Goal: Information Seeking & Learning: Learn about a topic

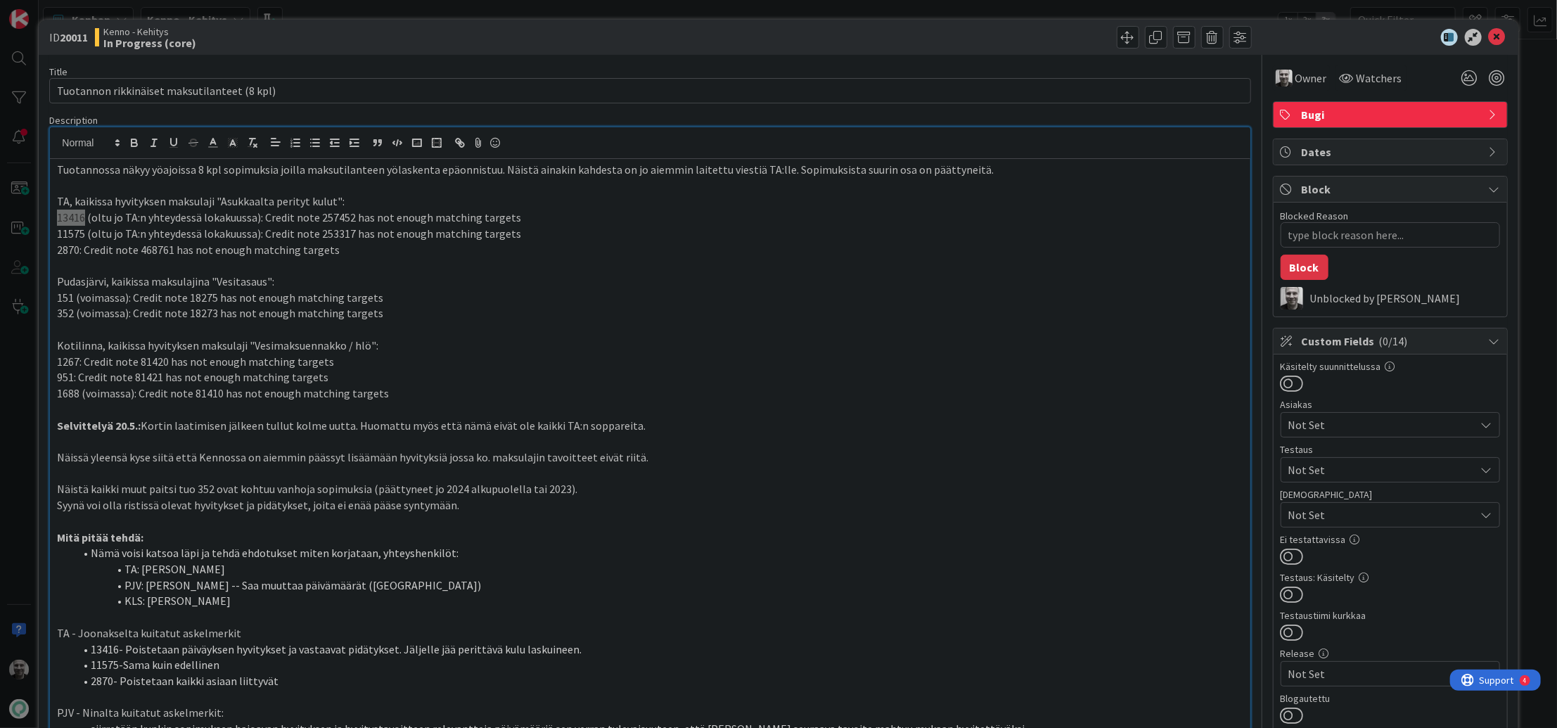
type textarea "x"
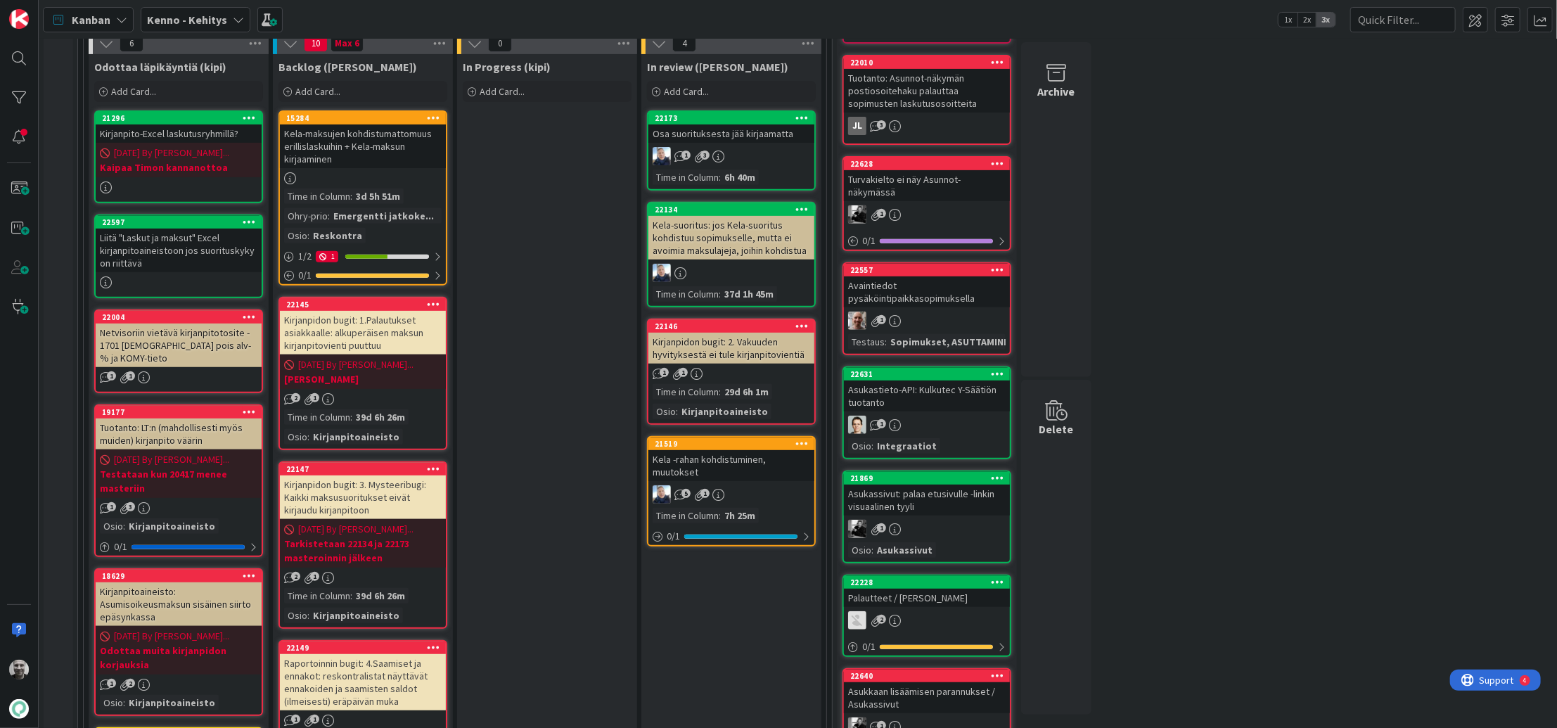
scroll to position [343, 0]
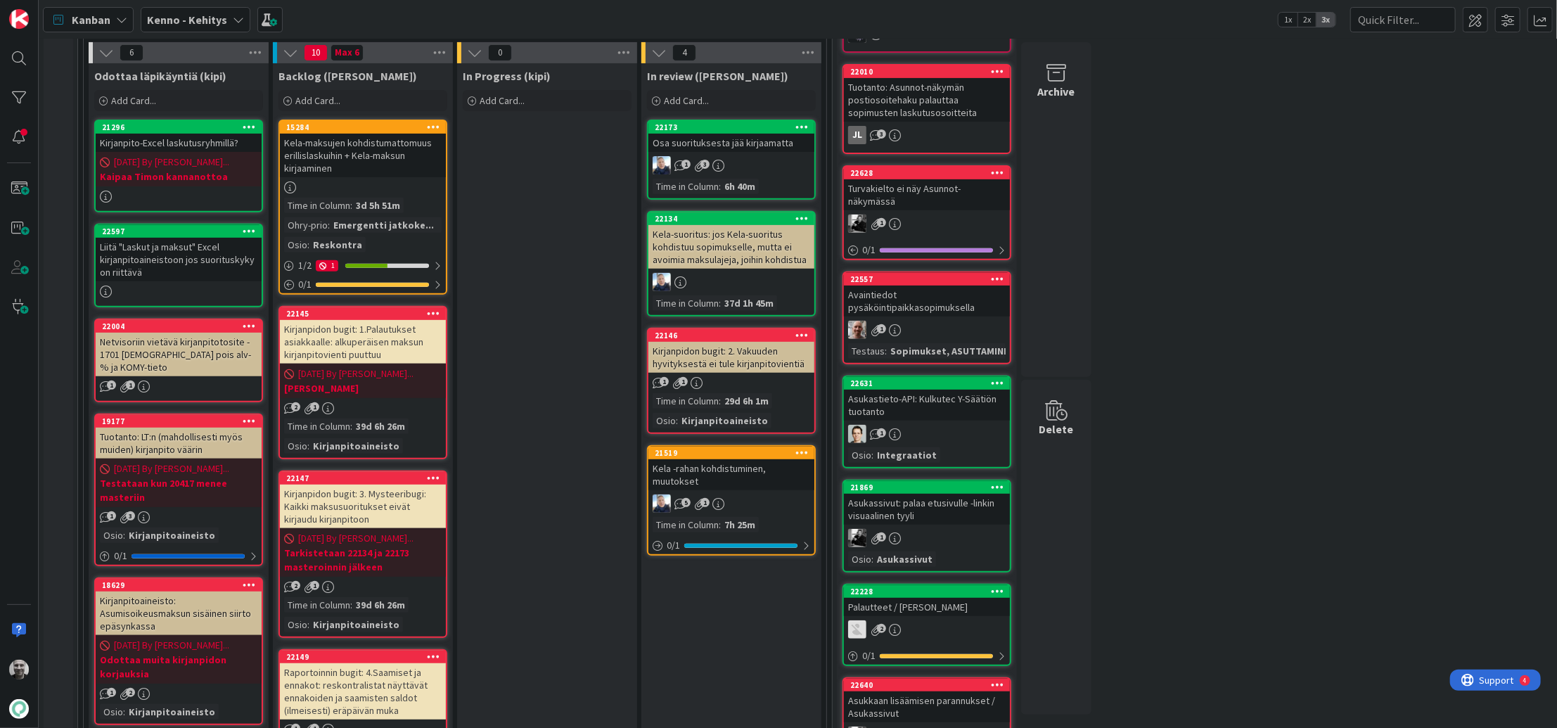
click at [744, 347] on div "Kirjanpidon bugit: 2. Vakuuden hyvityksestä ei tule kirjanpitovientiä" at bounding box center [732, 357] width 166 height 31
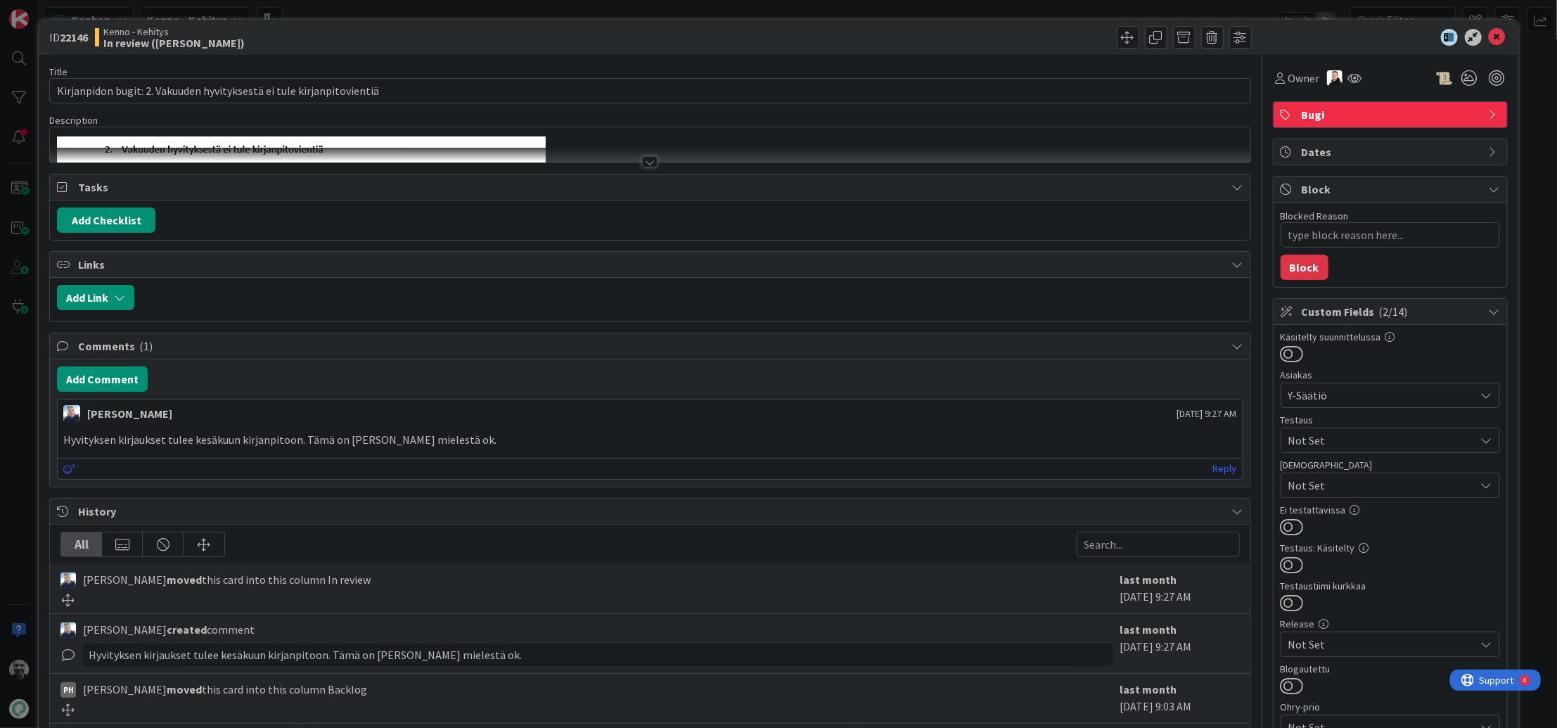
click at [646, 164] on div at bounding box center [649, 161] width 15 height 11
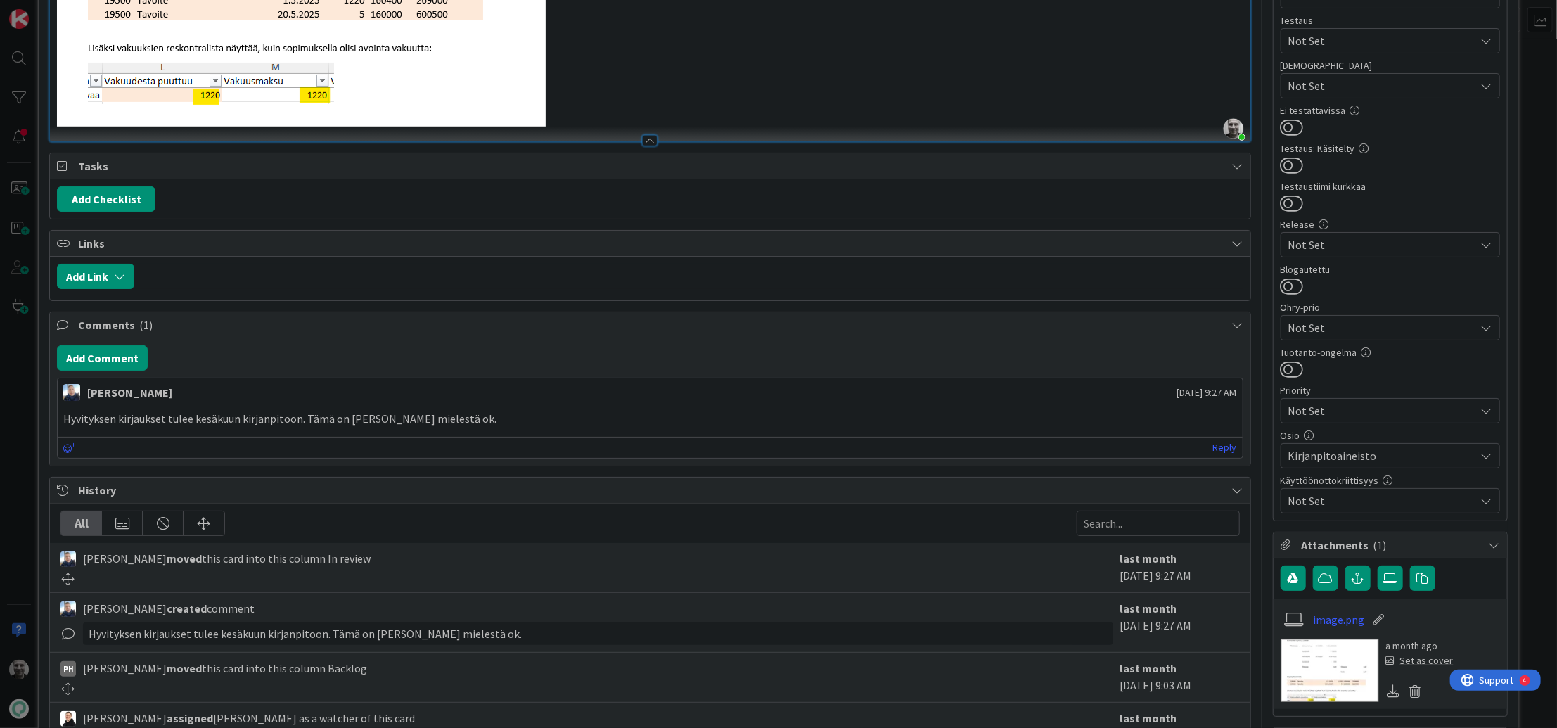
scroll to position [400, 0]
click at [383, 420] on p "Hyvityksen kirjaukset tulee kesäkuun kirjanpitoon. Tämä on Päivin mielestä ok." at bounding box center [649, 419] width 1173 height 16
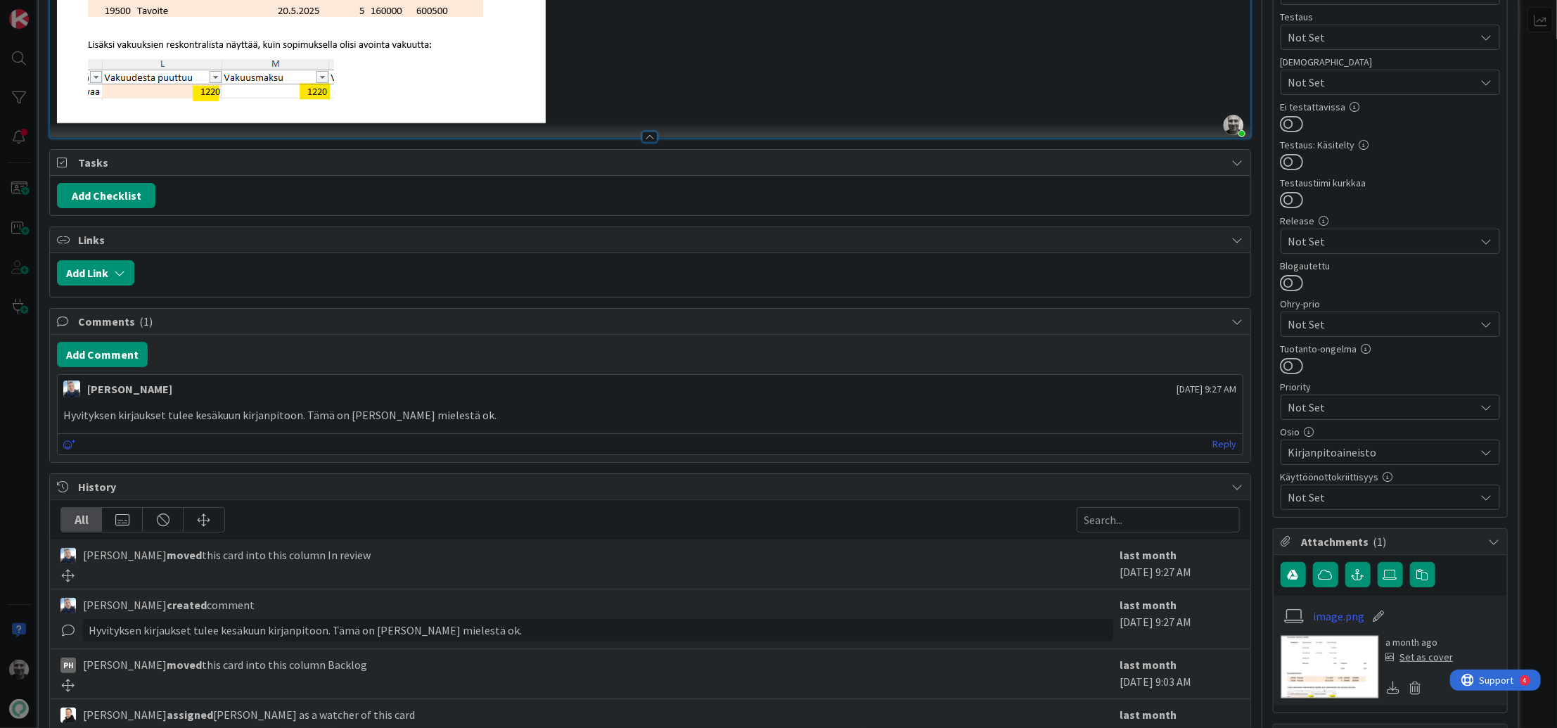
scroll to position [184, 0]
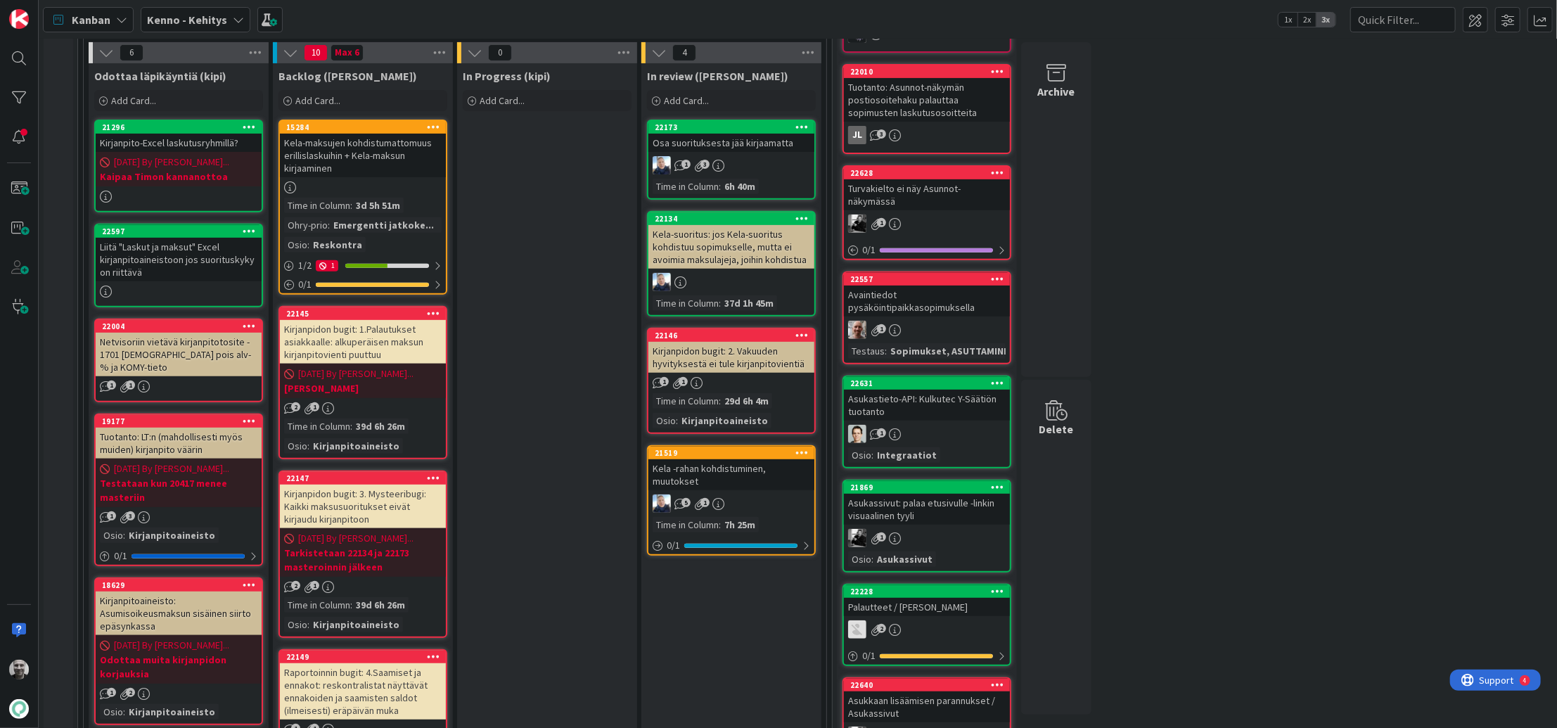
click at [734, 470] on div "Kela -rahan kohdistuminen, muutokset" at bounding box center [732, 474] width 166 height 31
click at [718, 239] on div "Kela-suoritus: jos Kela-suoritus kohdistuu sopimukselle, mutta ei avoimia maksu…" at bounding box center [732, 247] width 166 height 44
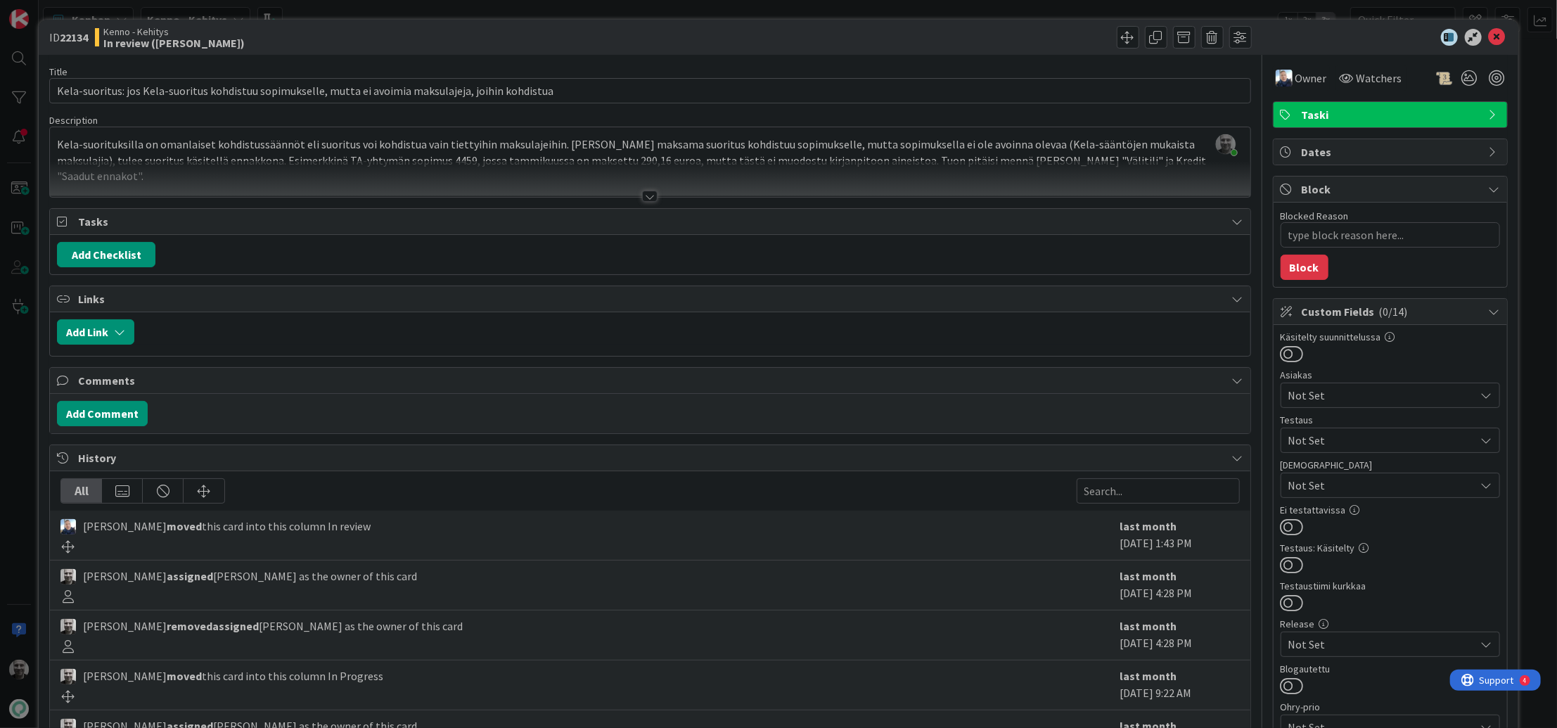
click at [650, 196] on div at bounding box center [649, 196] width 15 height 11
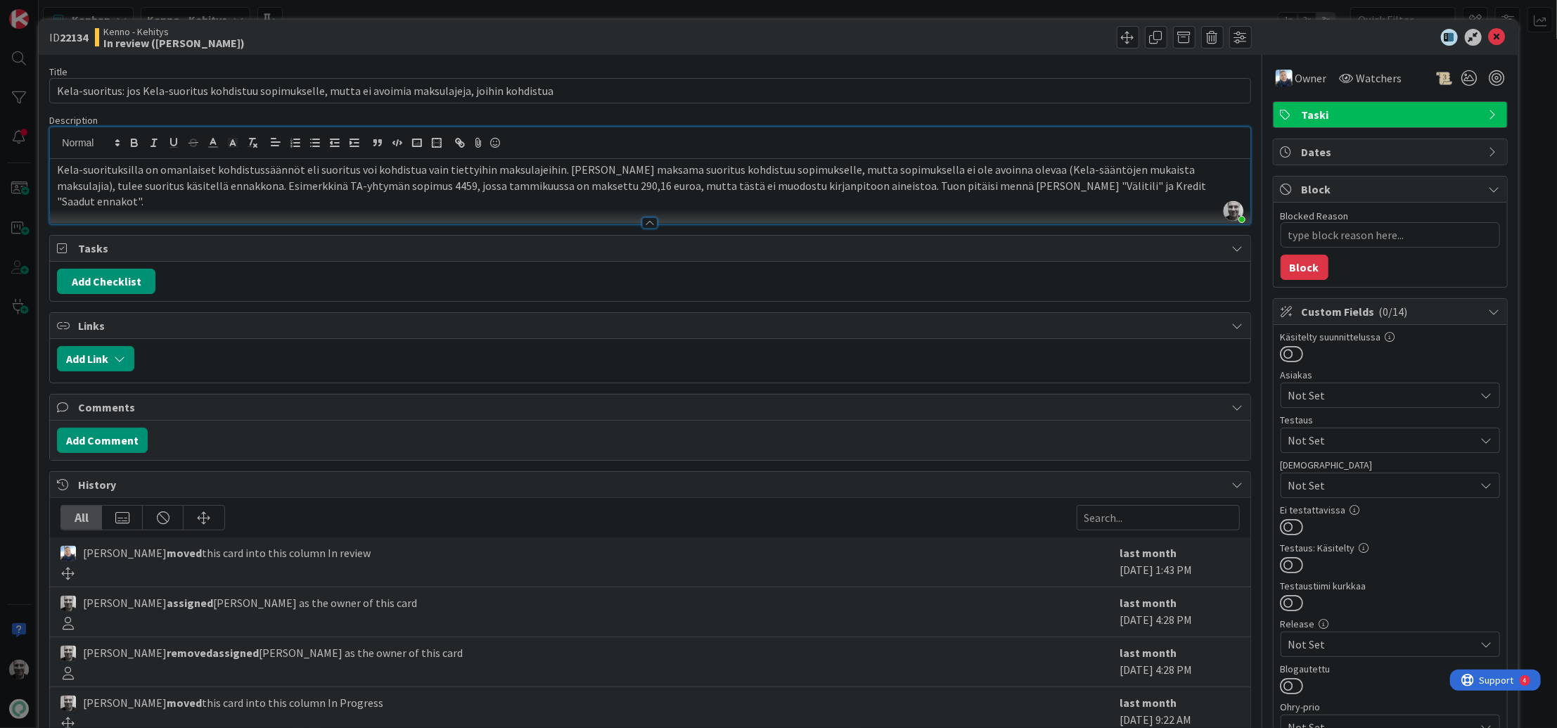
click at [242, 179] on p "Kela-suorituksilla on omanlaiset kohdistussäännöt eli suoritus voi kohdistua va…" at bounding box center [650, 186] width 1186 height 48
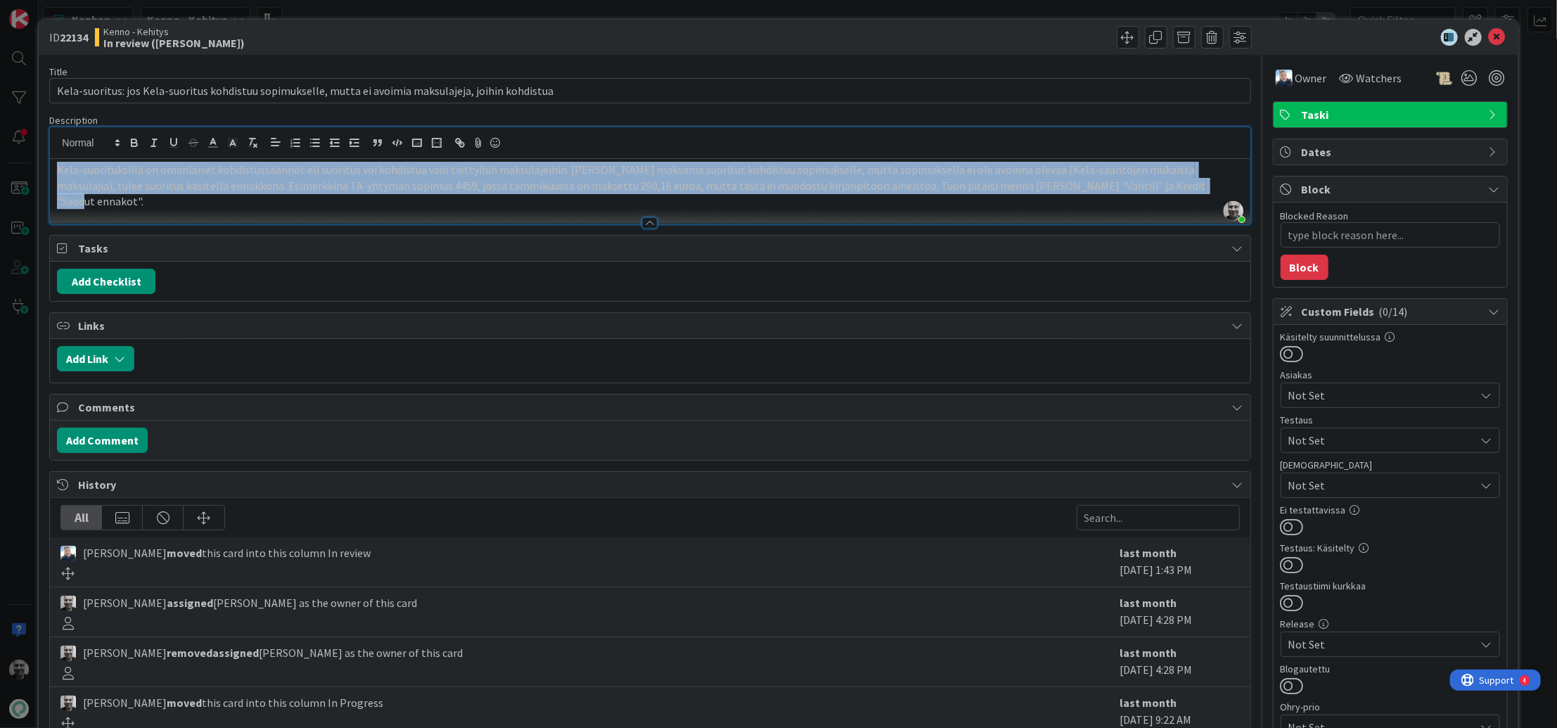
click at [242, 179] on p "Kela-suorituksilla on omanlaiset kohdistussäännöt eli suoritus voi kohdistua va…" at bounding box center [650, 186] width 1186 height 48
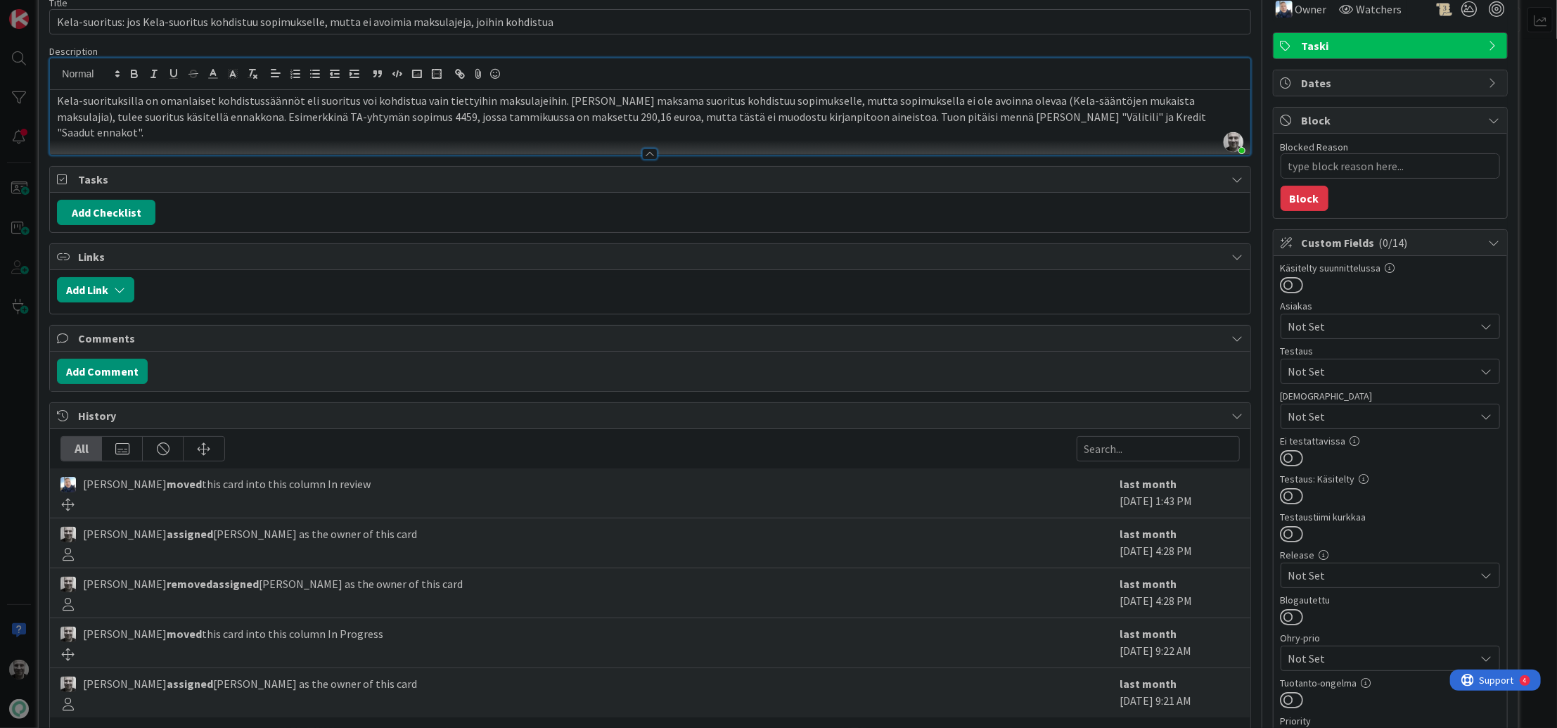
scroll to position [31, 0]
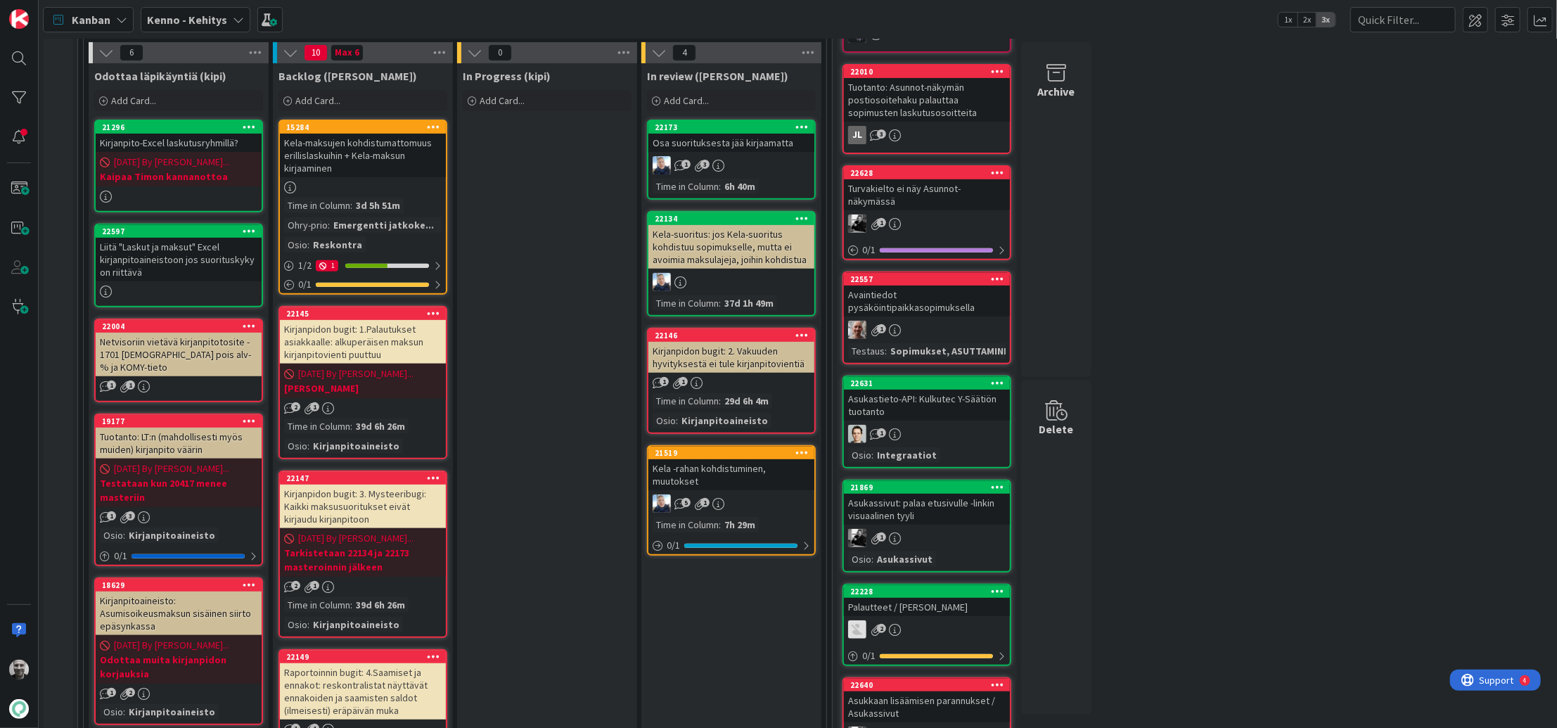
click at [744, 141] on div "Osa suorituksesta jää kirjaamatta" at bounding box center [732, 143] width 166 height 18
click at [708, 141] on div "Osa suorituksesta jää kirjaamatta" at bounding box center [732, 143] width 166 height 18
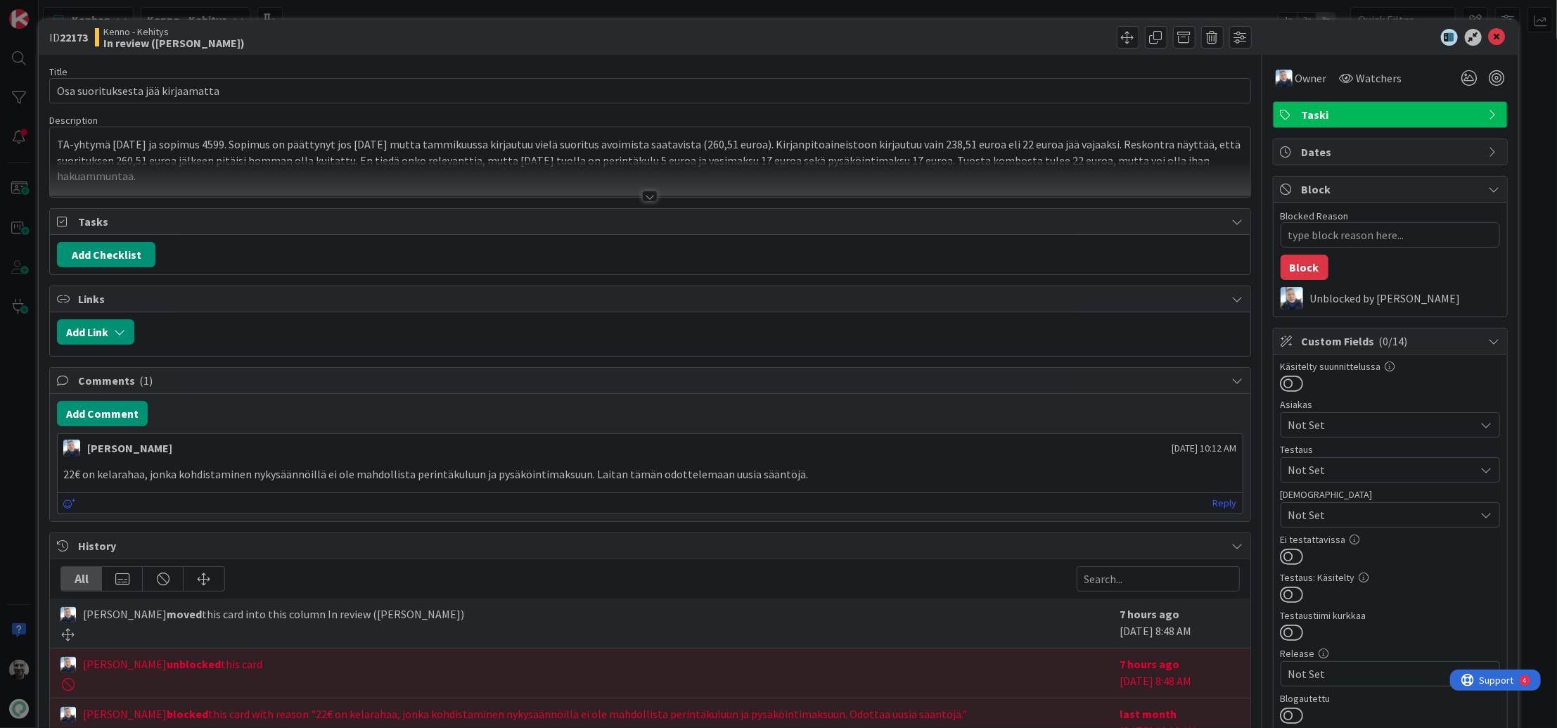
click at [649, 196] on div at bounding box center [649, 196] width 15 height 11
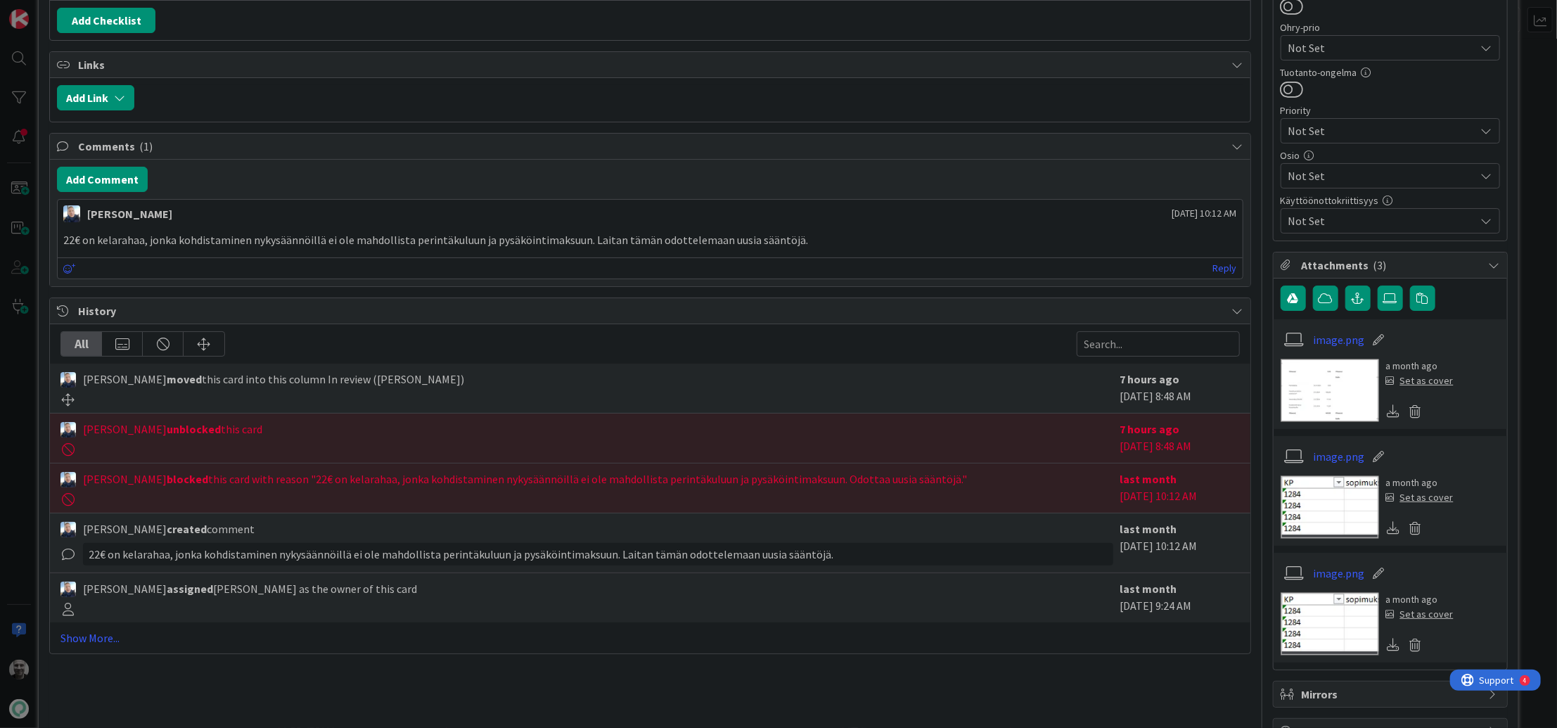
click at [281, 241] on p "22€ on kelarahaa, jonka kohdistaminen nykysäännöillä ei ole mahdollista perintä…" at bounding box center [649, 240] width 1173 height 16
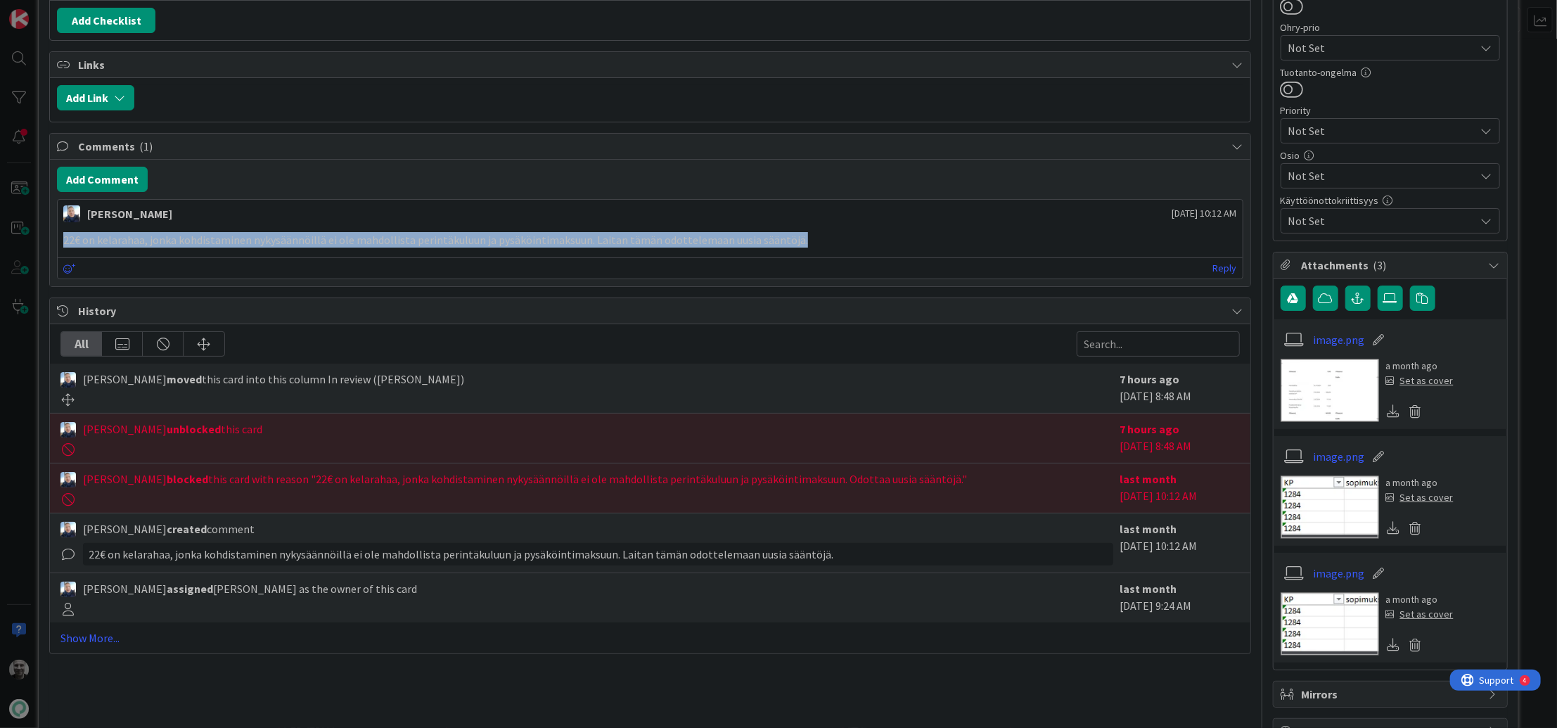
click at [281, 241] on p "22€ on kelarahaa, jonka kohdistaminen nykysäännöillä ei ole mahdollista perintä…" at bounding box center [649, 240] width 1173 height 16
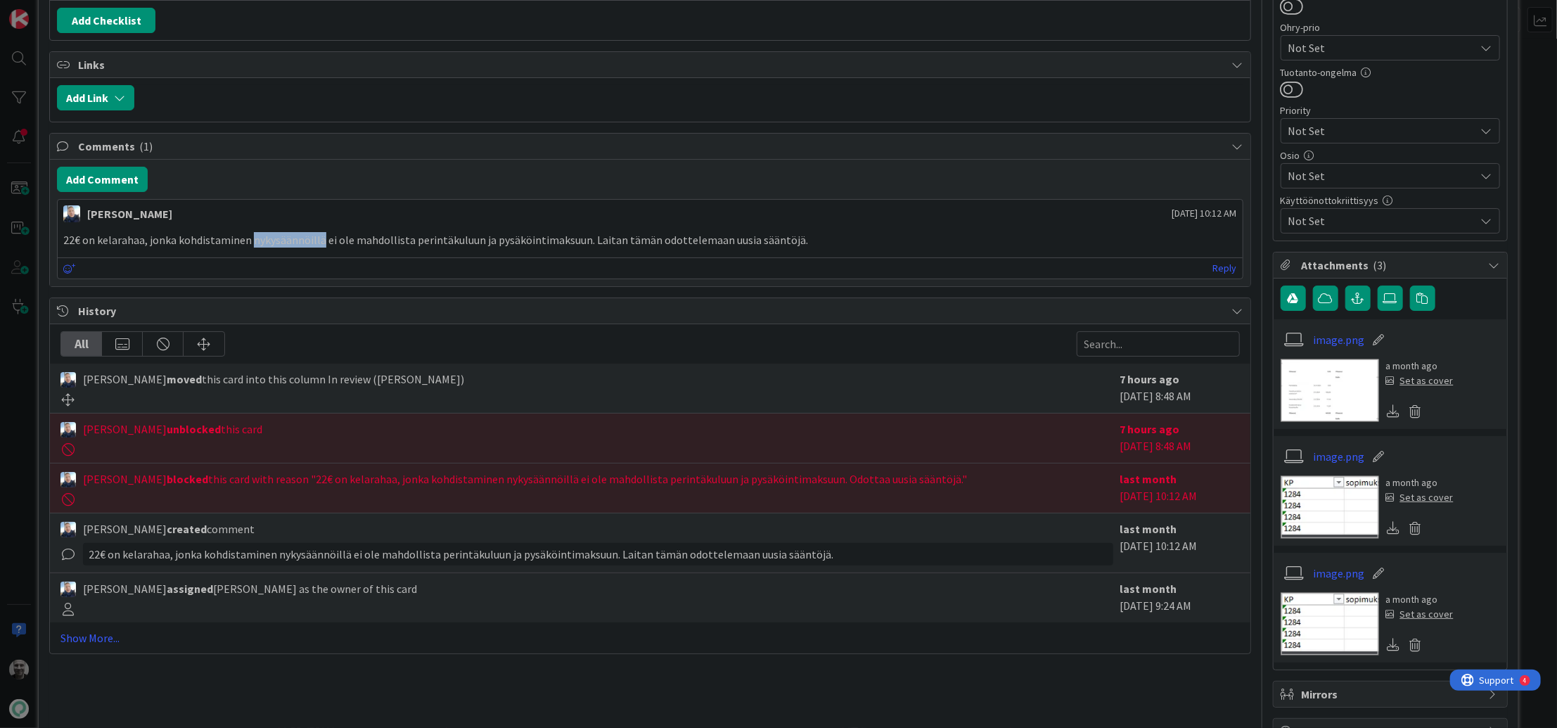
click at [281, 241] on p "22€ on kelarahaa, jonka kohdistaminen nykysäännöillä ei ole mahdollista perintä…" at bounding box center [649, 240] width 1173 height 16
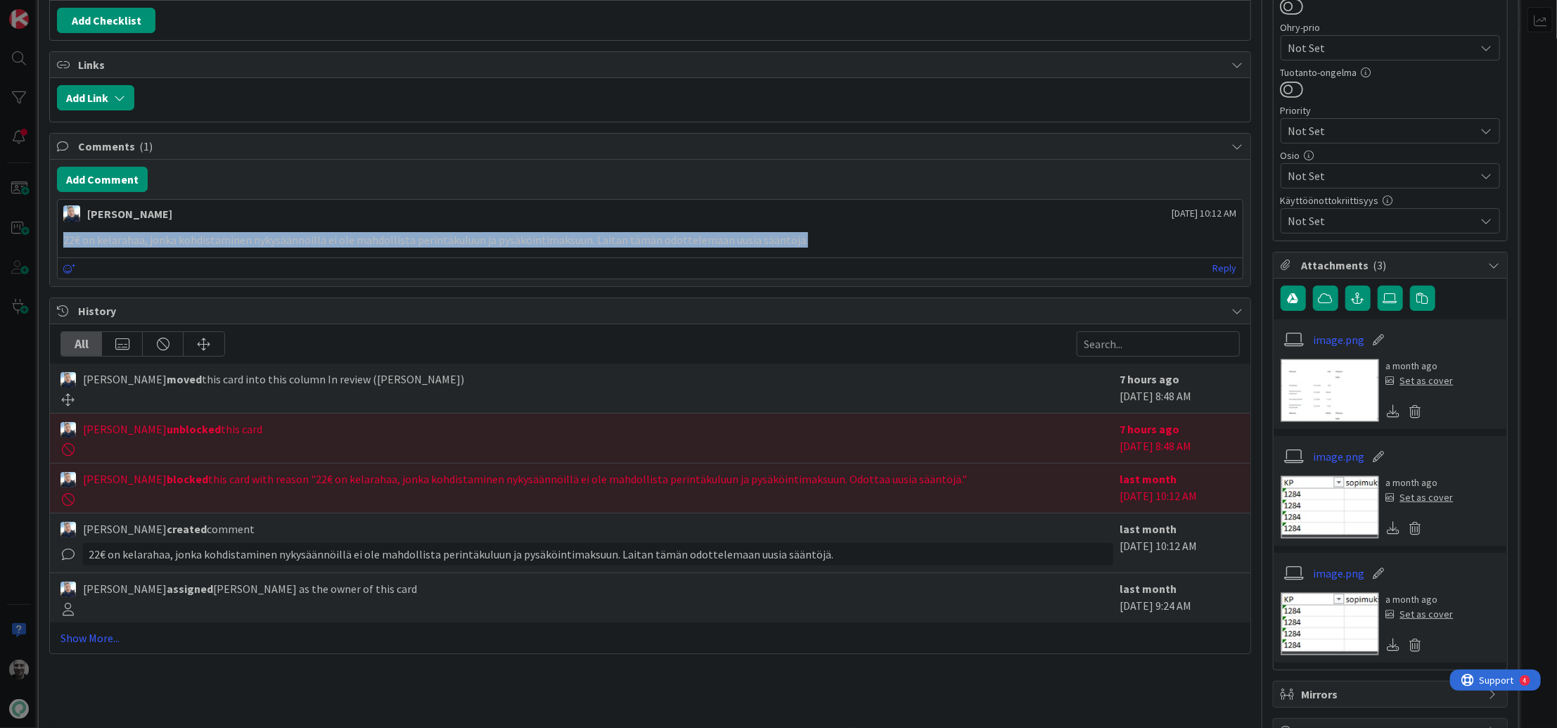
click at [281, 241] on p "22€ on kelarahaa, jonka kohdistaminen nykysäännöillä ei ole mahdollista perintä…" at bounding box center [649, 240] width 1173 height 16
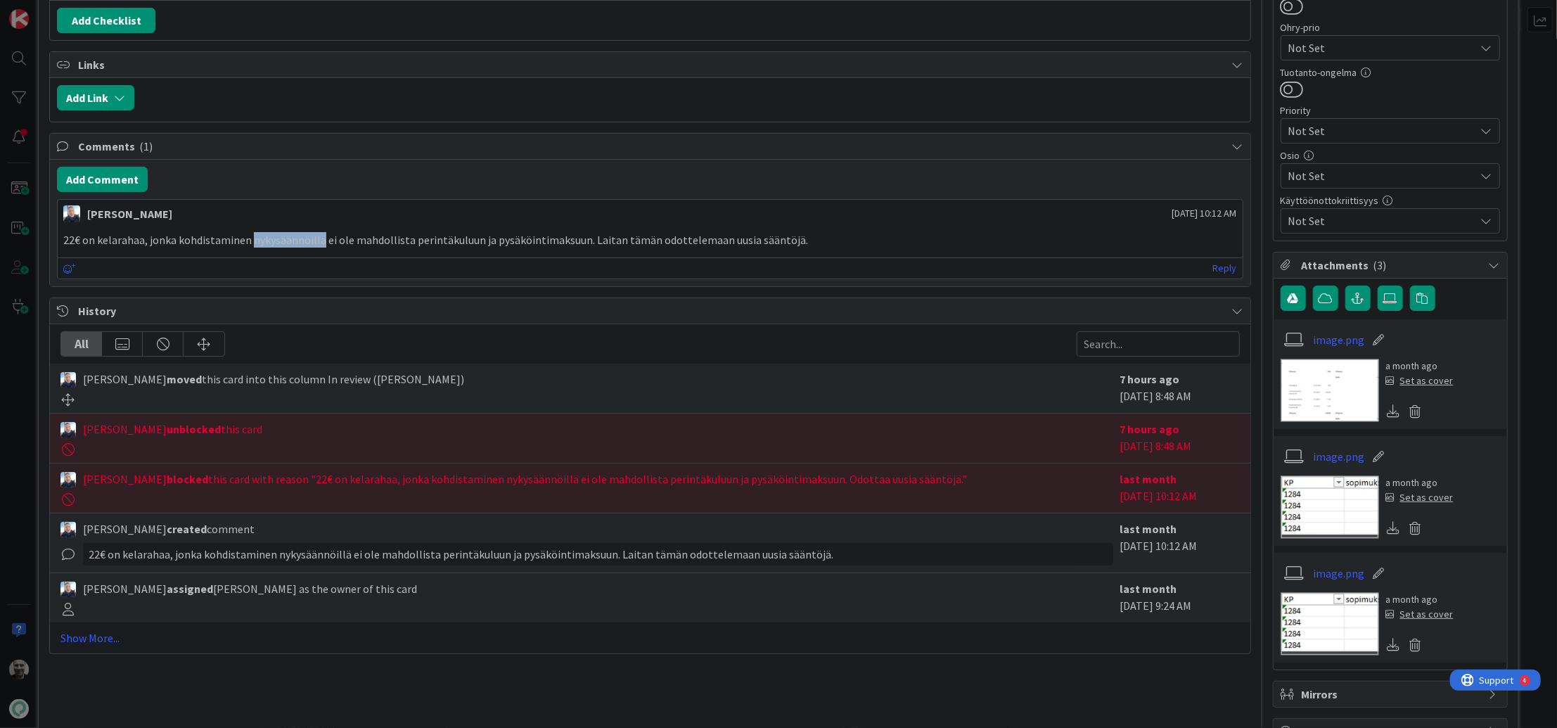
click at [281, 241] on p "22€ on kelarahaa, jonka kohdistaminen nykysäännöillä ei ole mahdollista perintä…" at bounding box center [649, 240] width 1173 height 16
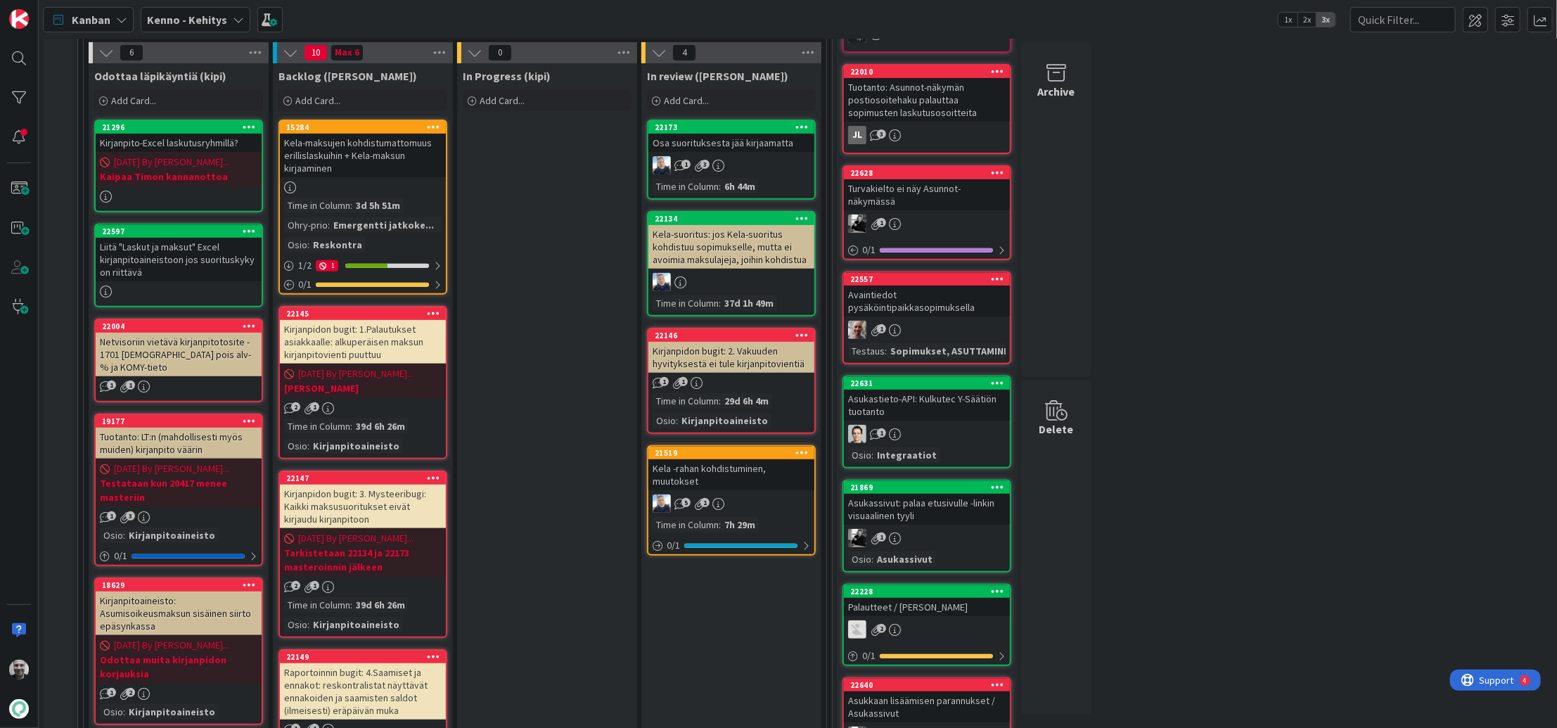
click at [366, 161] on div "Kela-maksujen kohdistumattomuus erillislaskuihin + Kela-maksun kirjaaminen" at bounding box center [363, 156] width 166 height 44
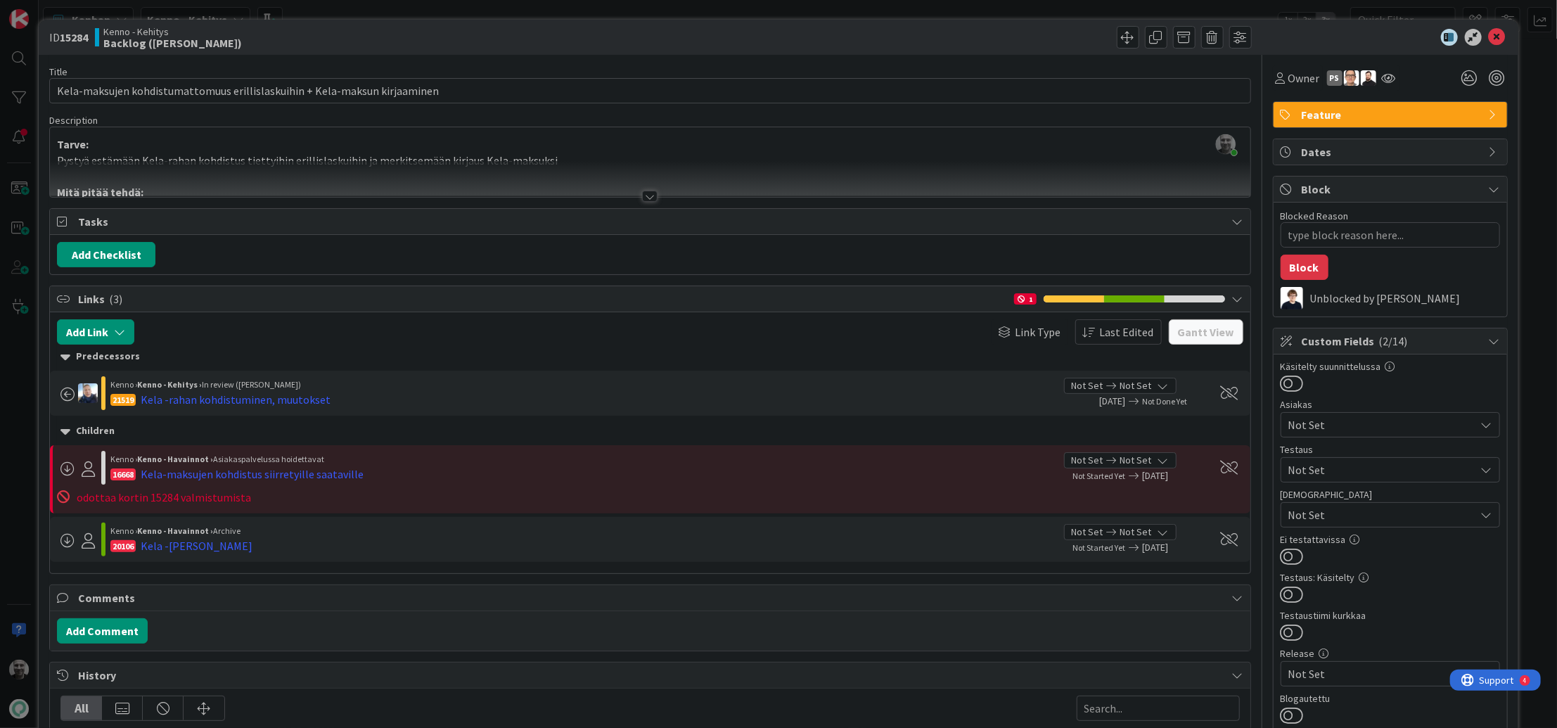
click at [655, 195] on div at bounding box center [649, 196] width 15 height 11
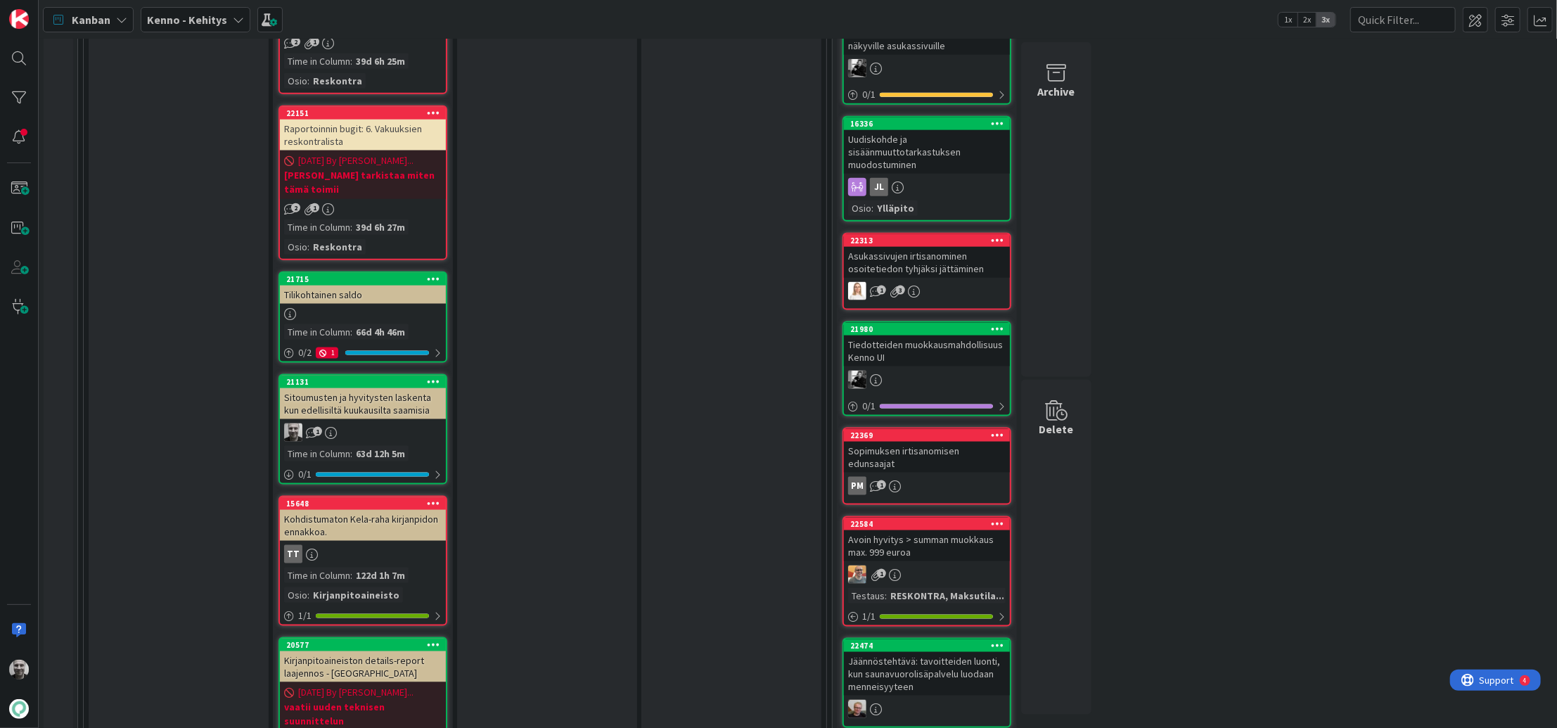
click at [380, 388] on div "Sitoumusten ja hyvitysten laskenta kun edellisiltä kuukausilta saamisia" at bounding box center [363, 403] width 166 height 31
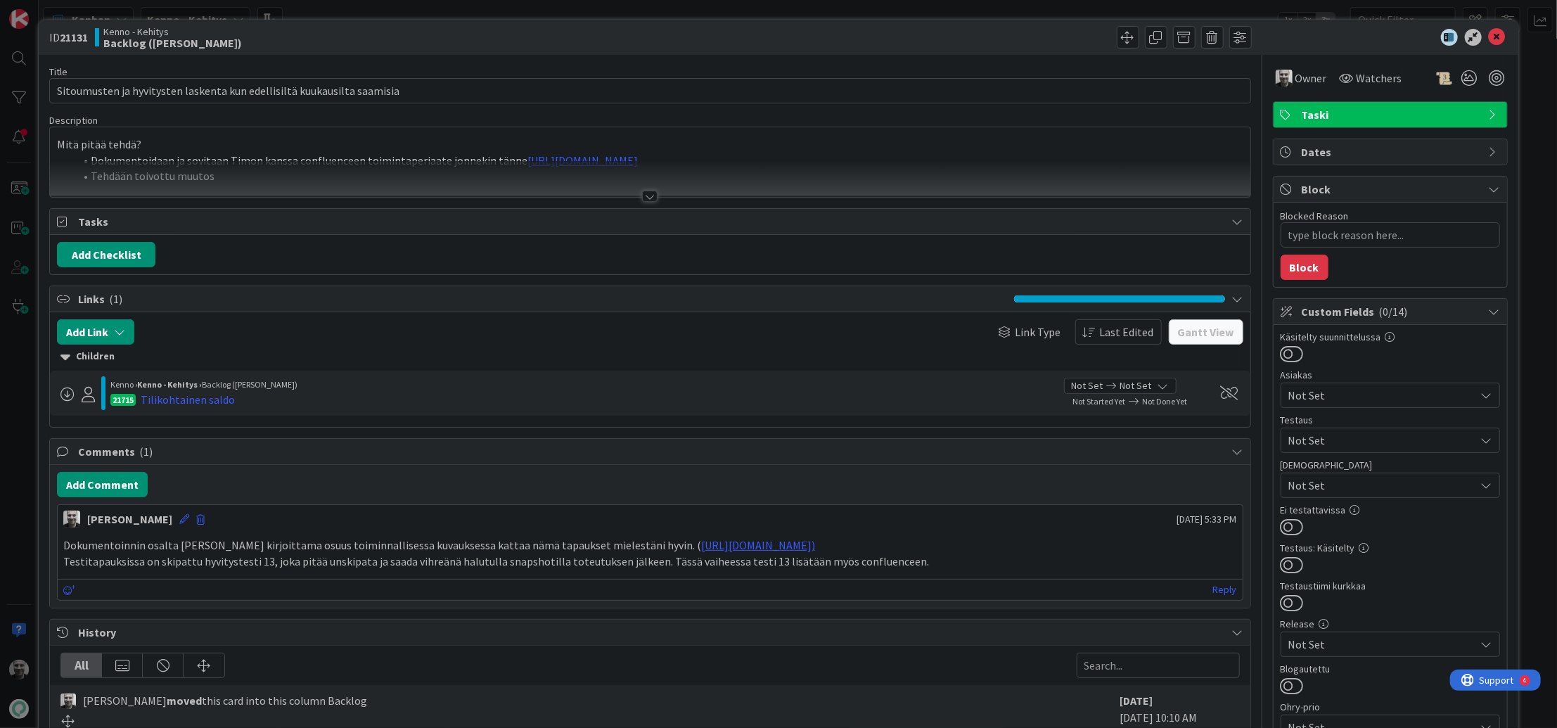
click at [649, 196] on div at bounding box center [649, 196] width 15 height 11
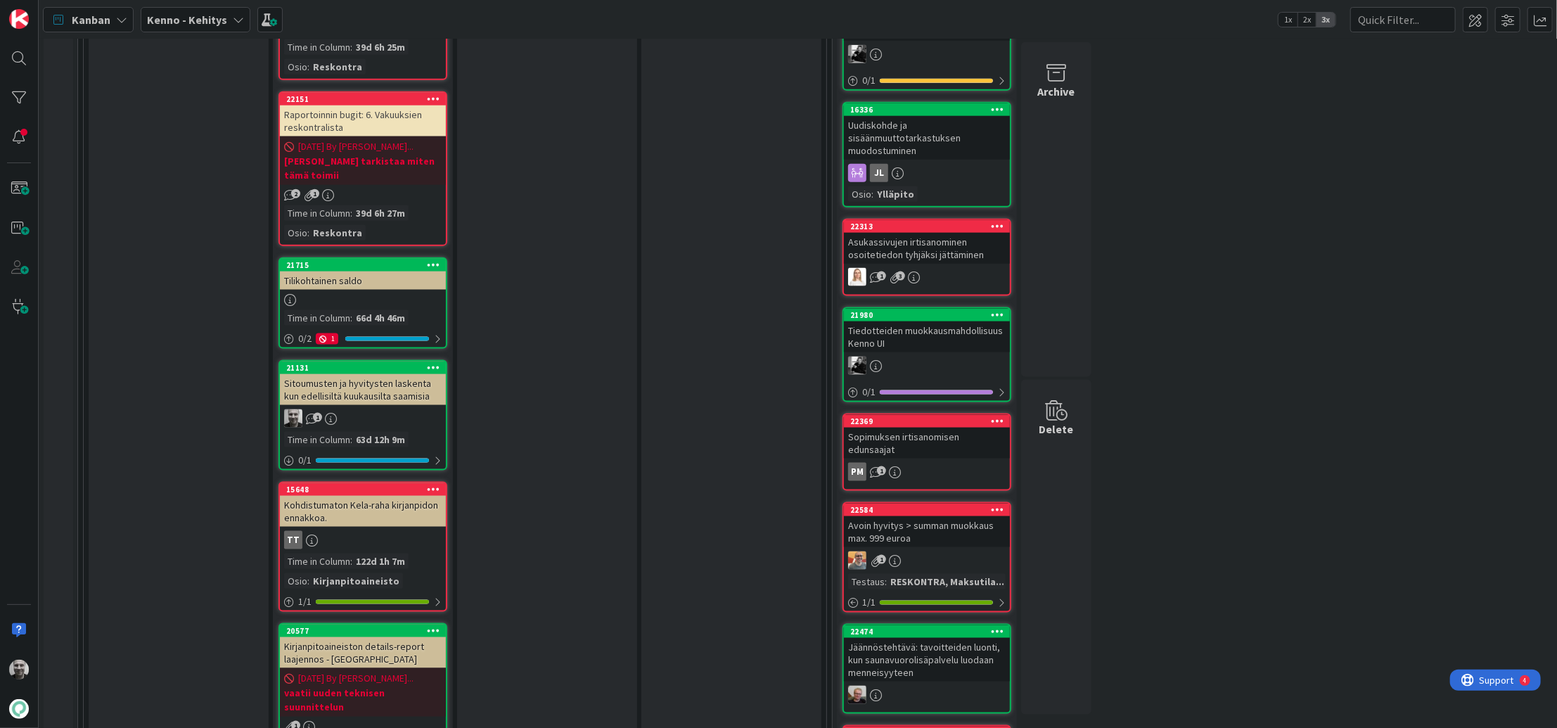
click at [366, 374] on div "Sitoumusten ja hyvitysten laskenta kun edellisiltä kuukausilta saamisia" at bounding box center [363, 389] width 166 height 31
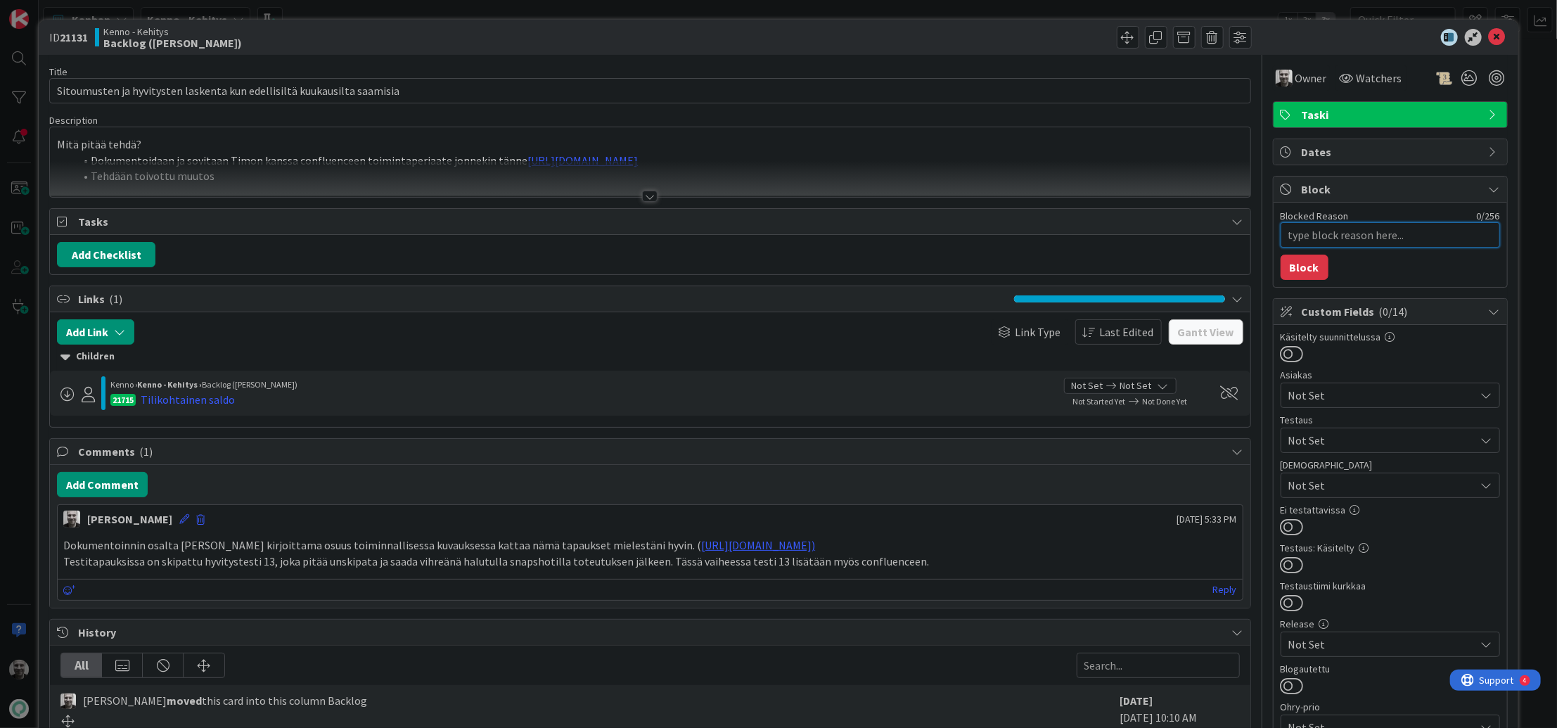
click at [1321, 241] on textarea "Blocked Reason" at bounding box center [1390, 234] width 219 height 25
type textarea "x"
type textarea "O"
type textarea "x"
type textarea "Od"
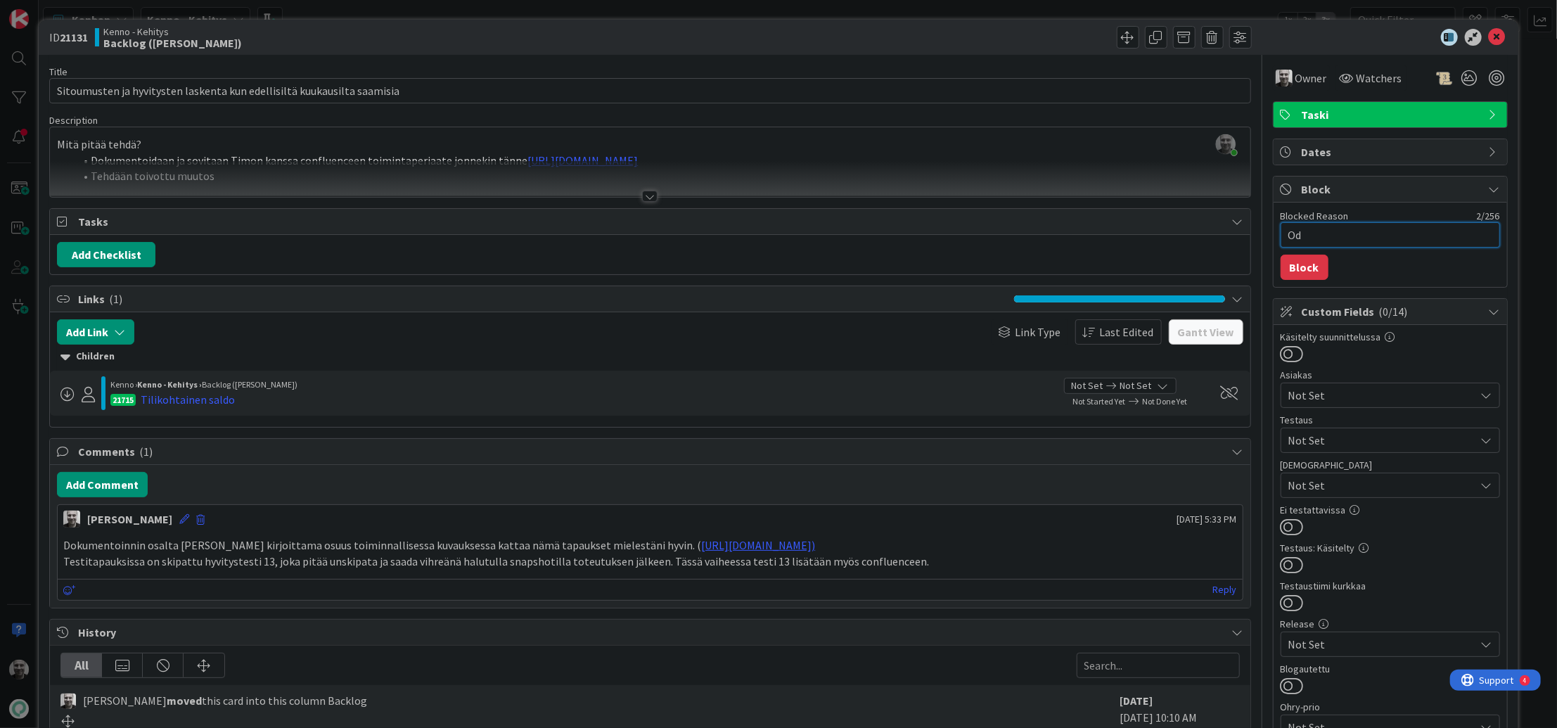
type textarea "x"
type textarea "Odo"
type textarea "x"
type textarea "Odot"
type textarea "x"
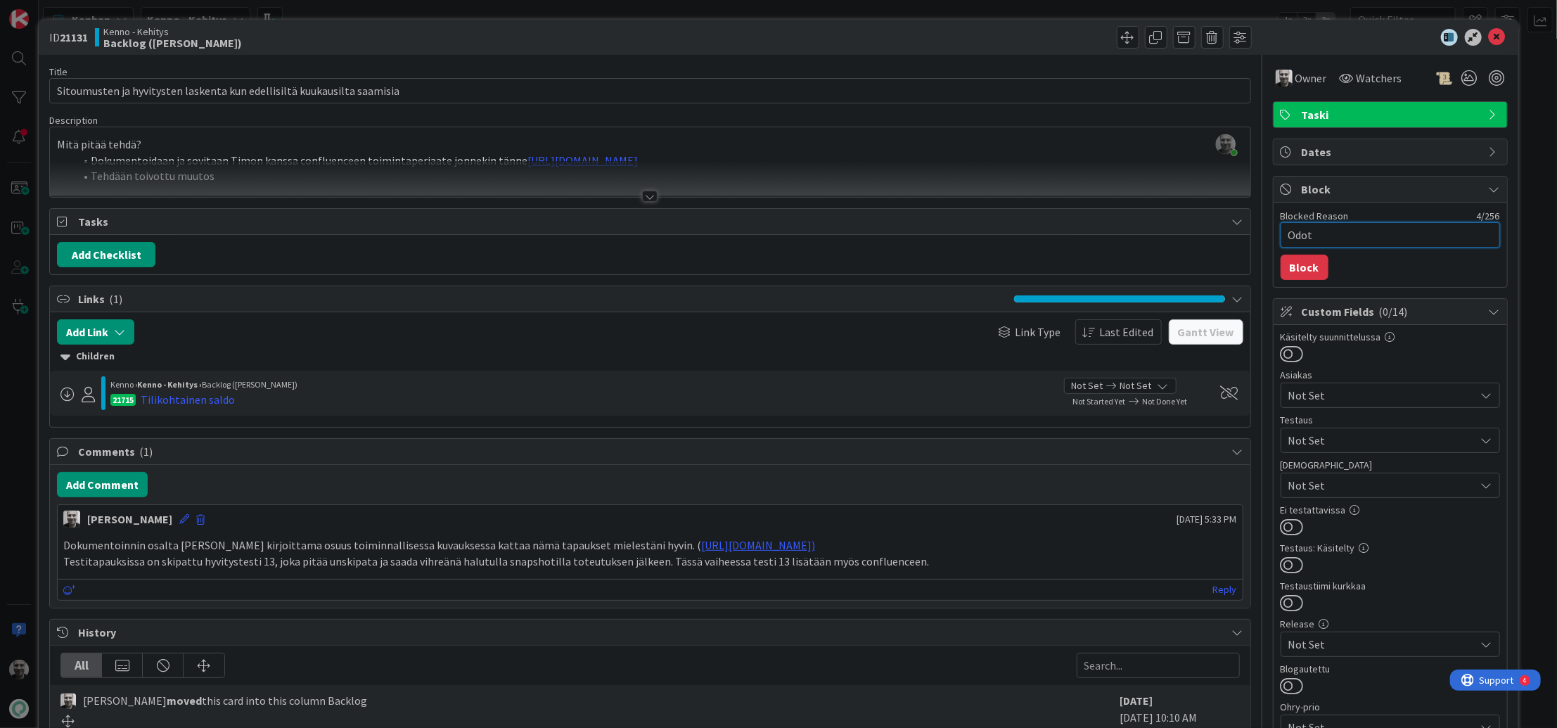
type textarea "Odote"
type textarea "x"
type textarea "Odotel"
type textarea "x"
type textarea "Odotell"
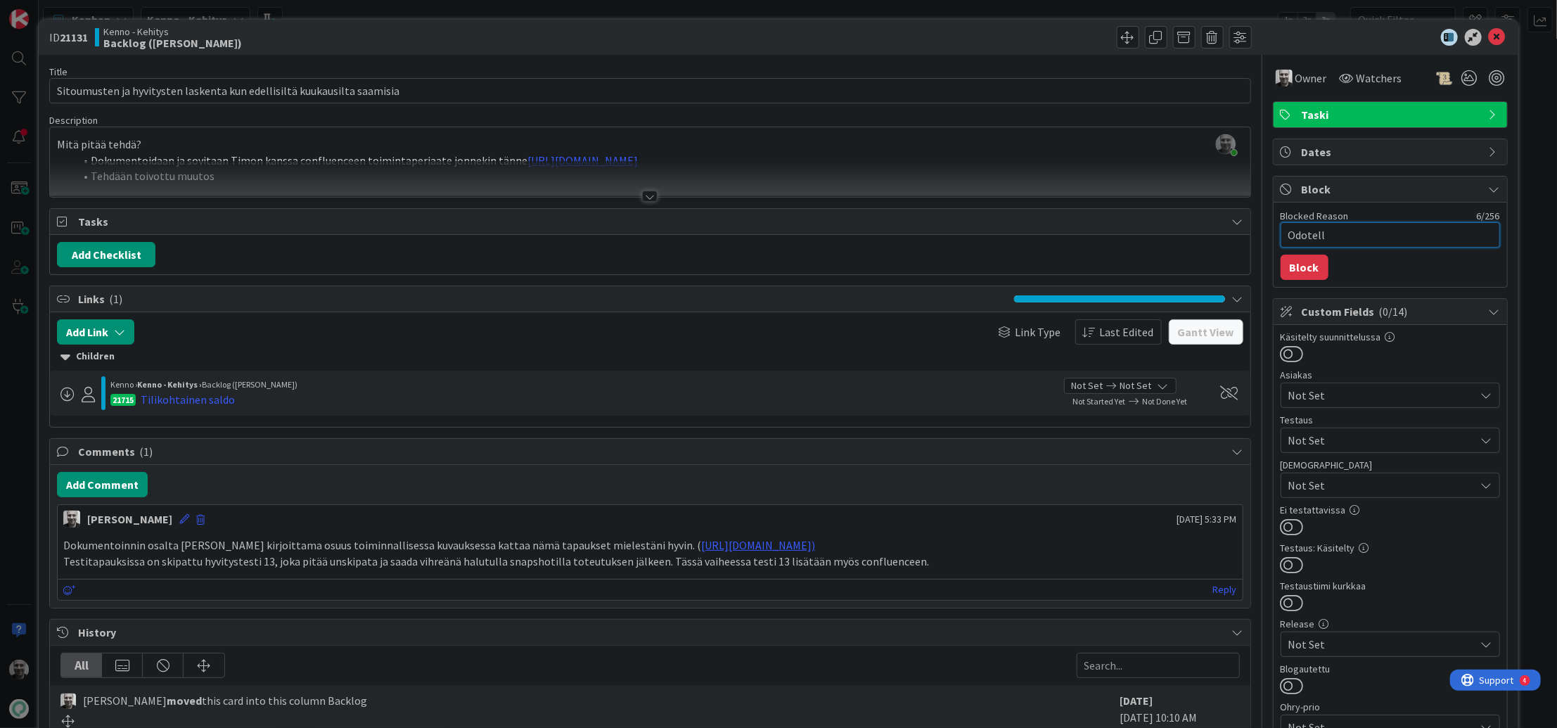
type textarea "x"
type textarea "Odotella"
type textarea "x"
type textarea "Odotellaa"
type textarea "x"
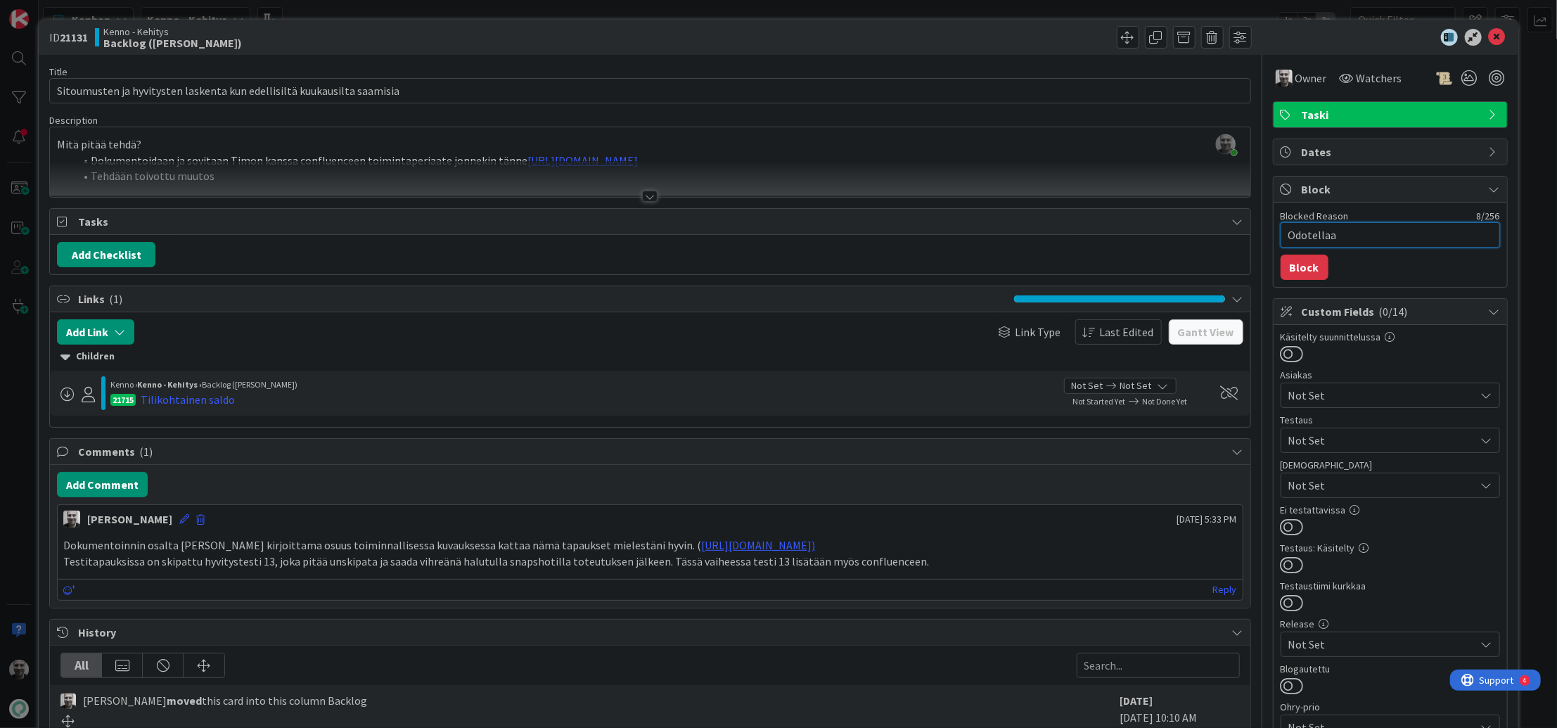
type textarea "Odotellaan"
type textarea "x"
type textarea "Odotellaan"
type textarea "x"
type textarea "Odotellaan t"
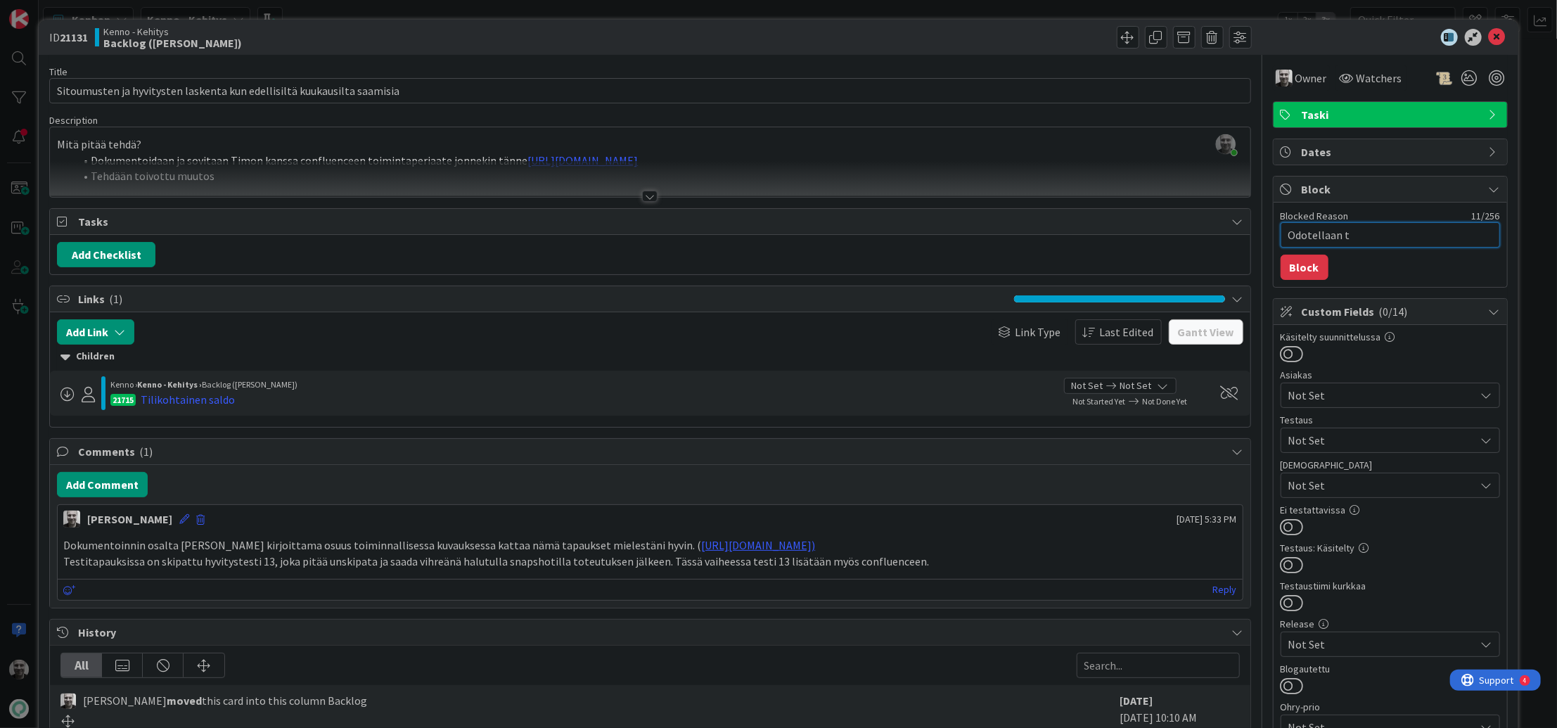
type textarea "x"
type textarea "Odotellaan ti"
type textarea "x"
type textarea "Odotellaan til"
type textarea "x"
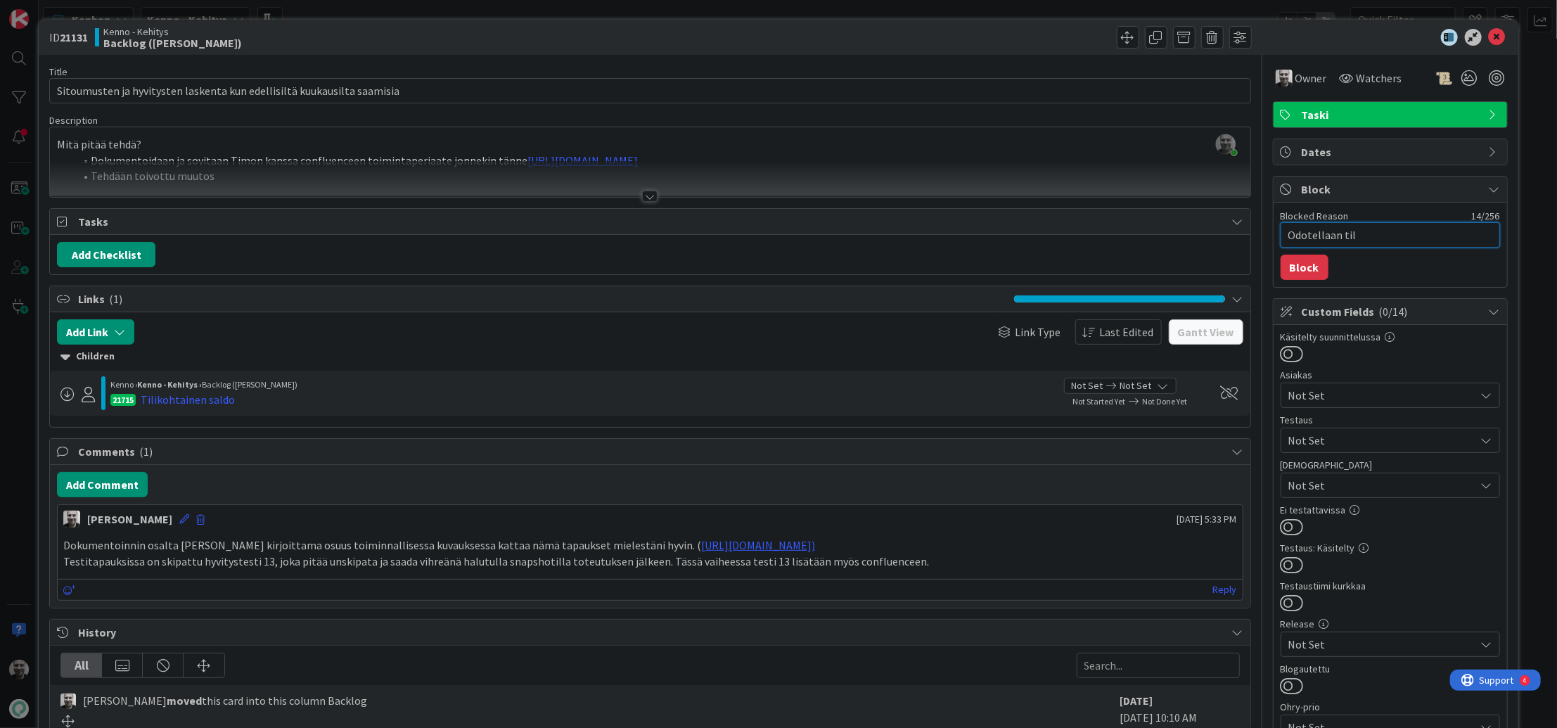
type textarea "Odotellaan tili"
type textarea "x"
type textarea "Odotellaan tilik"
type textarea "x"
type textarea "Odotellaan tiliko"
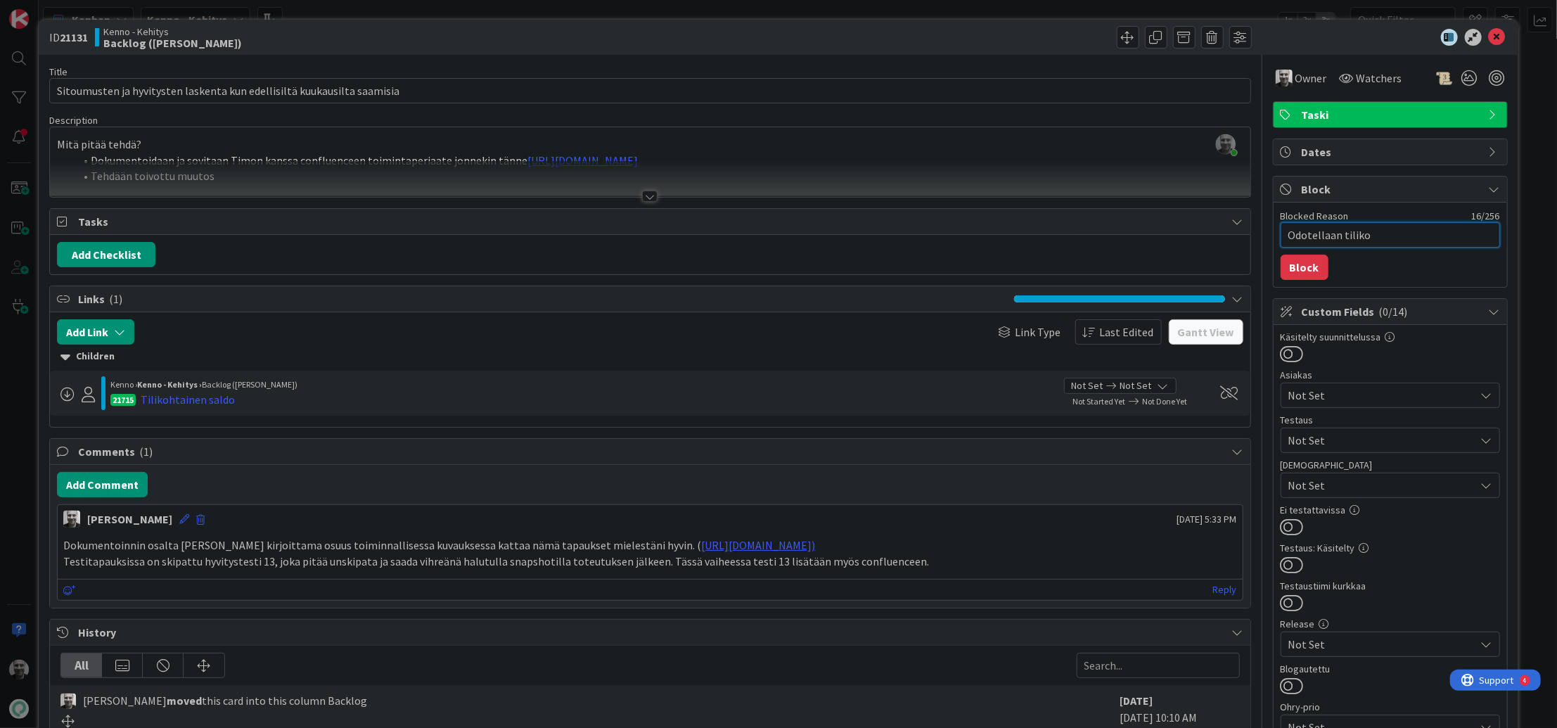
type textarea "x"
type textarea "Odotellaan tilikoh"
type textarea "x"
type textarea "Odotellaan tilikoht"
type textarea "x"
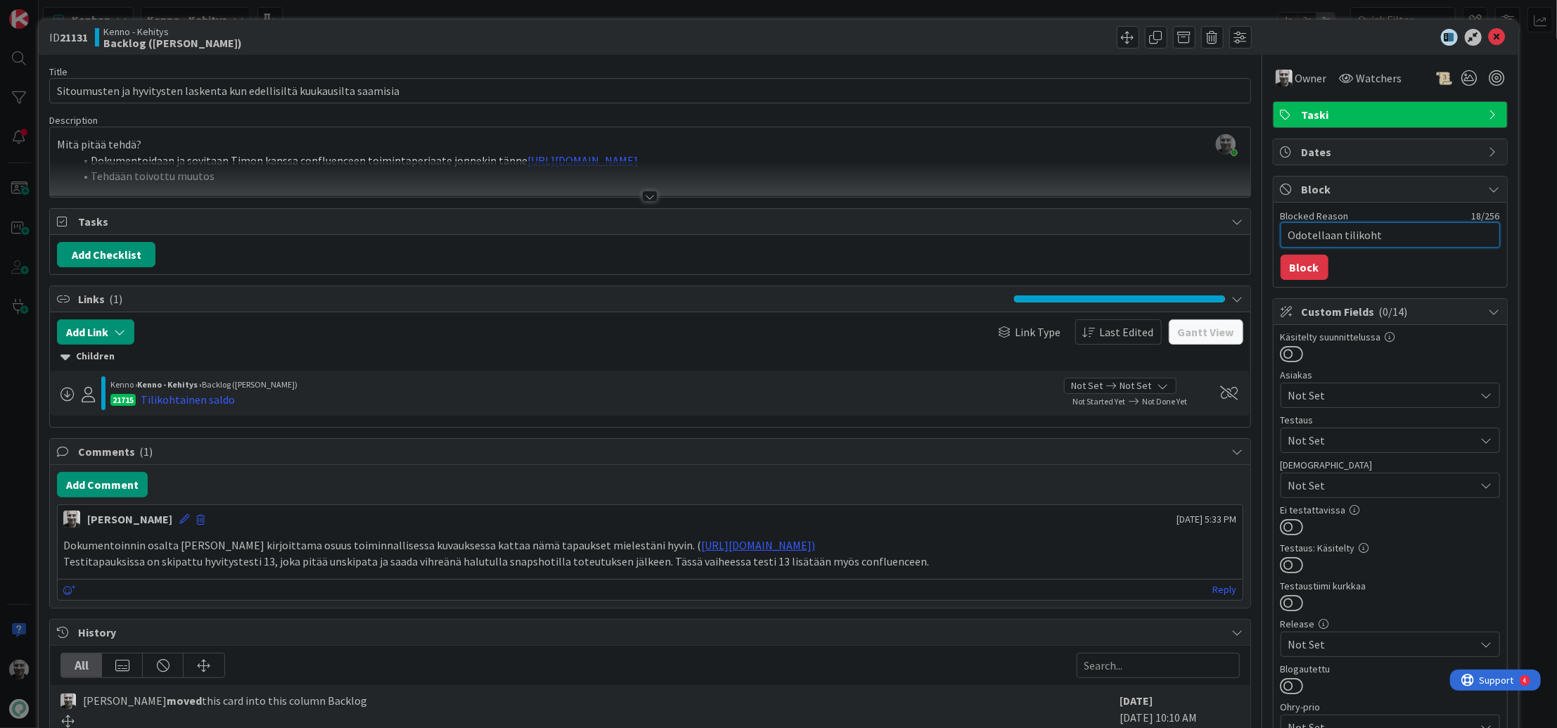
type textarea "Odotellaan tilikohta"
type textarea "x"
type textarea "Odotellaan tilikohtai"
type textarea "x"
type textarea "Odotellaan tilikohtais"
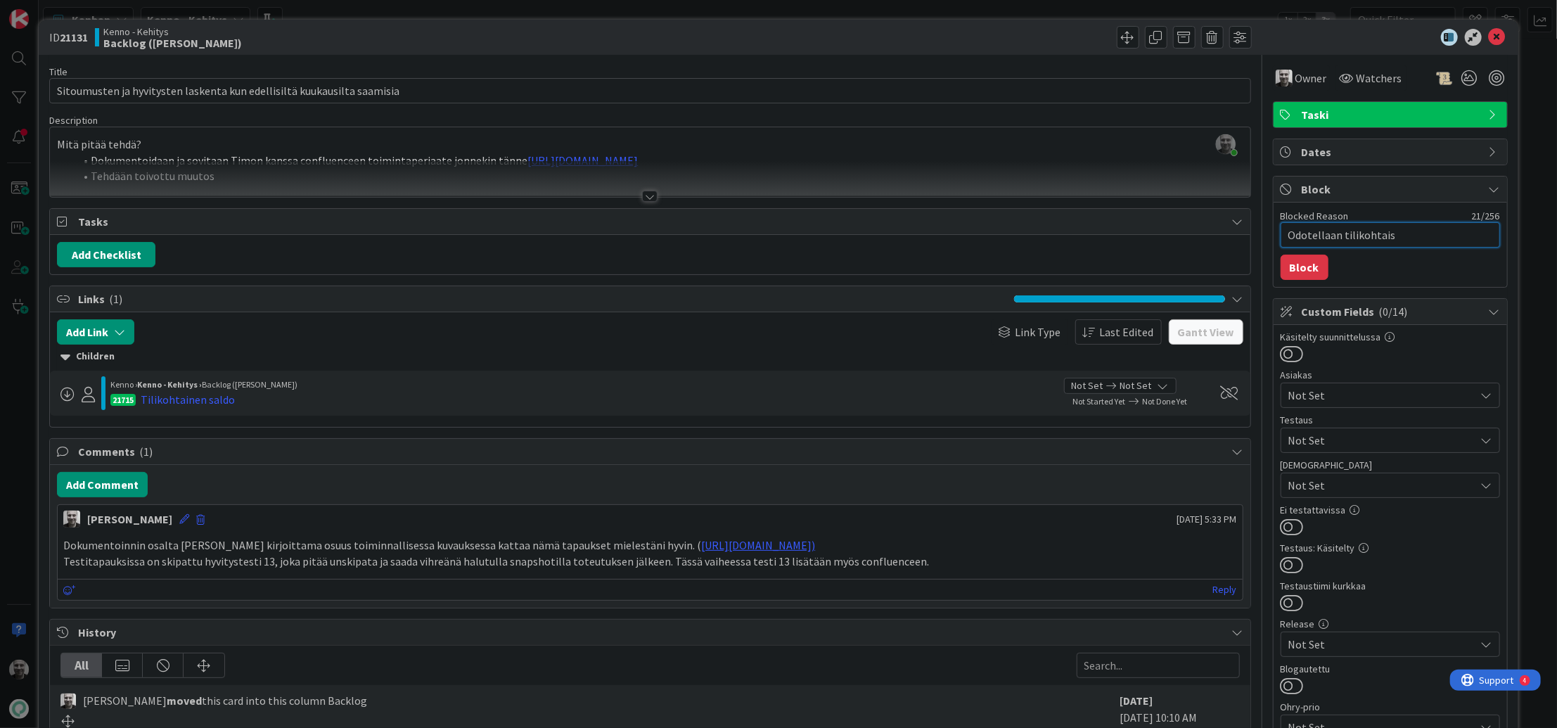
type textarea "x"
type textarea "Odotellaan tilikohtaist"
type textarea "x"
type textarea "Odotellaan tilikohtaista"
type textarea "x"
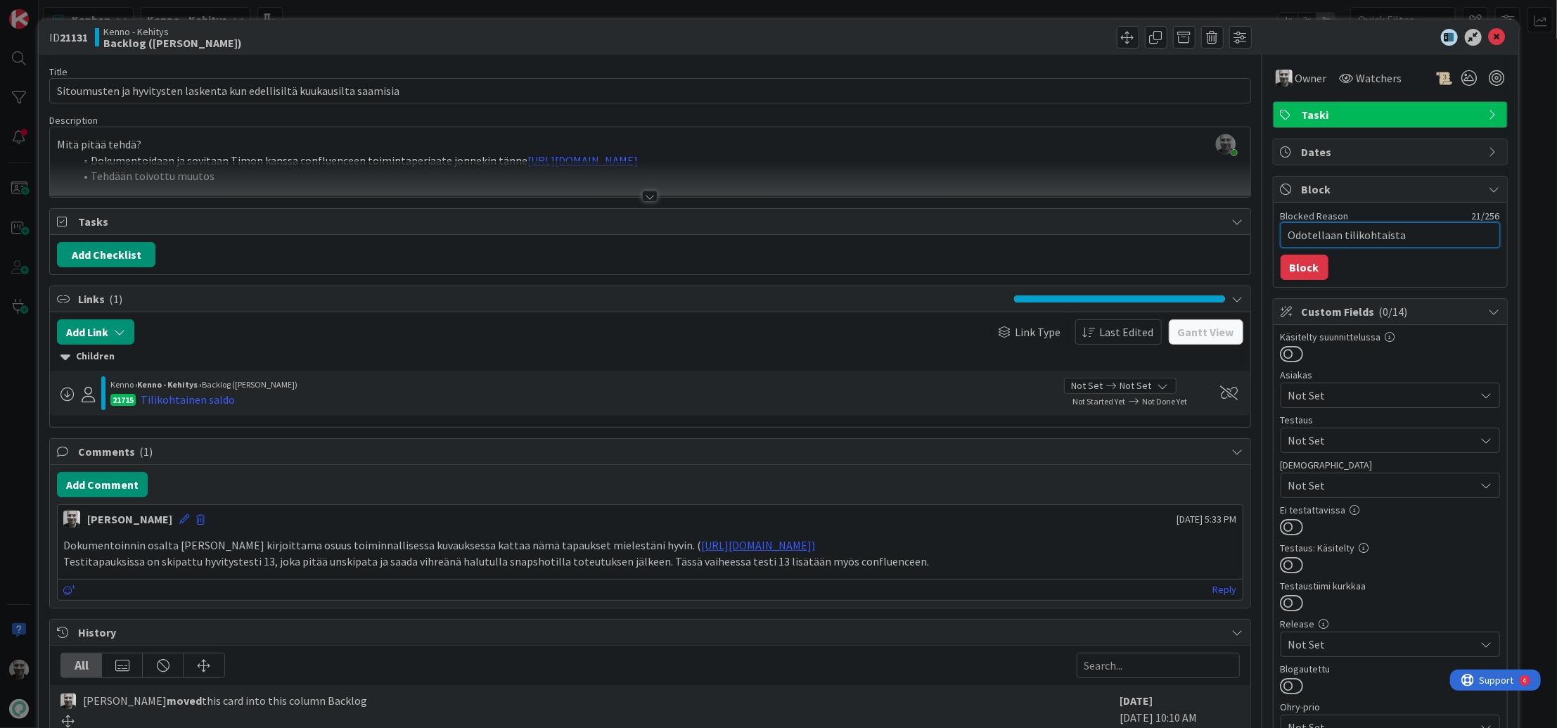
type textarea "Odotellaan tilikohtaista"
type textarea "x"
type textarea "Odotellaan tilikohtaista s"
type textarea "x"
type textarea "Odotellaan tilikohtaista sa"
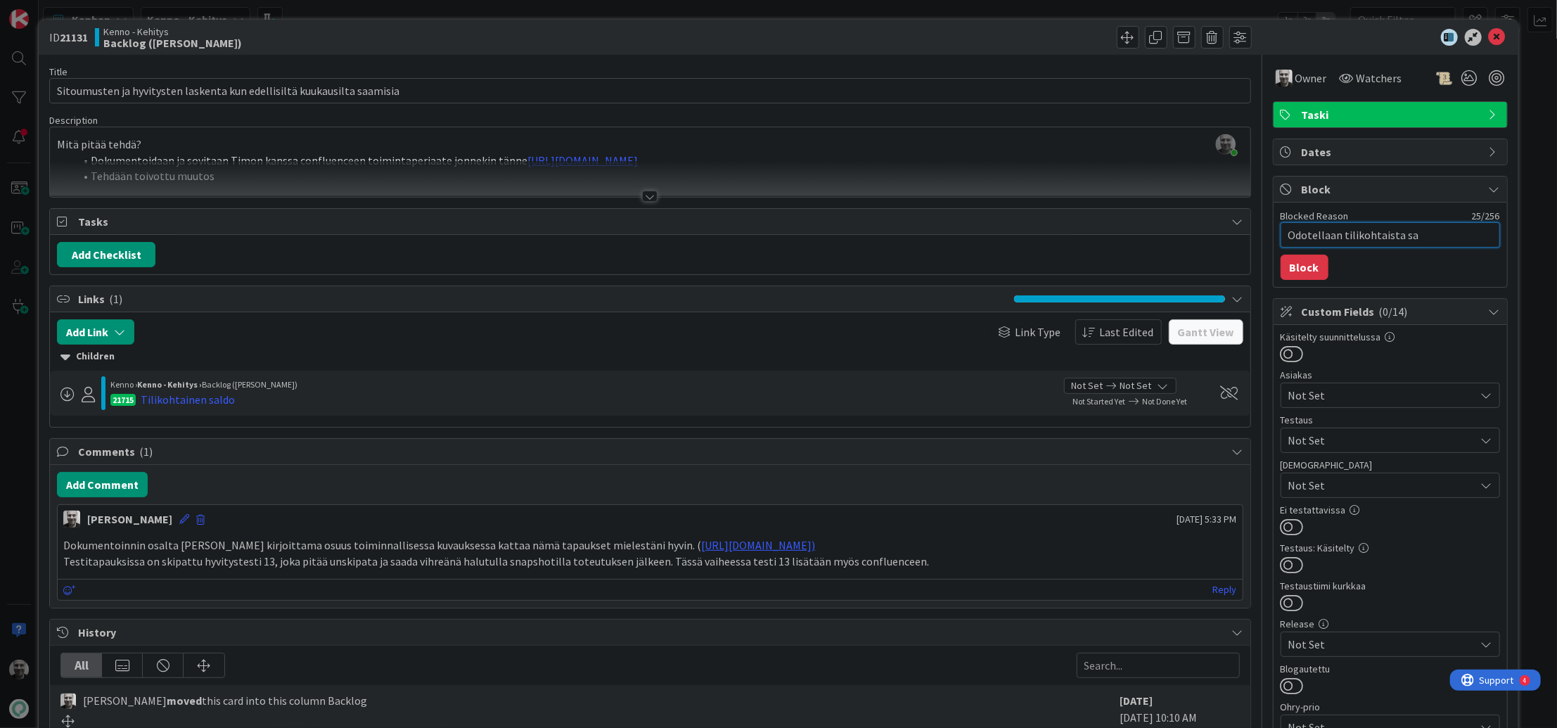
type textarea "x"
type textarea "Odotellaan tilikohtaista sal"
type textarea "x"
type textarea "Odotellaan tilikohtaista sald"
type textarea "x"
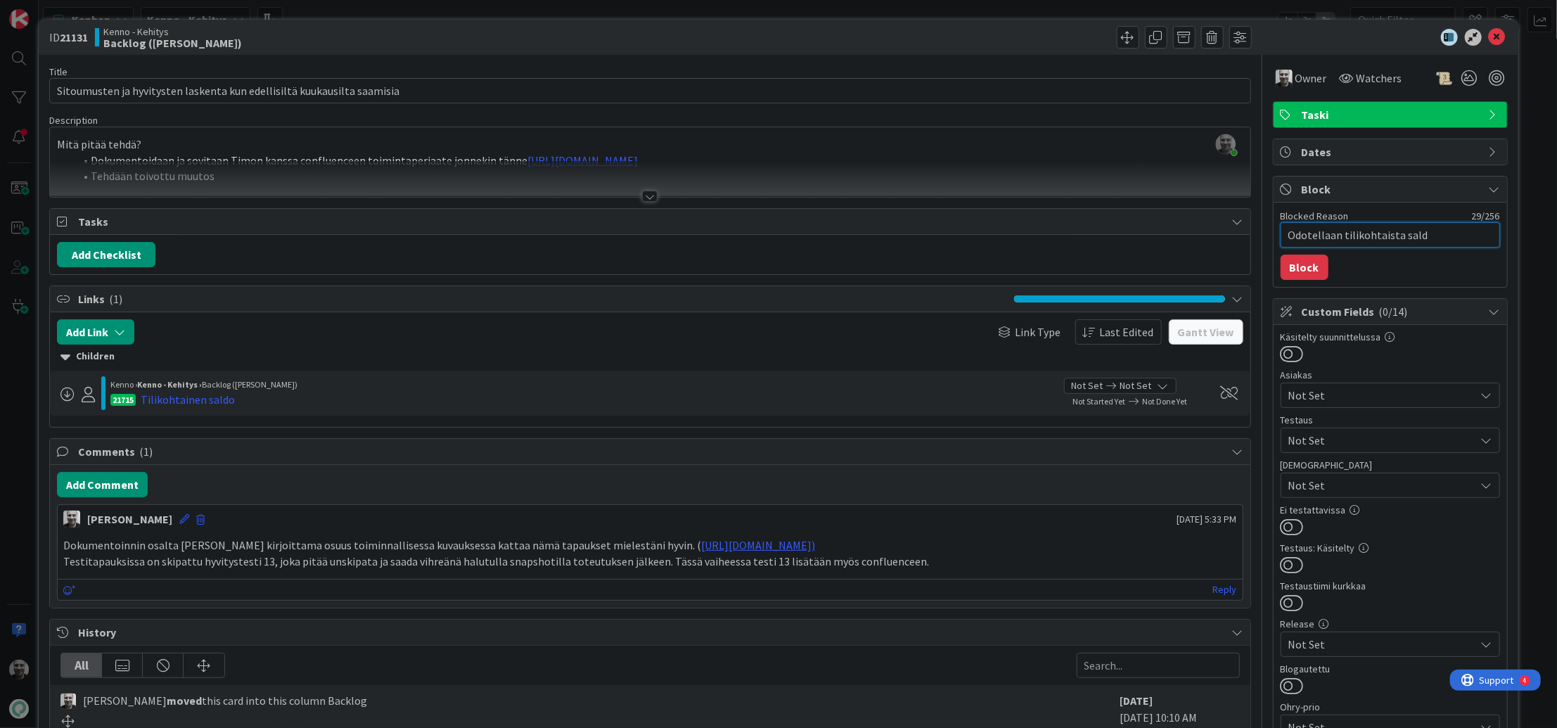
type textarea "Odotellaan tilikohtaista saldo"
type textarea "x"
type textarea "Odotellaan tilikohtaista saldoa"
type textarea "x"
type textarea "Odotellaan tilikohtaista saldoa"
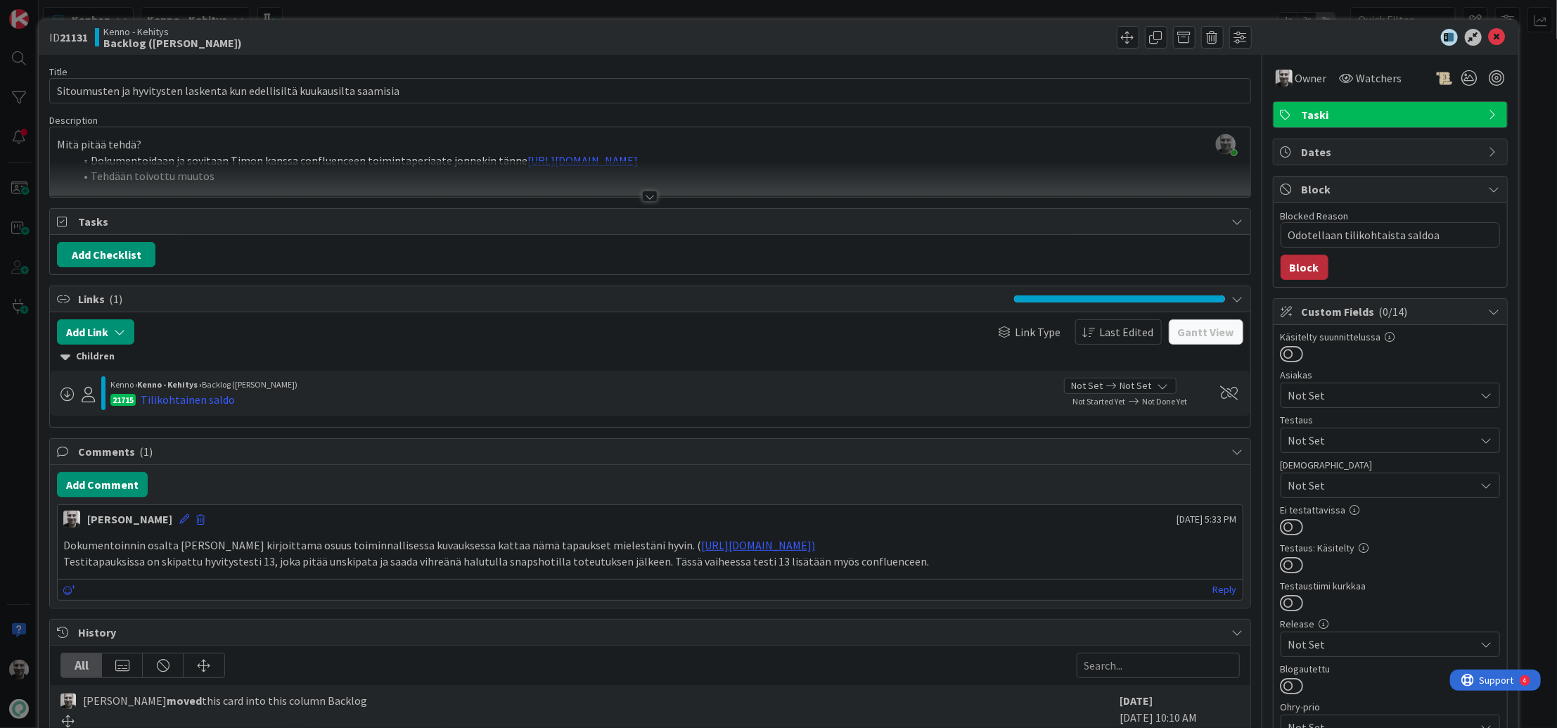
click at [1298, 263] on button "Block" at bounding box center [1305, 267] width 48 height 25
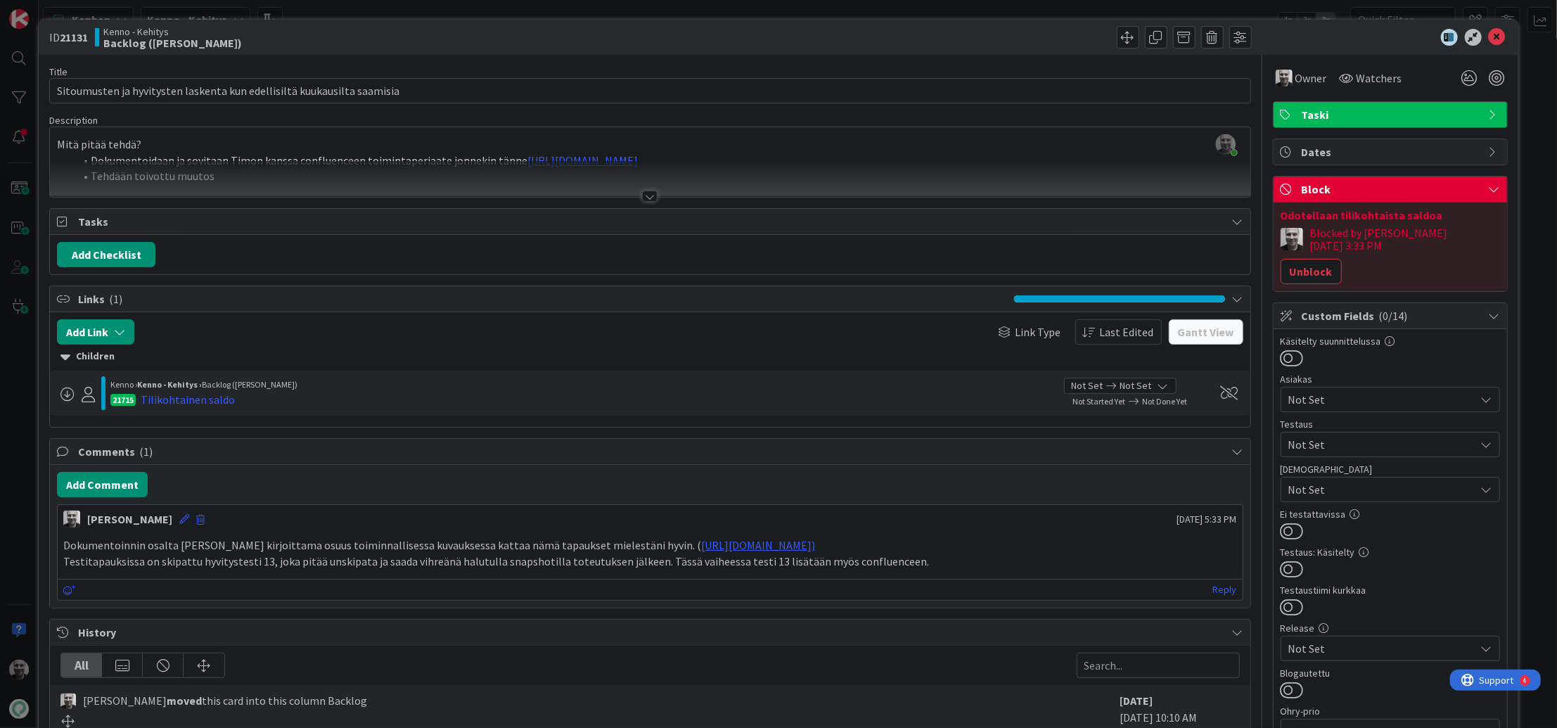
click at [895, 5] on div "ID 21131 Kenno - Kehitys Backlog (kipi) Title 71 / 128 Sitoumusten ja hyvityste…" at bounding box center [778, 364] width 1557 height 728
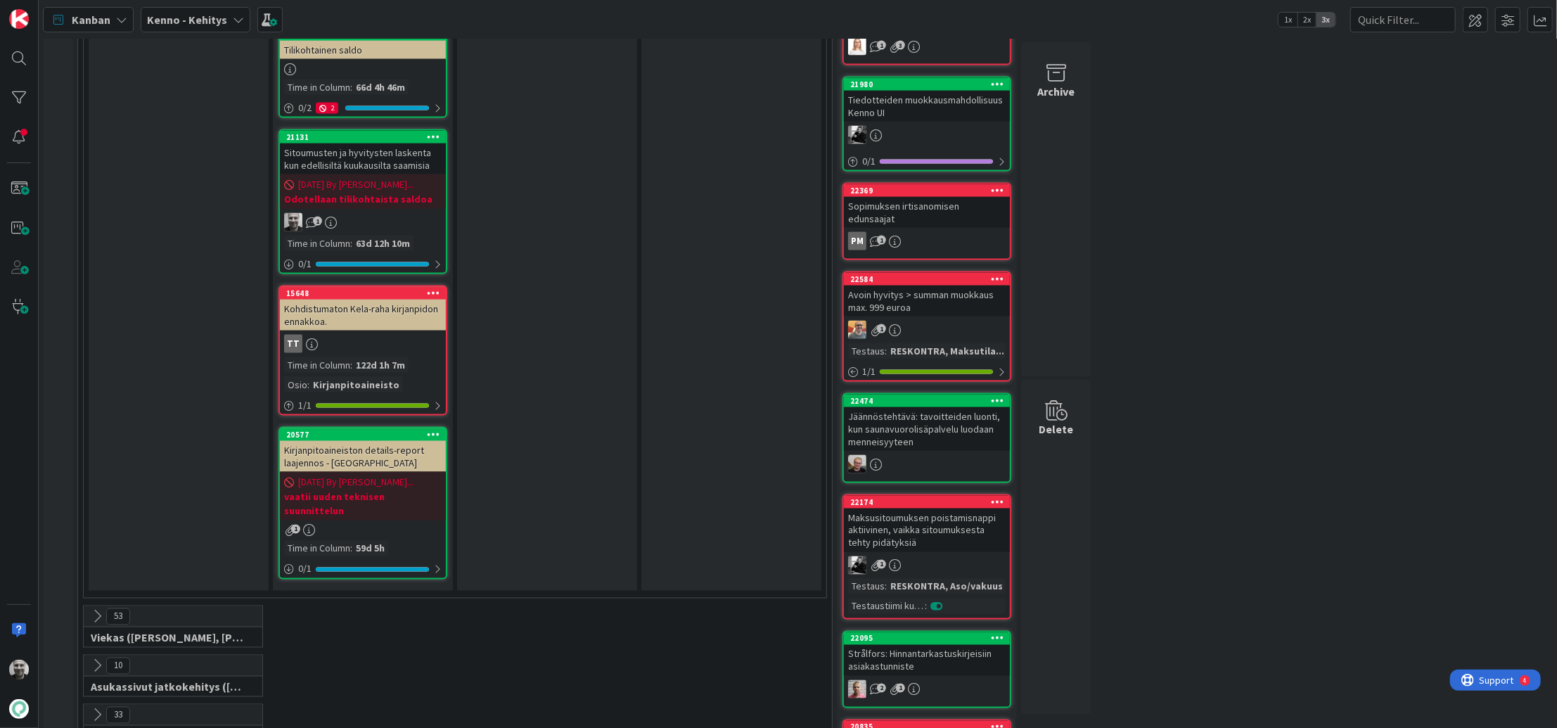
scroll to position [1446, 0]
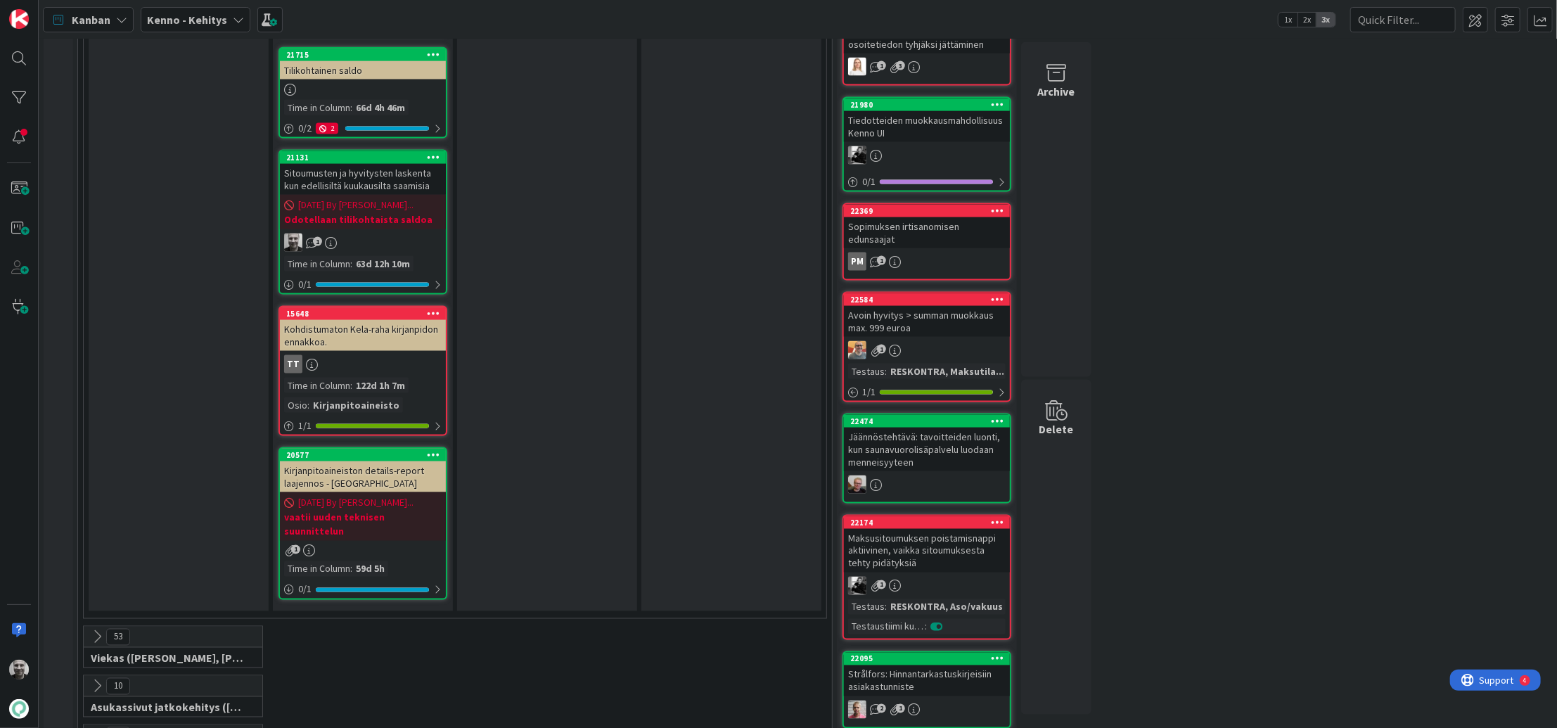
click at [349, 320] on div "Kohdistumaton Kela-raha kirjanpidon ennakkoa." at bounding box center [363, 335] width 166 height 31
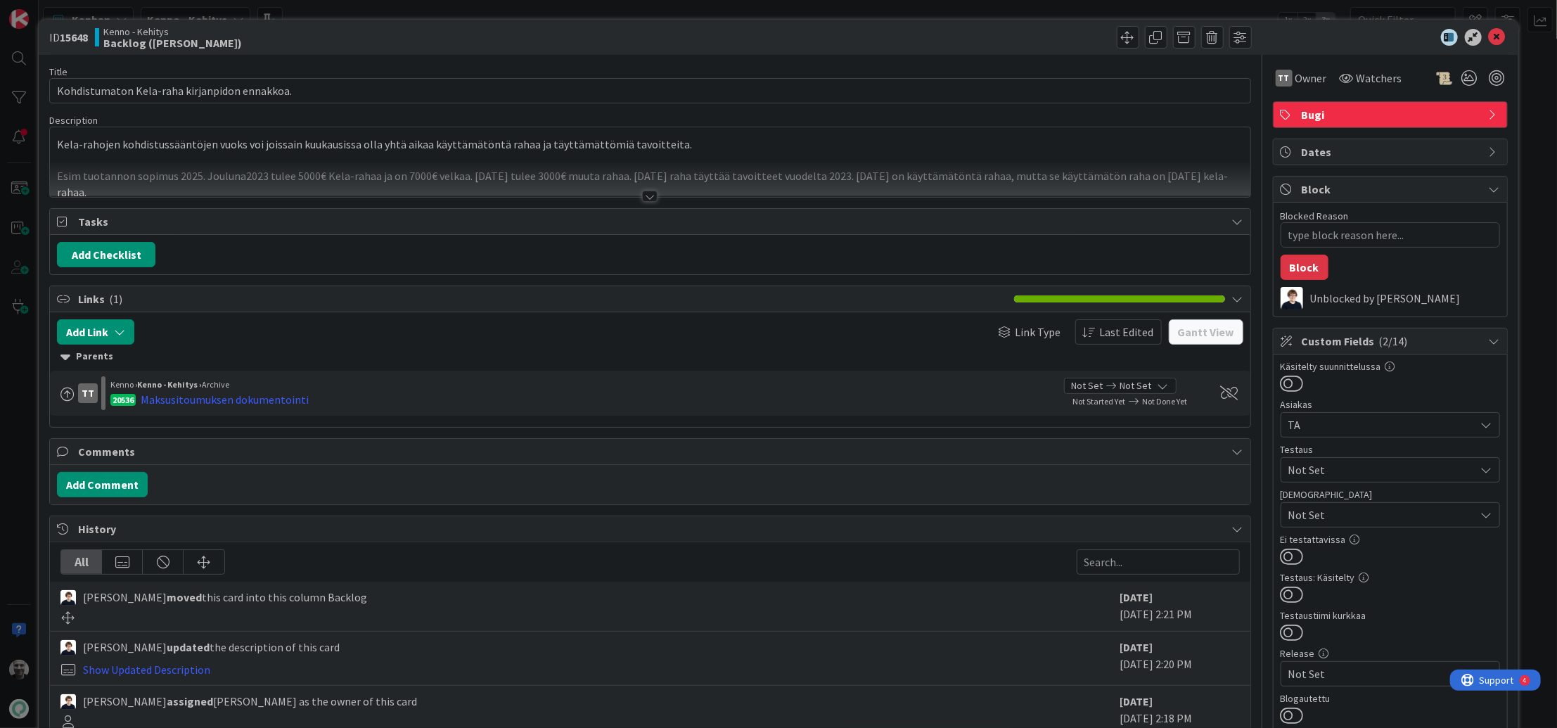
click at [651, 195] on div at bounding box center [649, 196] width 15 height 11
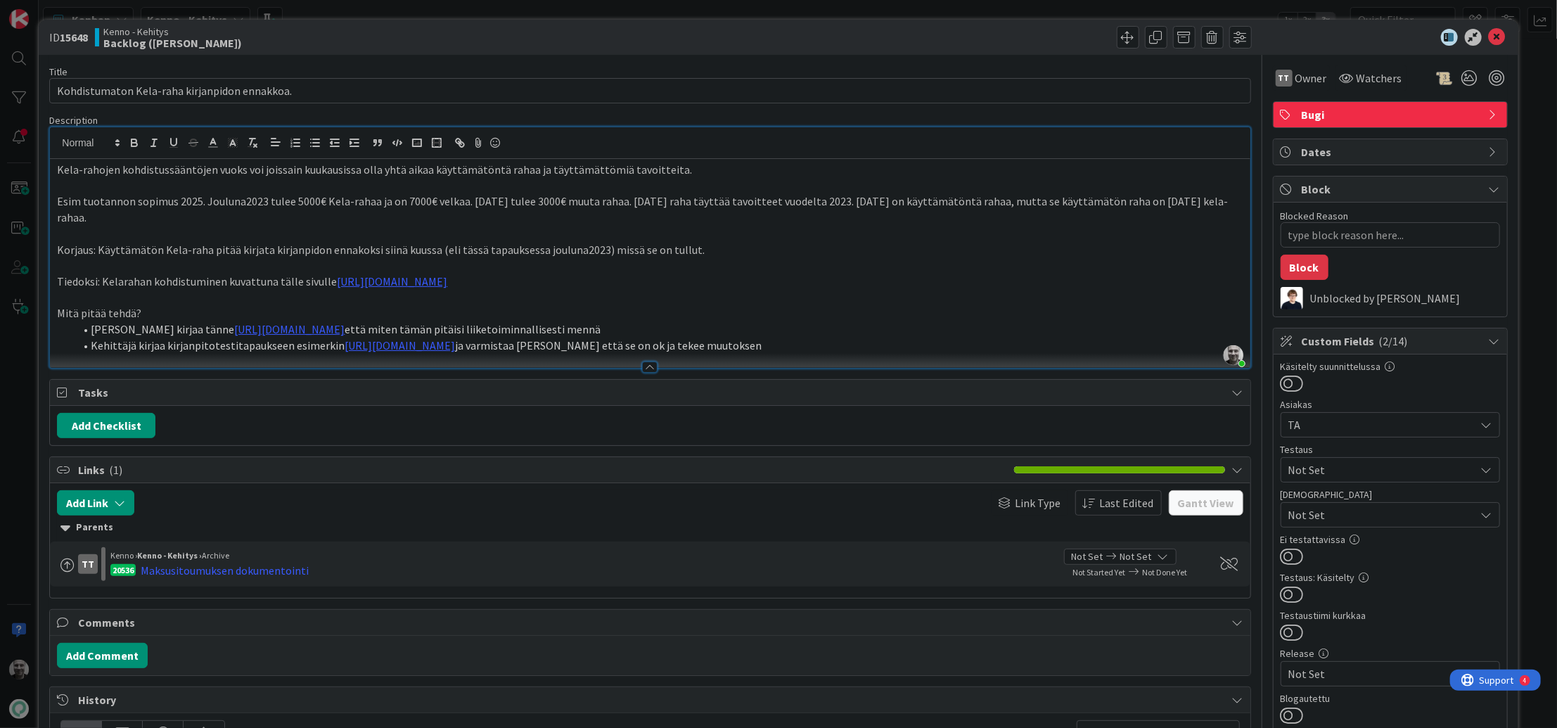
click at [221, 253] on p "Korjaus: Käyttämätön Kela-raha pitää kirjata kirjanpidon ennakoksi siinä kuussa…" at bounding box center [650, 250] width 1186 height 16
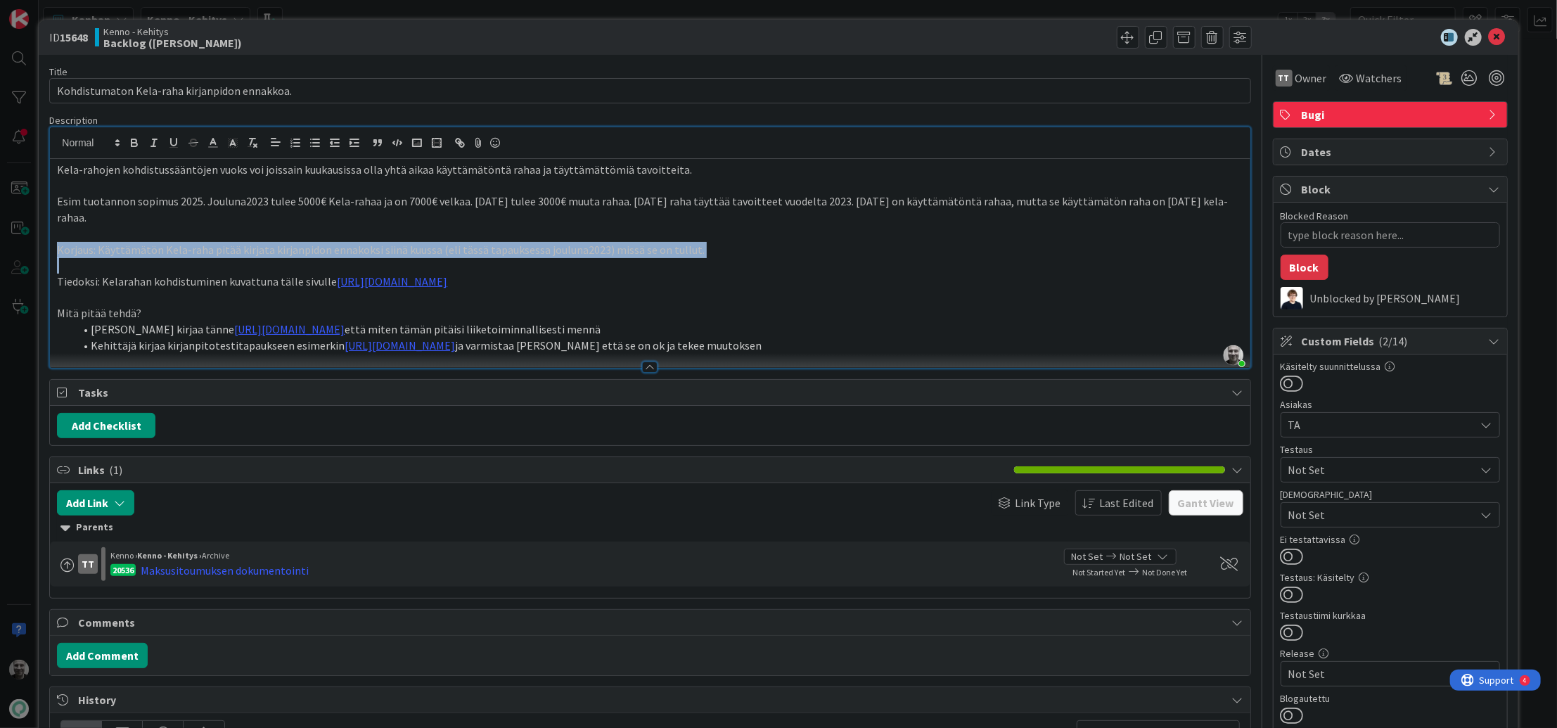
click at [221, 253] on p "Korjaus: Käyttämätön Kela-raha pitää kirjata kirjanpidon ennakoksi siinä kuussa…" at bounding box center [650, 250] width 1186 height 16
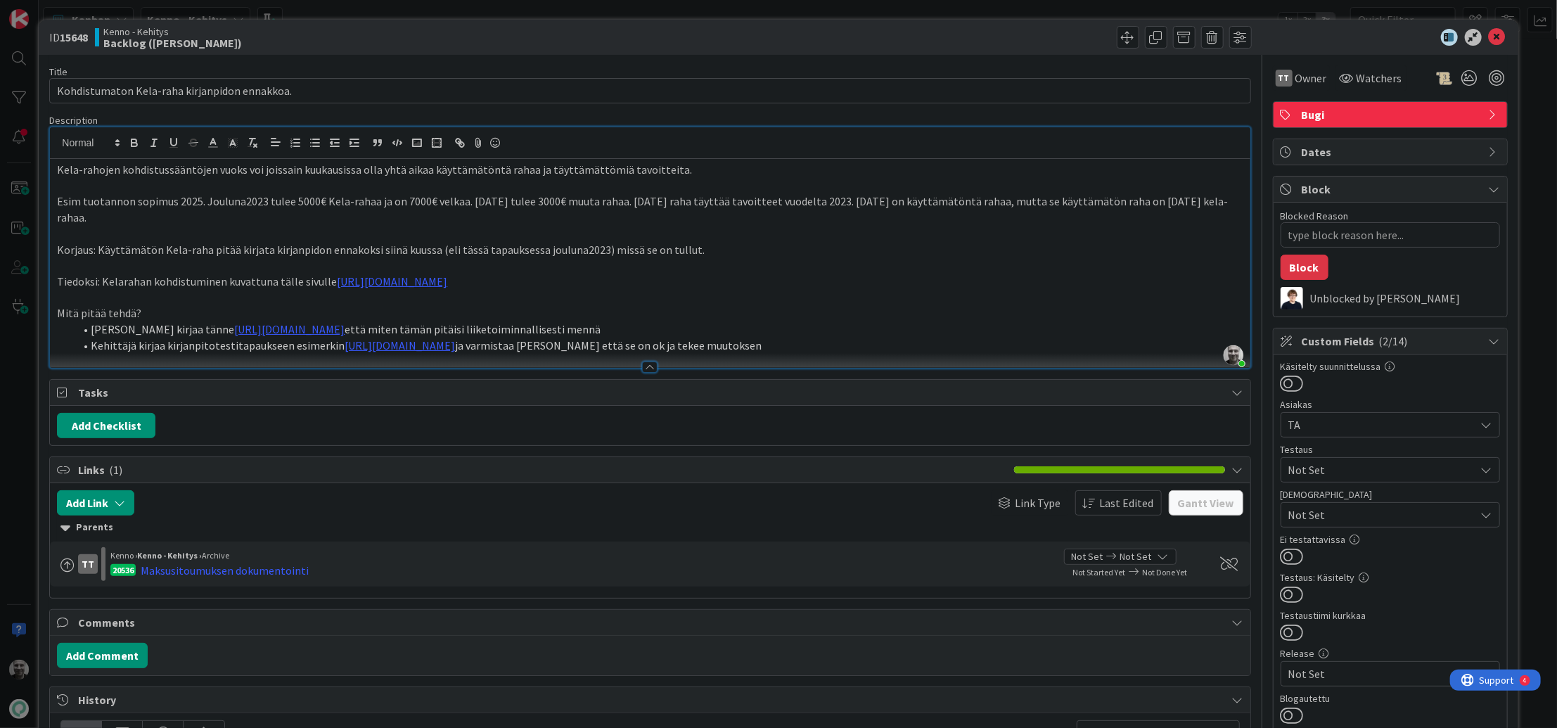
click at [243, 202] on p "Esim tuotannon sopimus 2025. Jouluna2023 tulee 5000€ Kela-rahaa ja on 7000€ vel…" at bounding box center [650, 209] width 1186 height 32
click at [412, 202] on p "Esim tuotannon sopimus 2025. Jouluna2023 tulee 5000€ Kela-rahaa ja on 7000€ vel…" at bounding box center [650, 209] width 1186 height 32
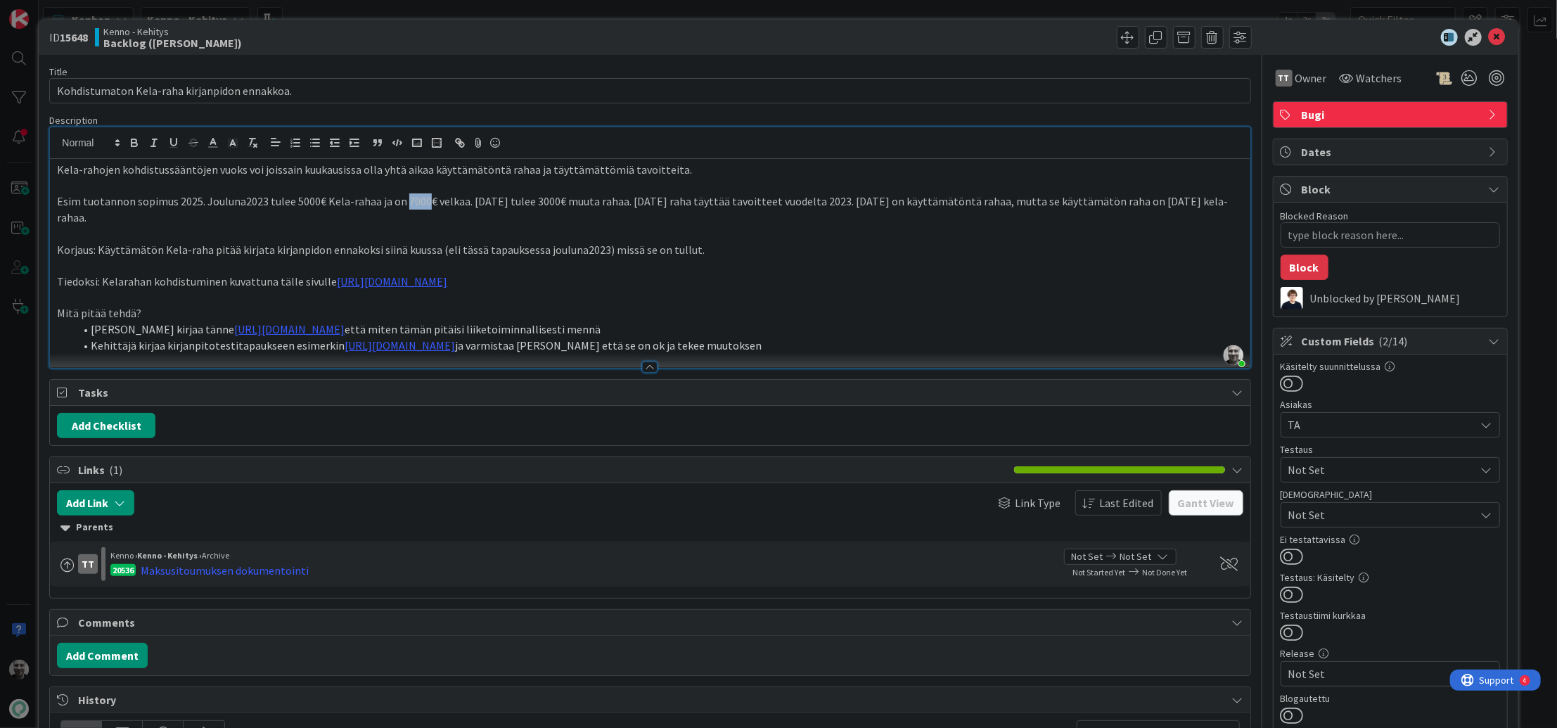
click at [412, 202] on p "Esim tuotannon sopimus 2025. Jouluna2023 tulee 5000€ Kela-rahaa ja on 7000€ vel…" at bounding box center [650, 209] width 1186 height 32
click at [183, 200] on p "Esim tuotannon sopimus 2025. Jouluna2023 tulee 5000€ Kela-rahaa ja on 7000€ vel…" at bounding box center [650, 209] width 1186 height 32
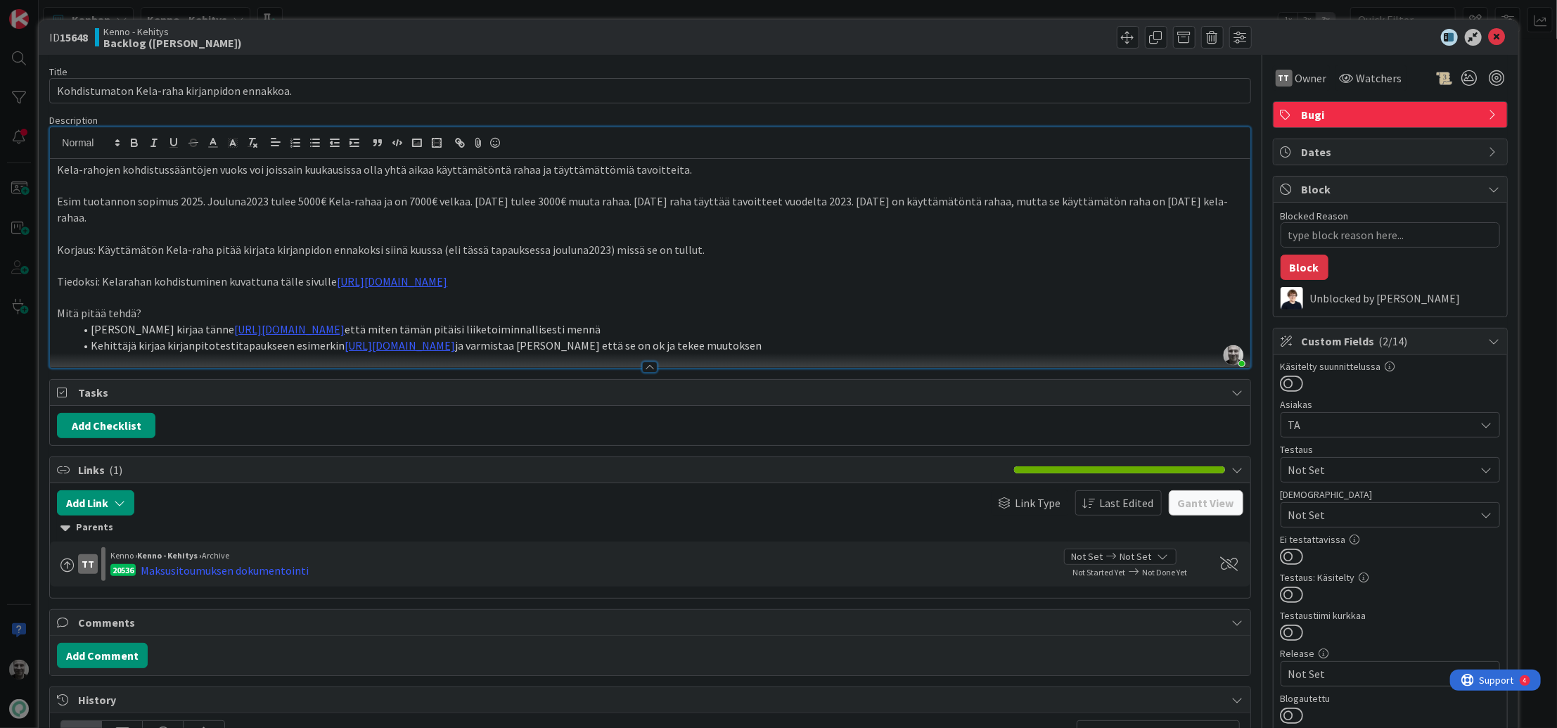
click at [183, 200] on p "Esim tuotannon sopimus 2025. Jouluna2023 tulee 5000€ Kela-rahaa ja on 7000€ vel…" at bounding box center [650, 209] width 1186 height 32
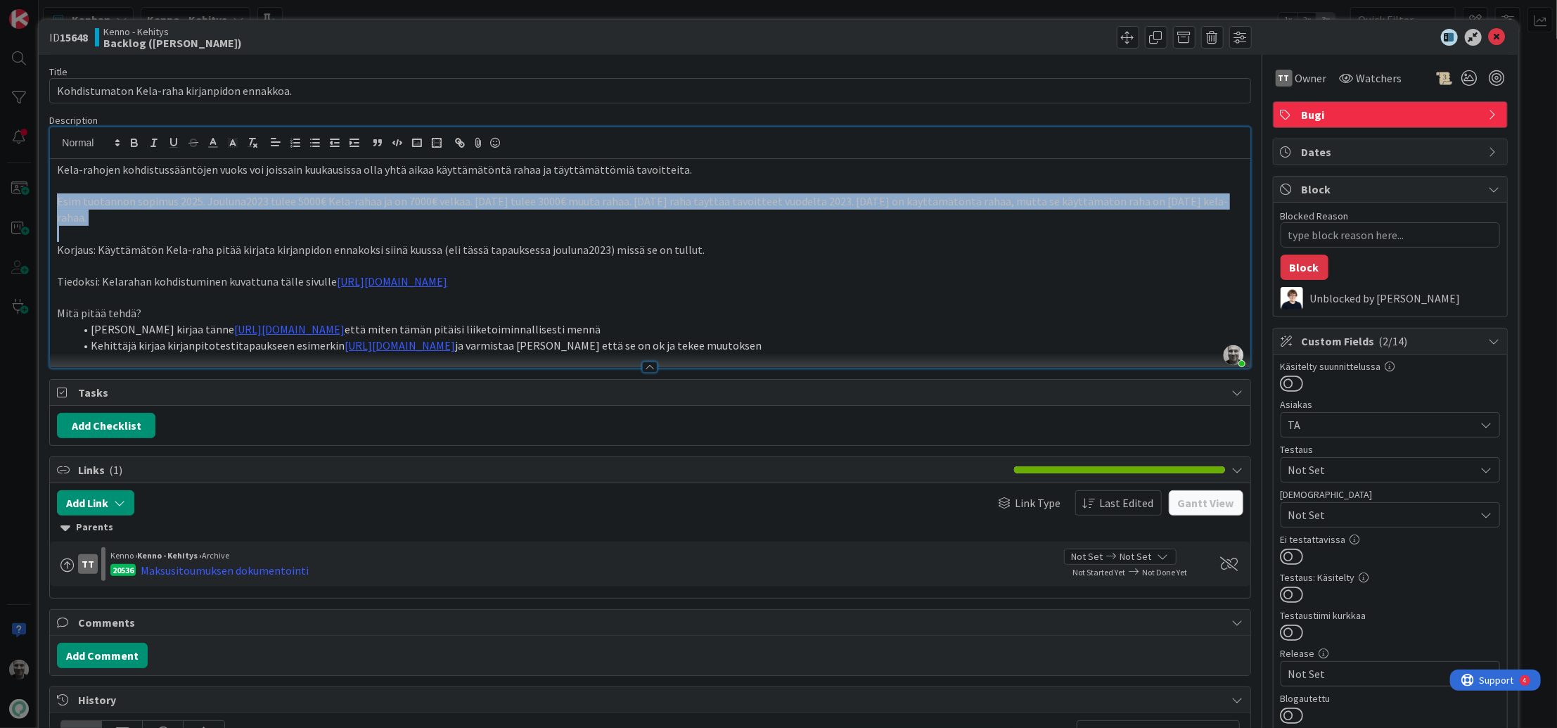
click at [183, 200] on p "Esim tuotannon sopimus 2025. Jouluna2023 tulee 5000€ Kela-rahaa ja on 7000€ vel…" at bounding box center [650, 209] width 1186 height 32
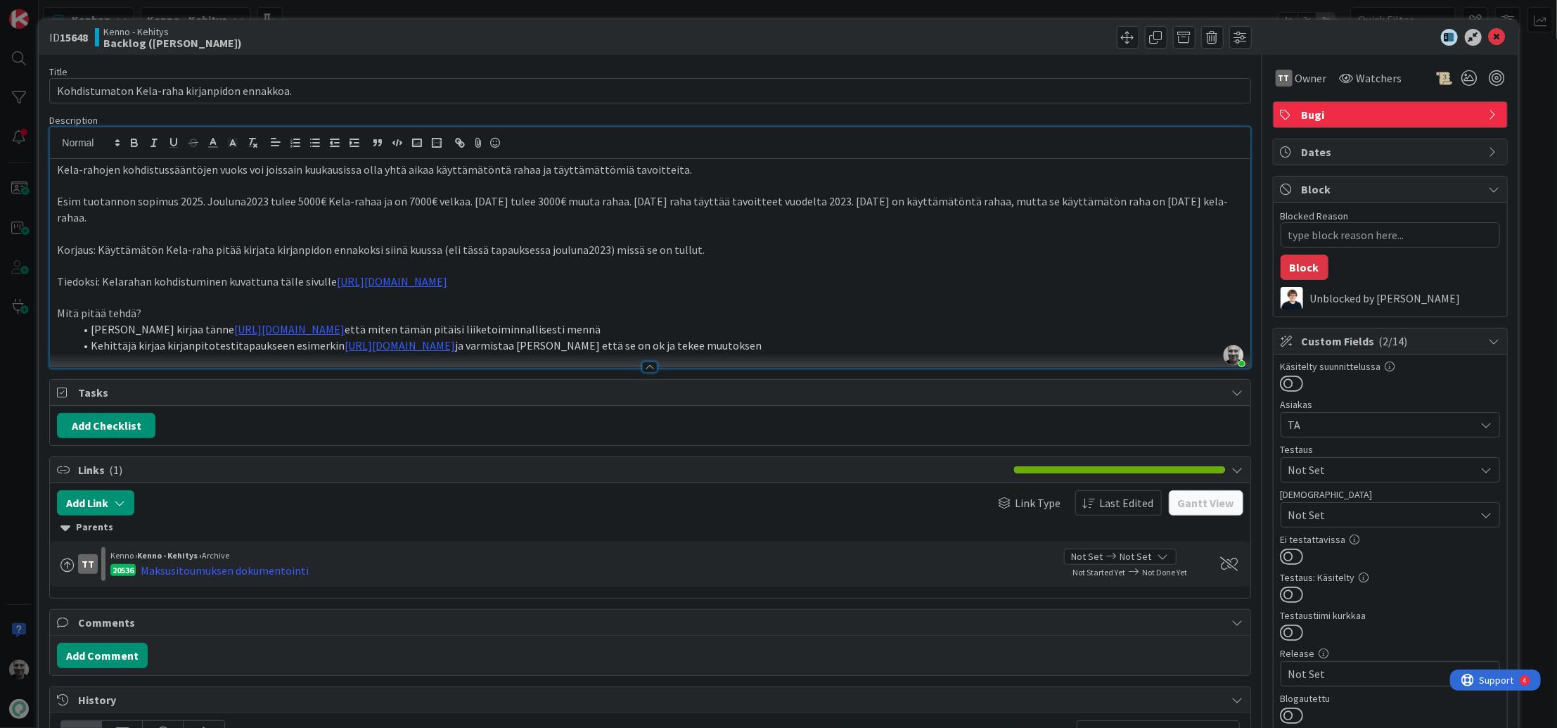
click at [186, 283] on p "Tiedoksi: Kelarahan kohdistuminen kuvattuna tälle sivulle https://pandia-oy.atl…" at bounding box center [650, 282] width 1186 height 16
click at [263, 249] on p "Korjaus: Käyttämätön Kela-raha pitää kirjata kirjanpidon ennakoksi siinä kuussa…" at bounding box center [650, 250] width 1186 height 16
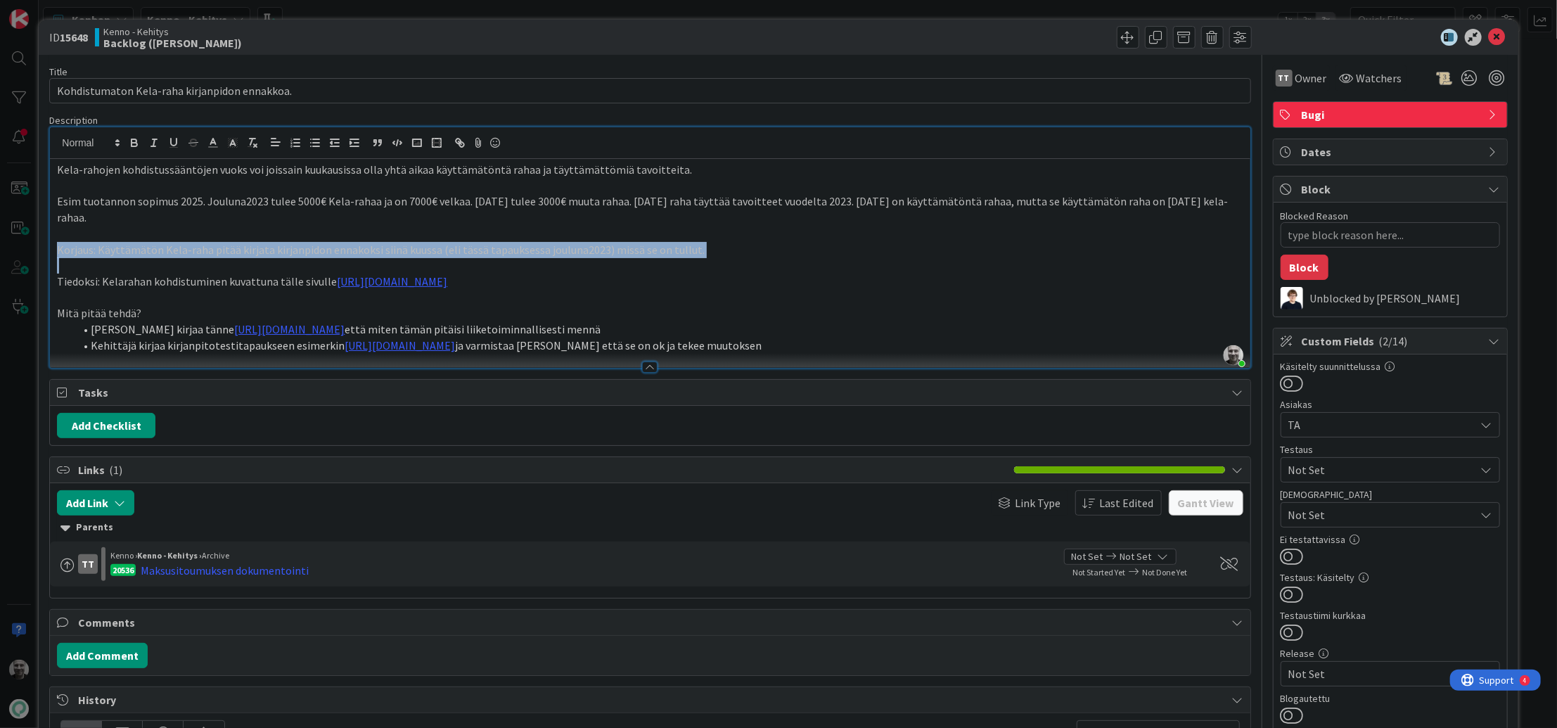
click at [263, 249] on p "Korjaus: Käyttämätön Kela-raha pitää kirjata kirjanpidon ennakoksi siinä kuussa…" at bounding box center [650, 250] width 1186 height 16
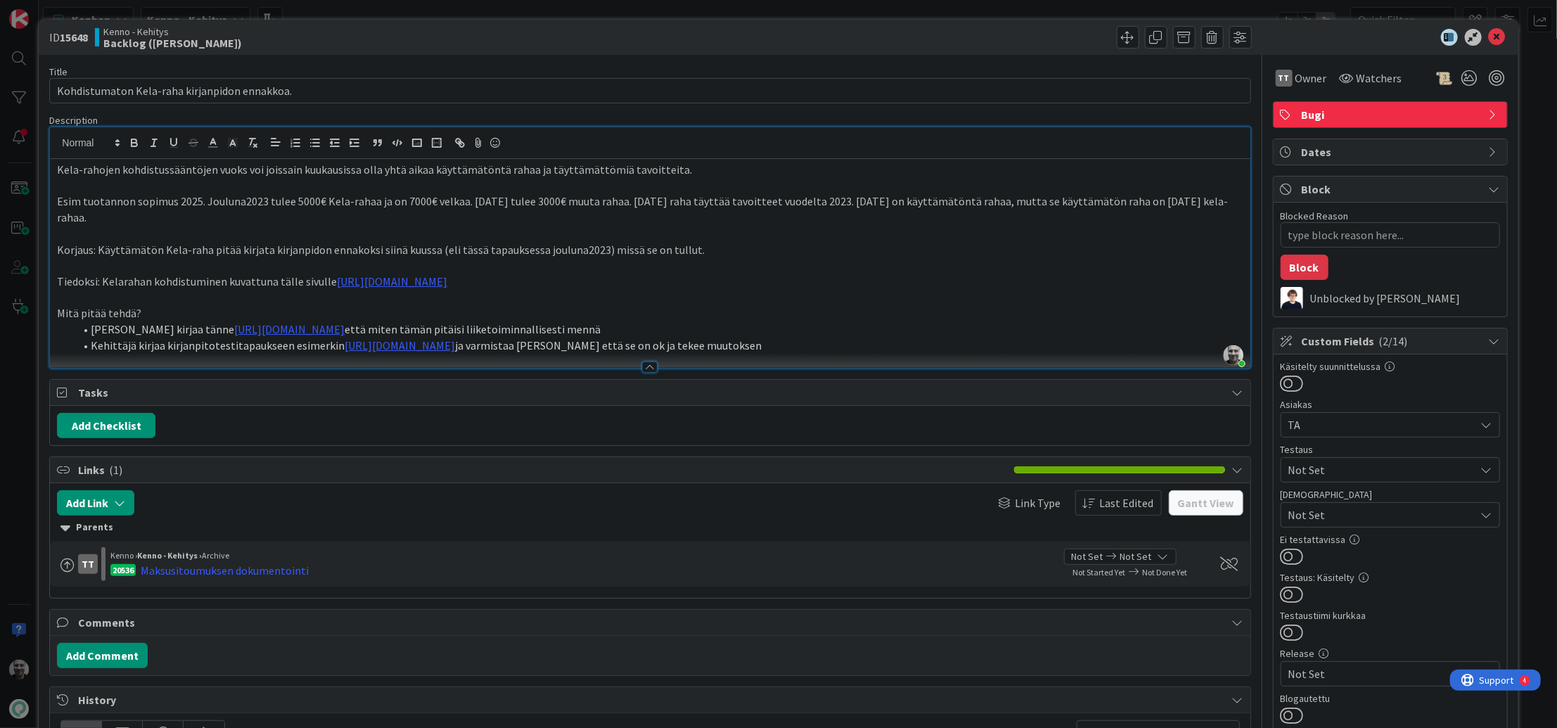
click at [410, 204] on p "Esim tuotannon sopimus 2025. Jouluna2023 tulee 5000€ Kela-rahaa ja on 7000€ vel…" at bounding box center [650, 209] width 1186 height 32
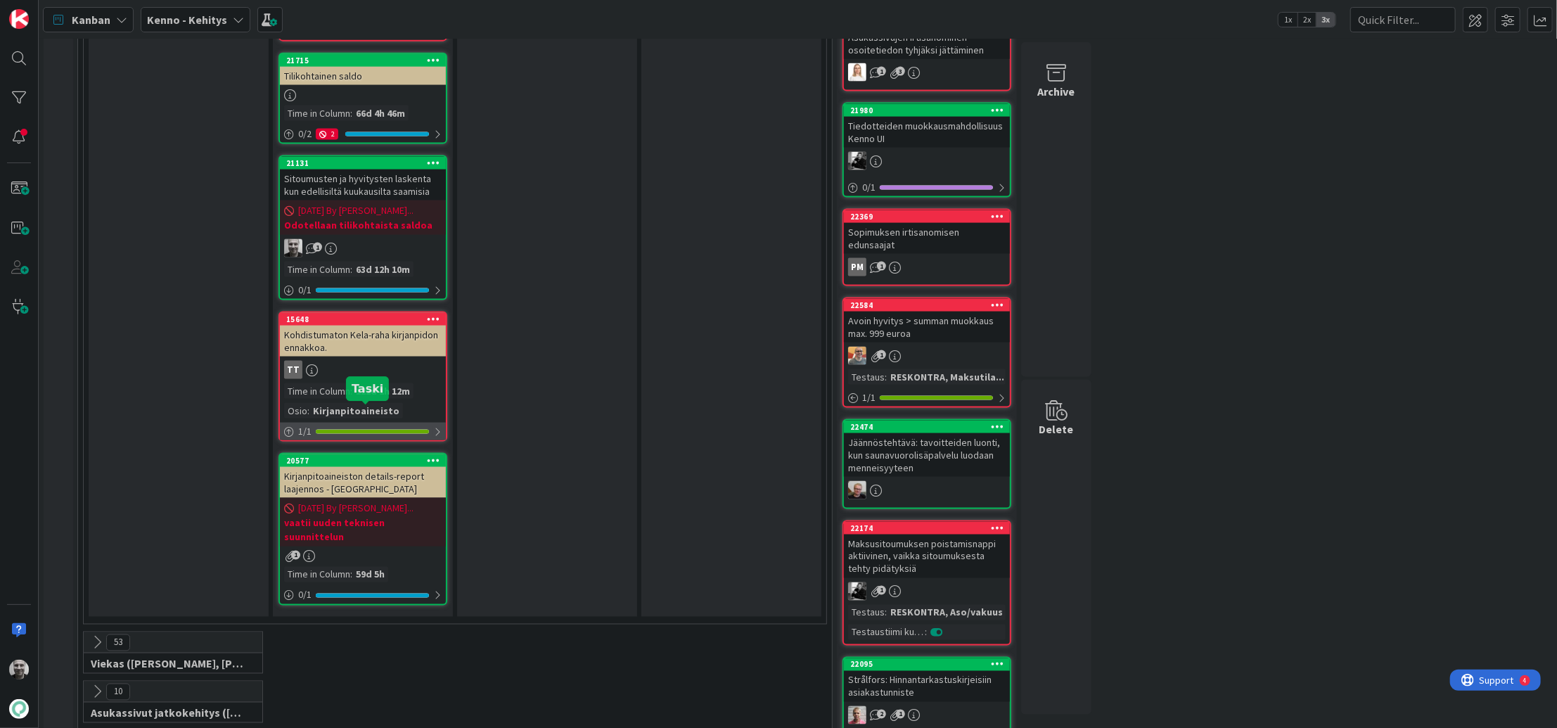
scroll to position [1436, 0]
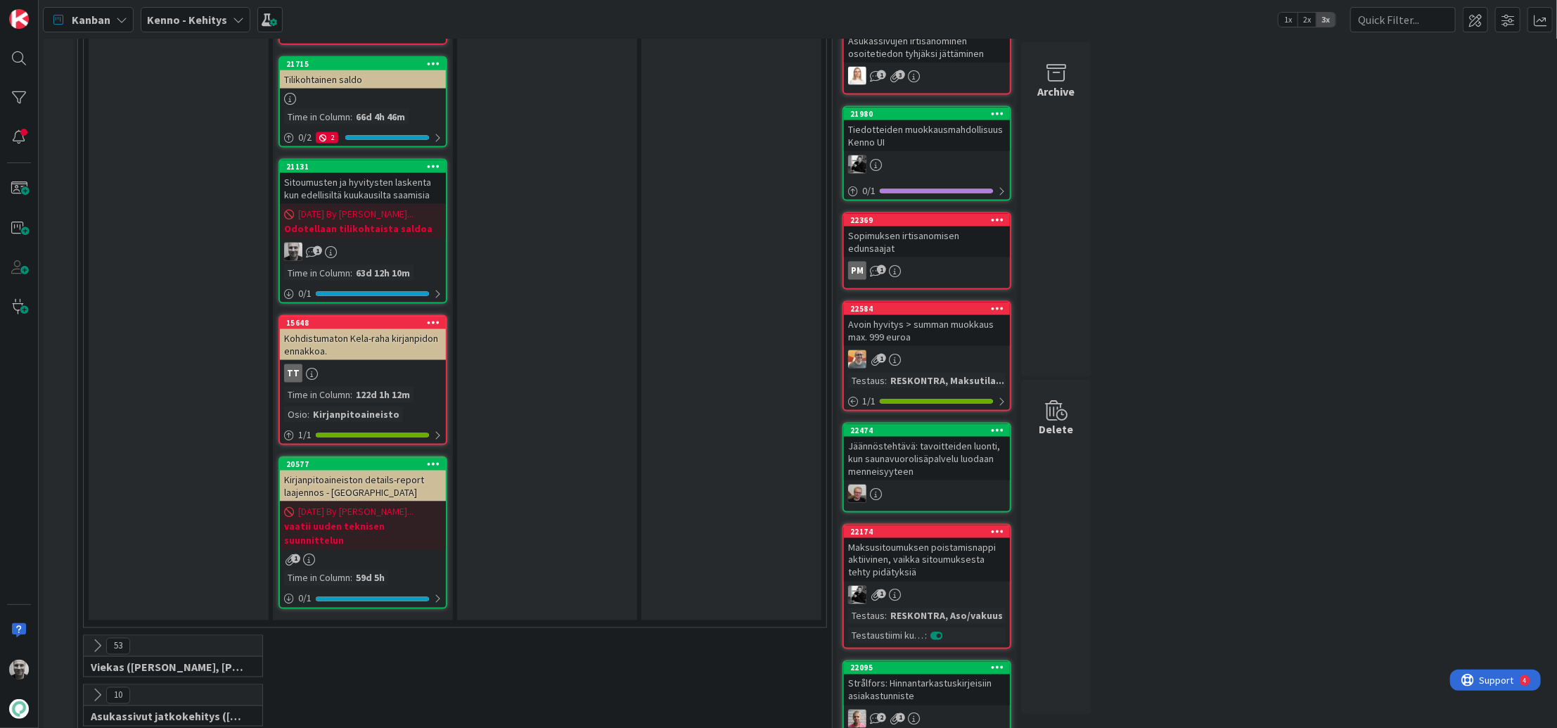
click at [363, 329] on div "Kohdistumaton Kela-raha kirjanpidon ennakkoa." at bounding box center [363, 344] width 166 height 31
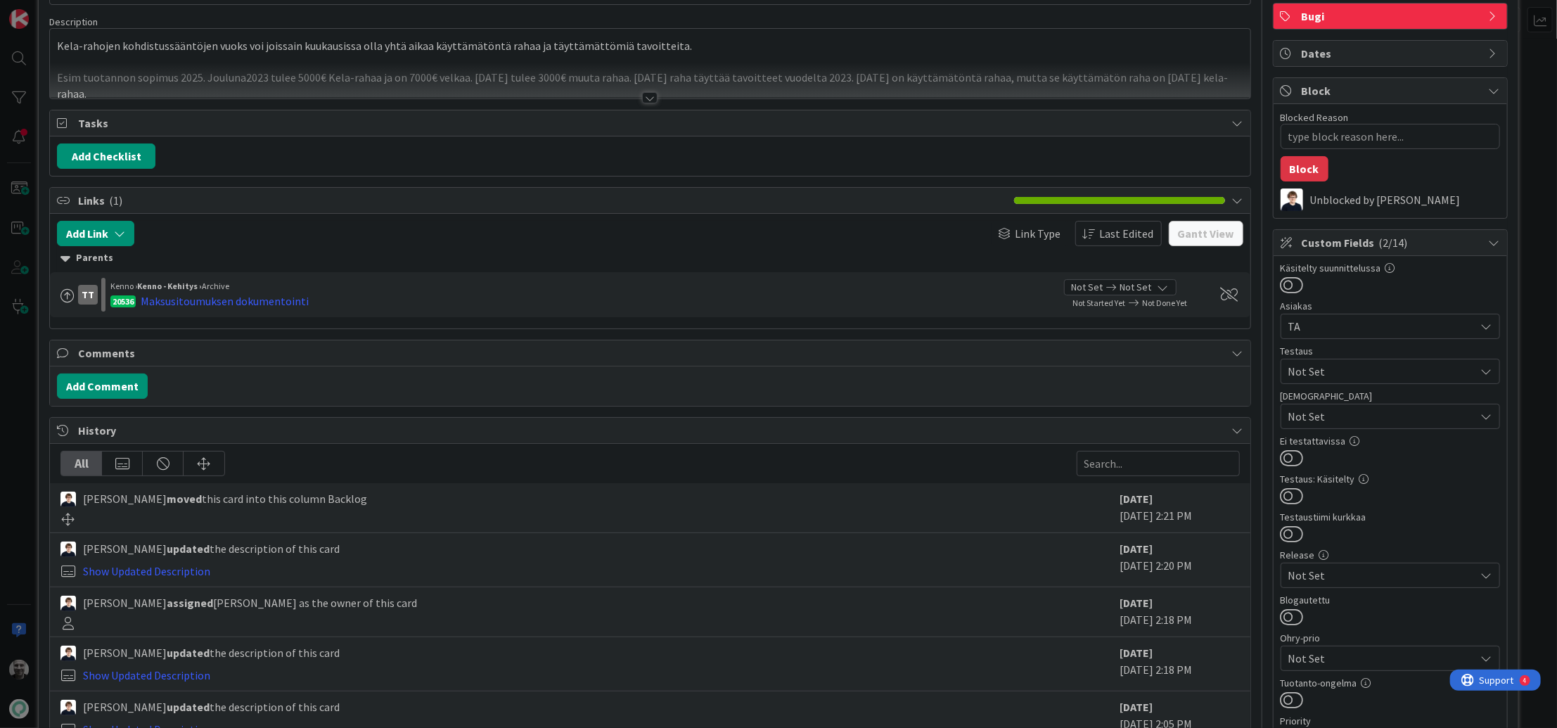
type textarea "x"
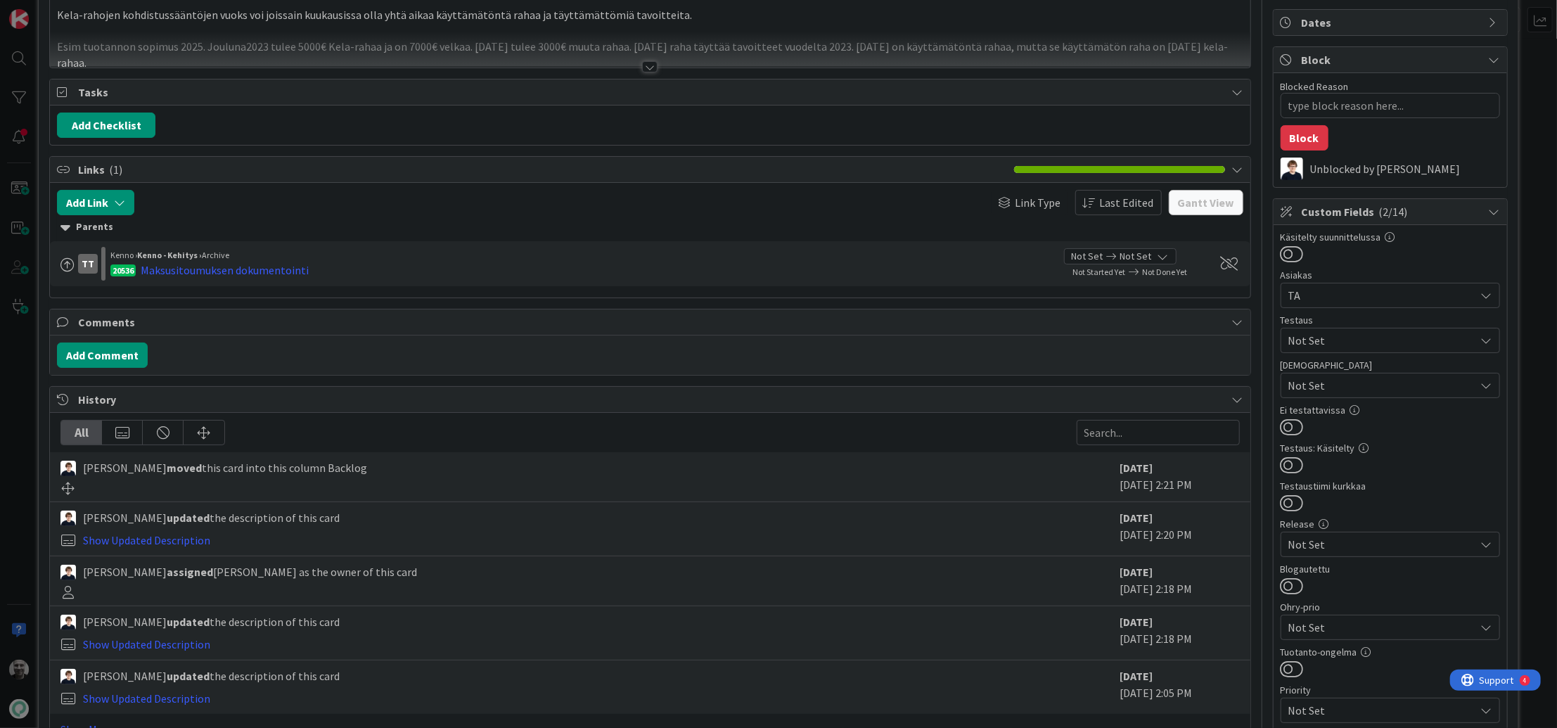
scroll to position [133, 0]
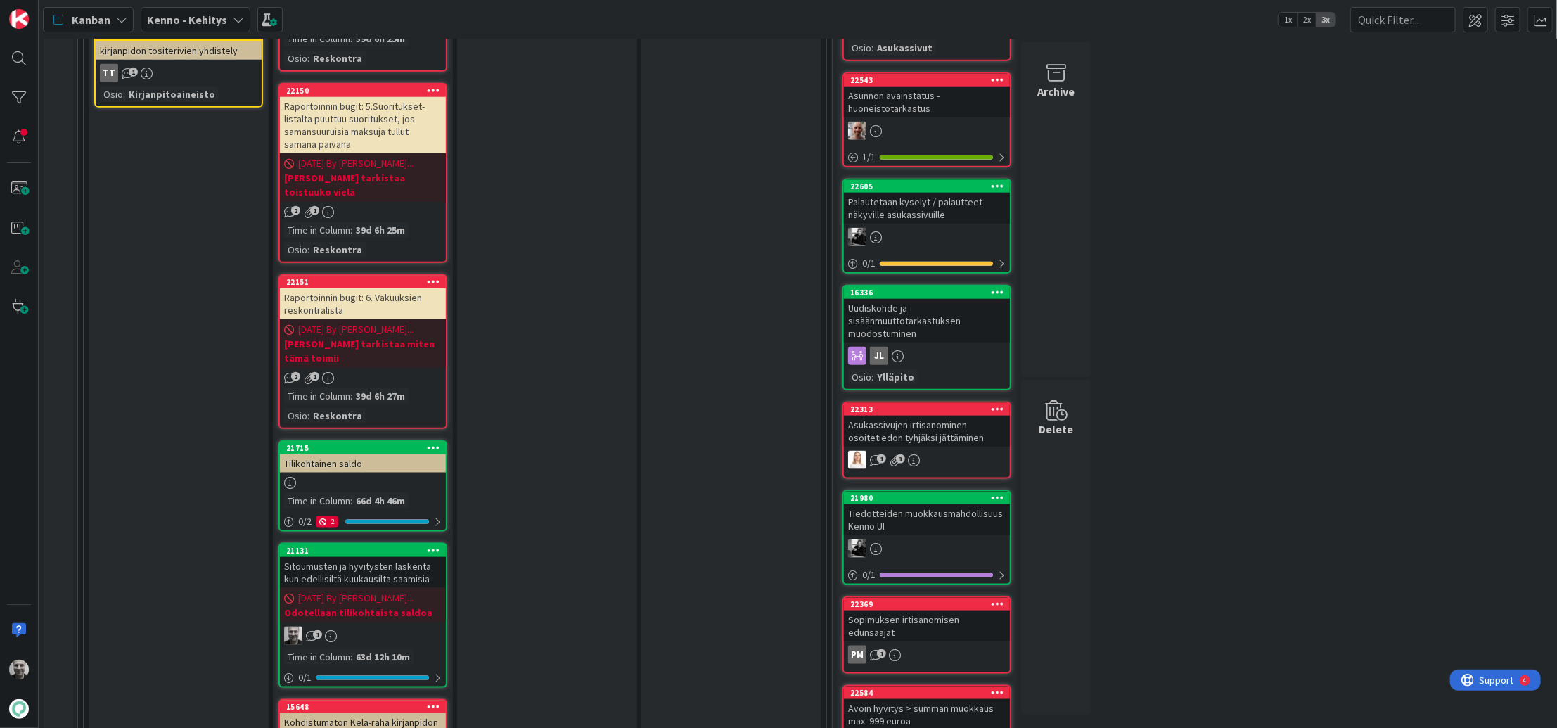
scroll to position [1050, 0]
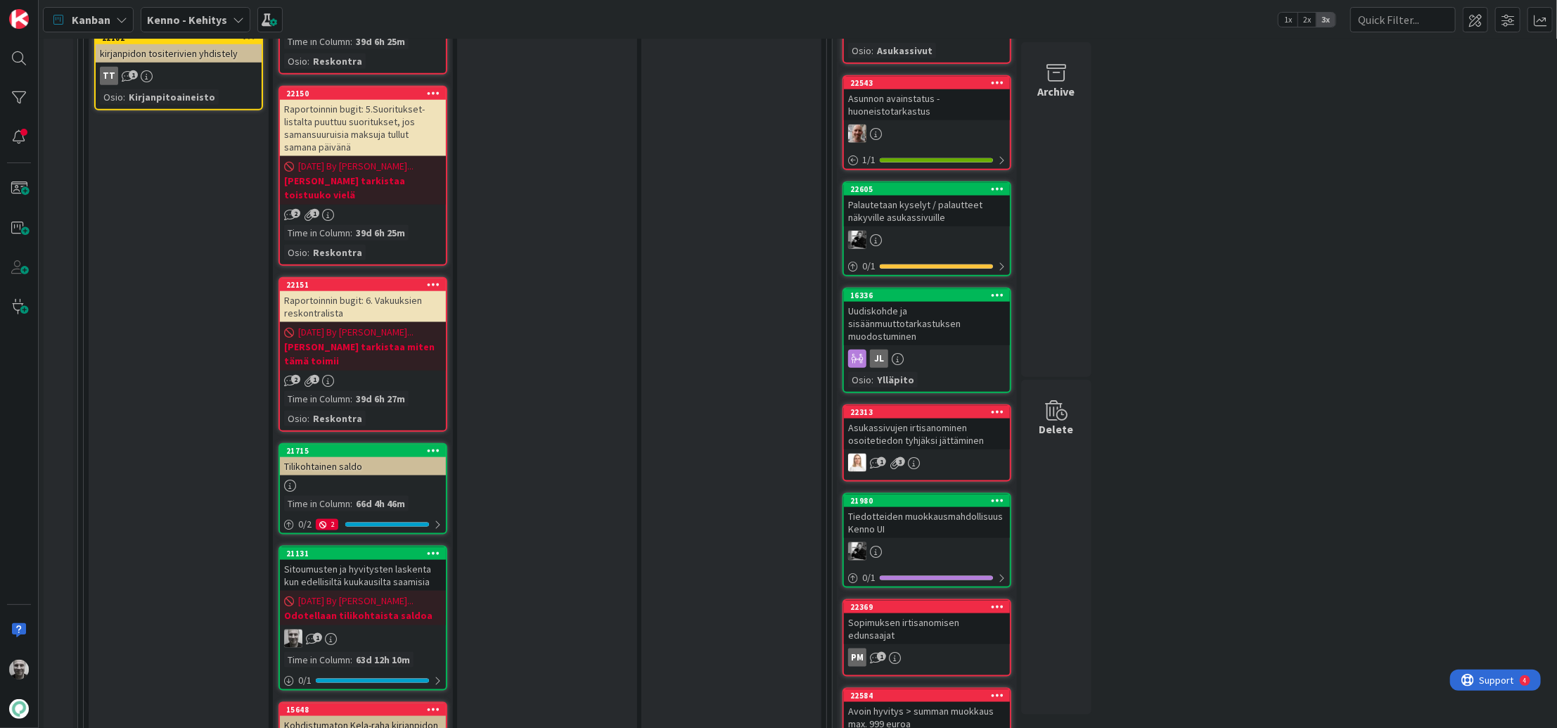
click at [364, 291] on div "Raportoinnin bugit: 6. Vakuuksien reskontralista" at bounding box center [363, 306] width 166 height 31
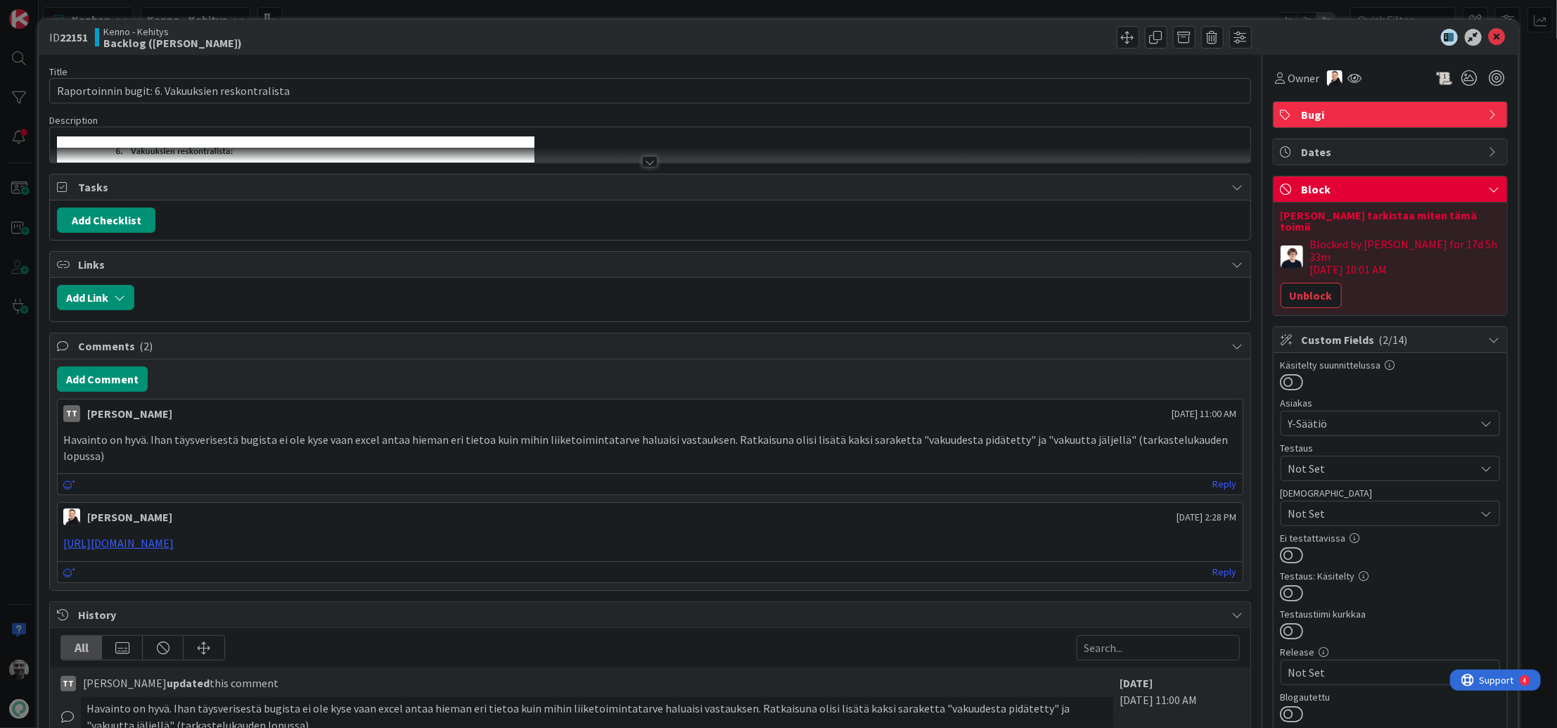
click at [649, 166] on div at bounding box center [649, 161] width 15 height 11
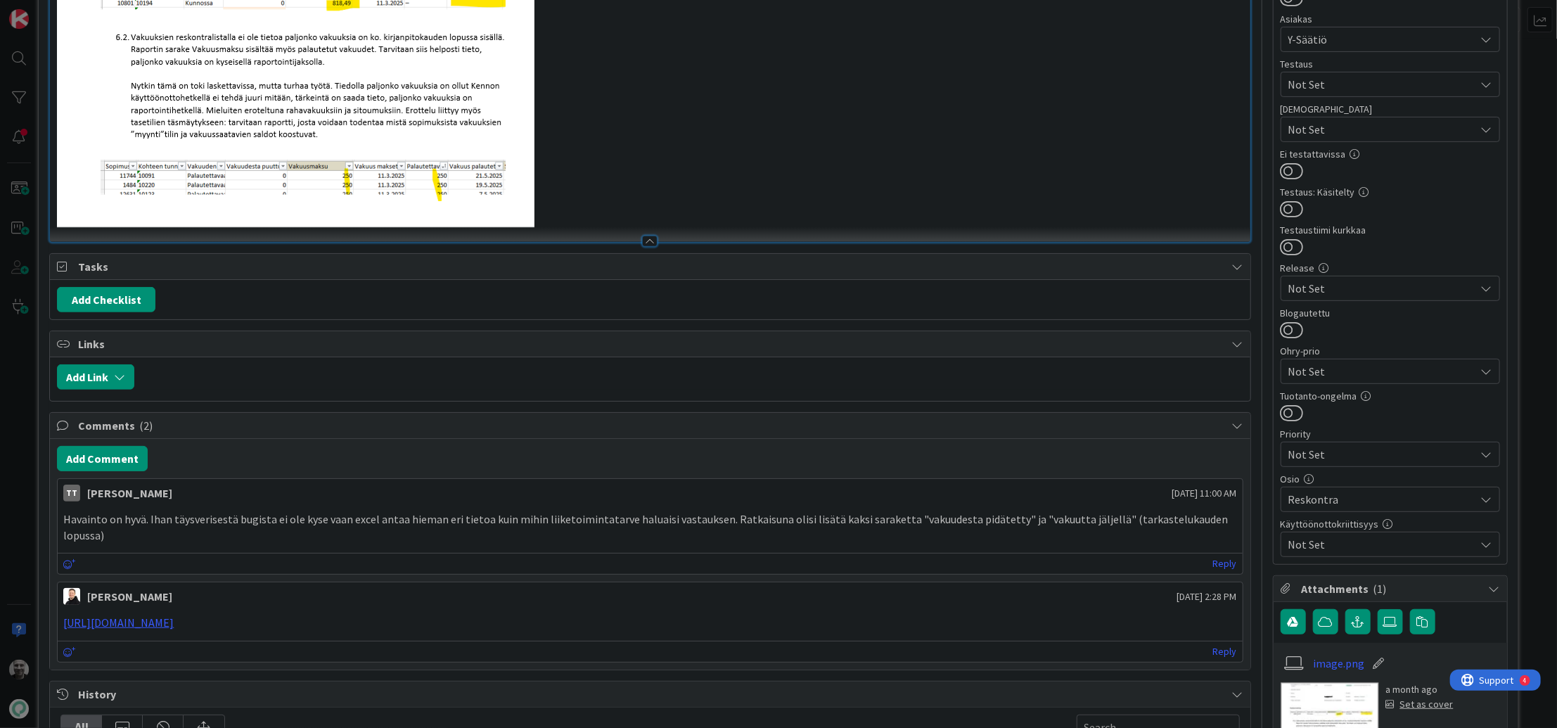
scroll to position [506, 0]
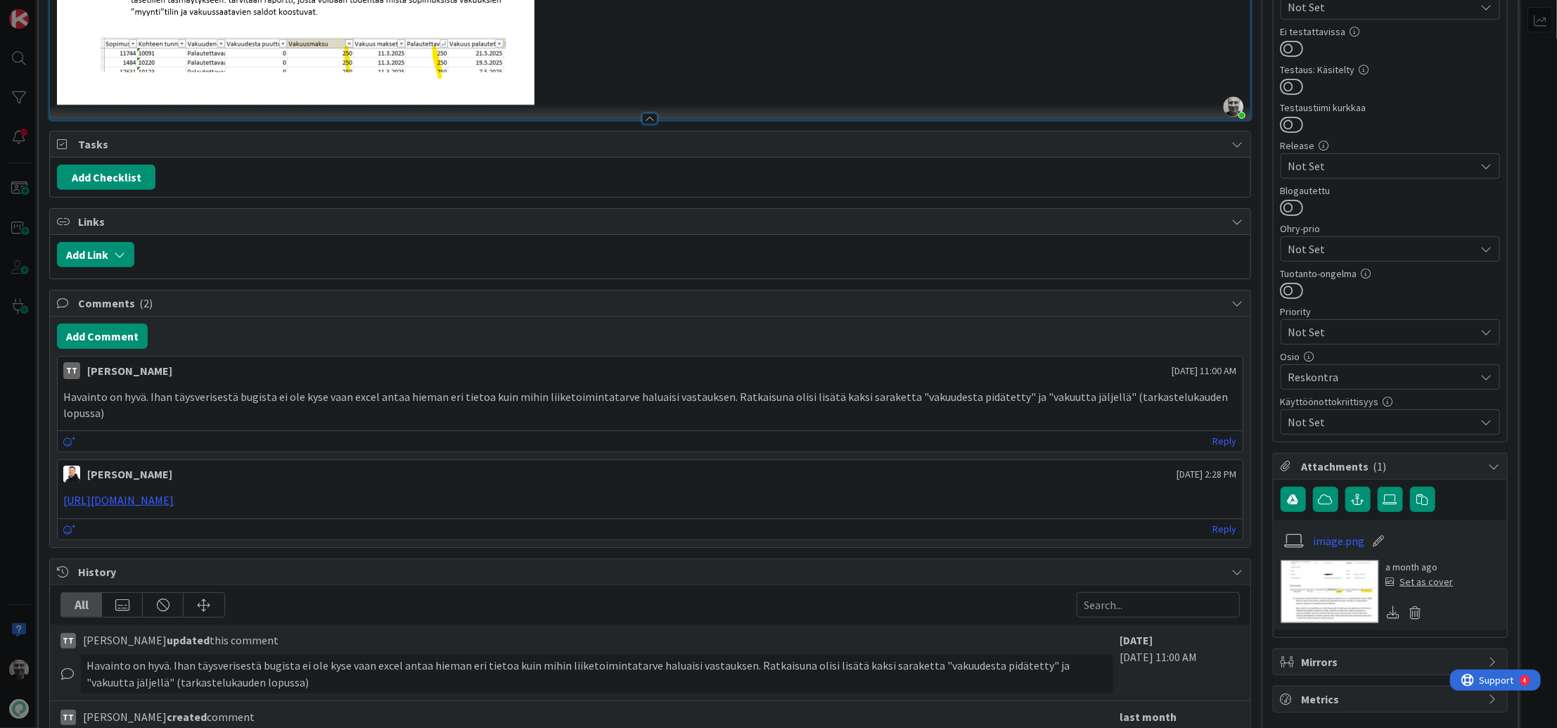
click at [255, 397] on p "Havainto on hyvä. Ihan täysverisestä bugista ei ole kyse vaan excel antaa hiema…" at bounding box center [649, 405] width 1173 height 32
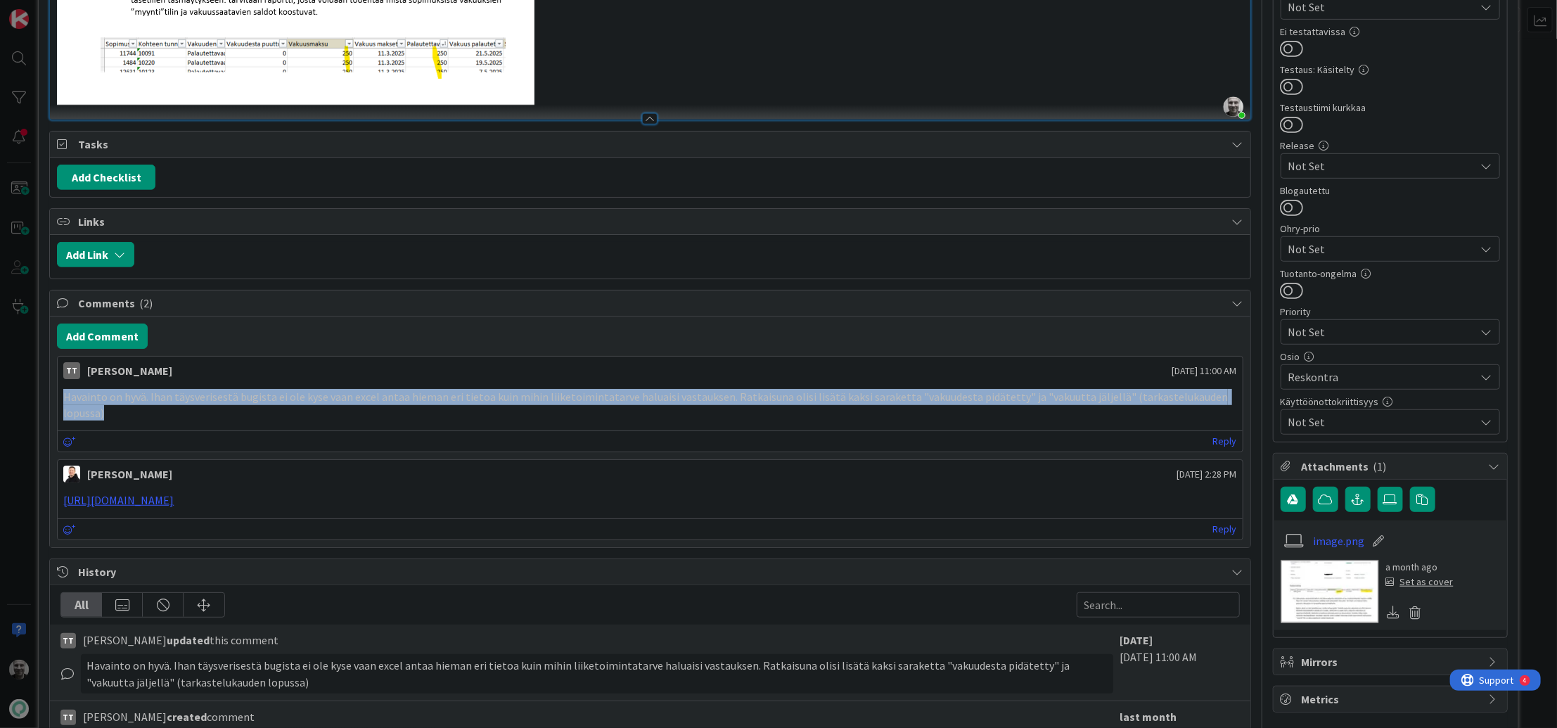
click at [255, 397] on p "Havainto on hyvä. Ihan täysverisestä bugista ei ole kyse vaan excel antaa hiema…" at bounding box center [649, 405] width 1173 height 32
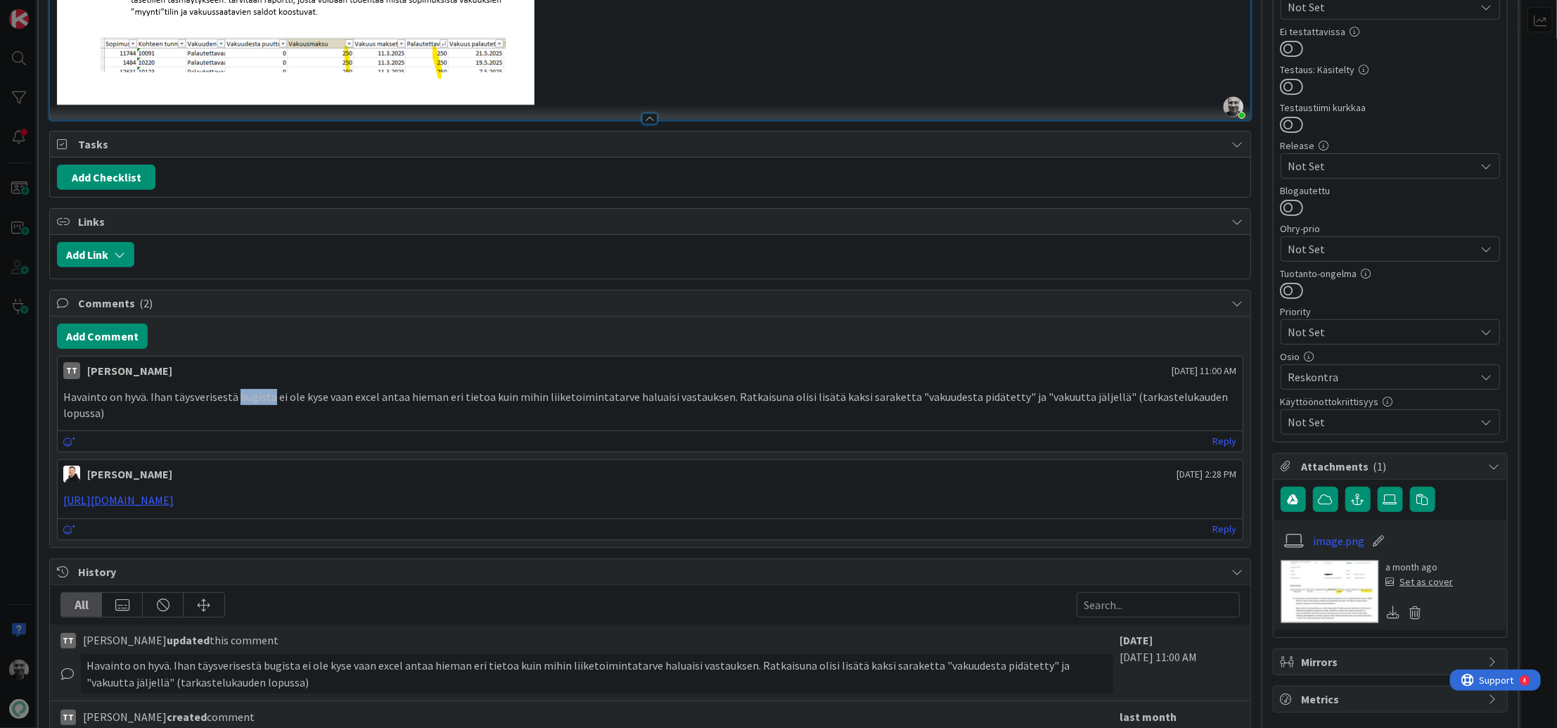
click at [255, 397] on p "Havainto on hyvä. Ihan täysverisestä bugista ei ole kyse vaan excel antaa hiema…" at bounding box center [649, 405] width 1173 height 32
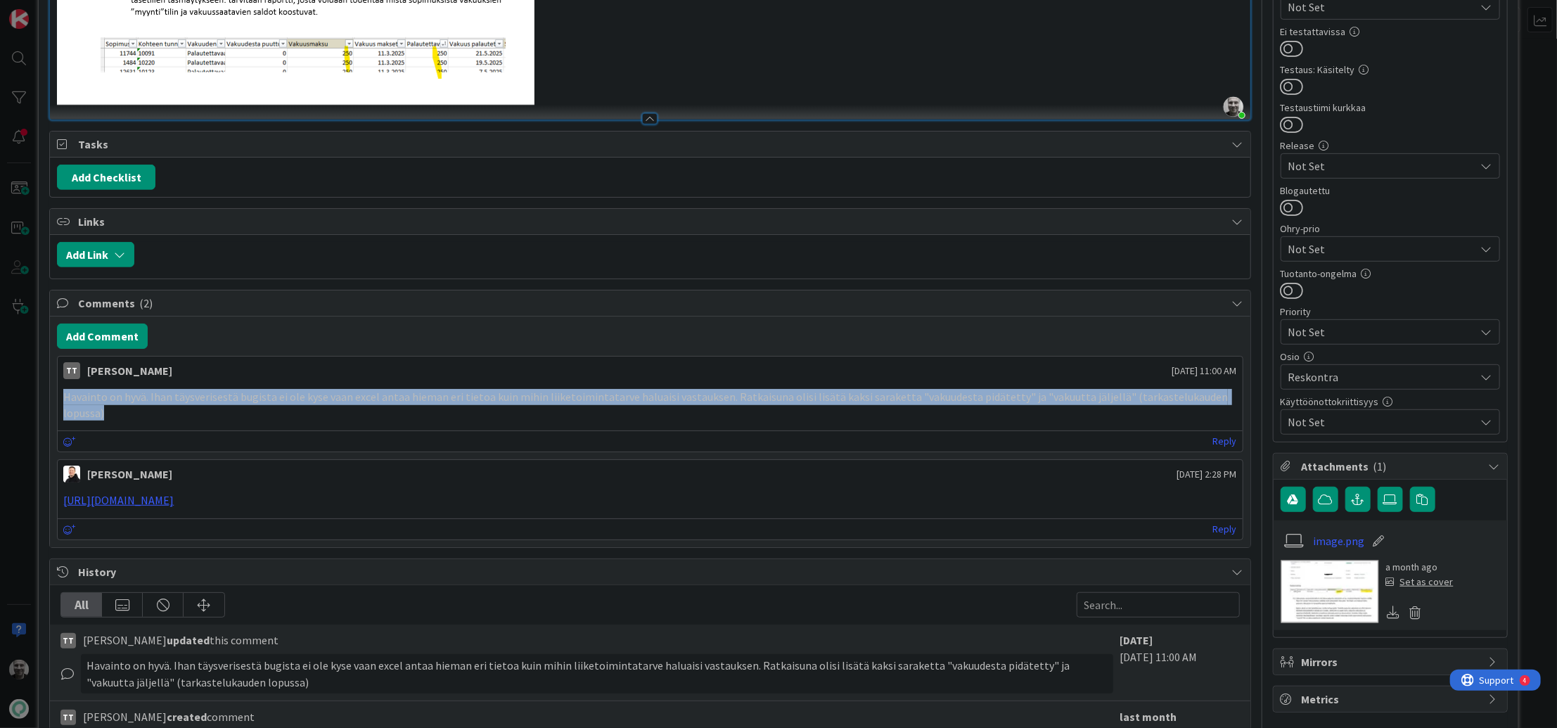
click at [255, 397] on p "Havainto on hyvä. Ihan täysverisestä bugista ei ole kyse vaan excel antaa hiema…" at bounding box center [649, 405] width 1173 height 32
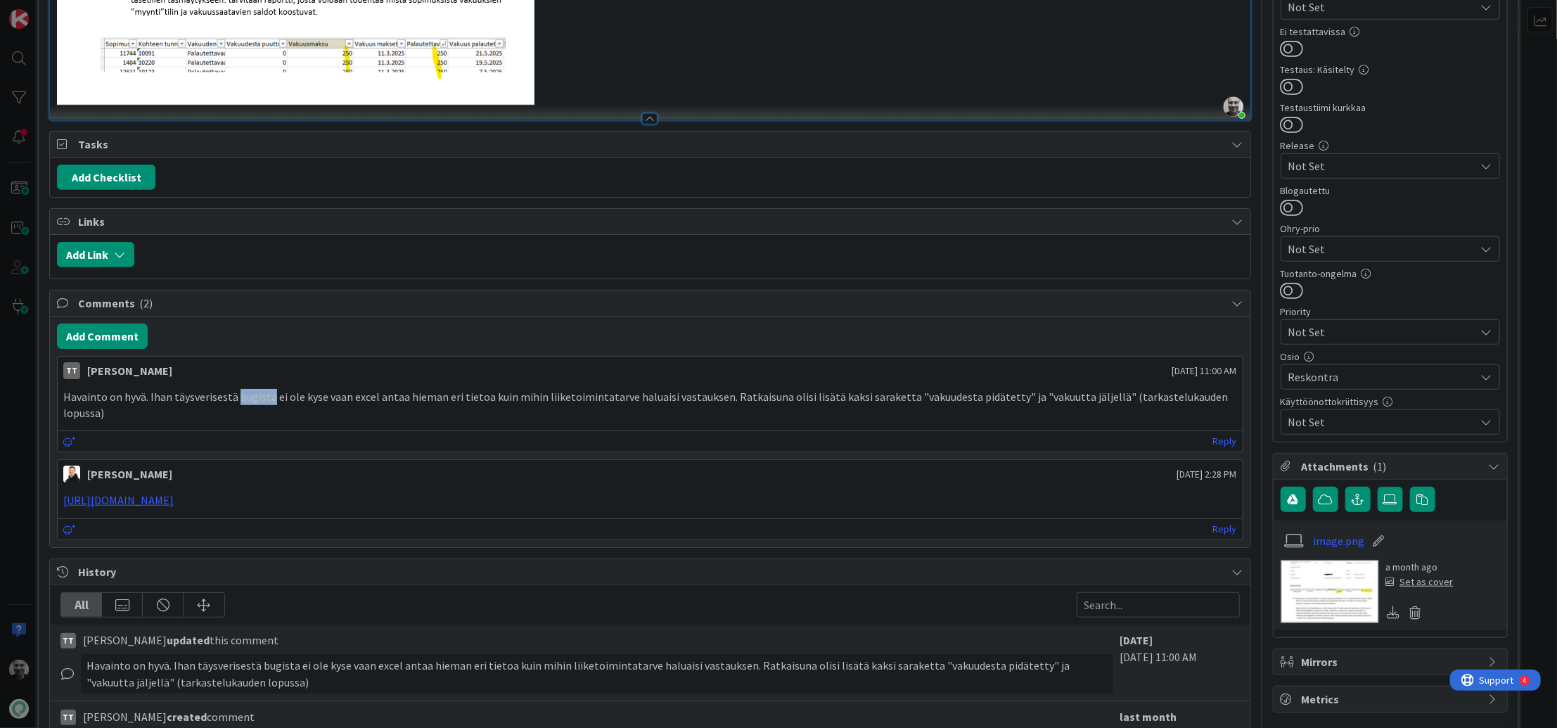
click at [255, 397] on p "Havainto on hyvä. Ihan täysverisestä bugista ei ole kyse vaan excel antaa hiema…" at bounding box center [649, 405] width 1173 height 32
click at [913, 390] on p "Havainto on hyvä. Ihan täysverisestä bugista ei ole kyse vaan excel antaa hiema…" at bounding box center [649, 405] width 1173 height 32
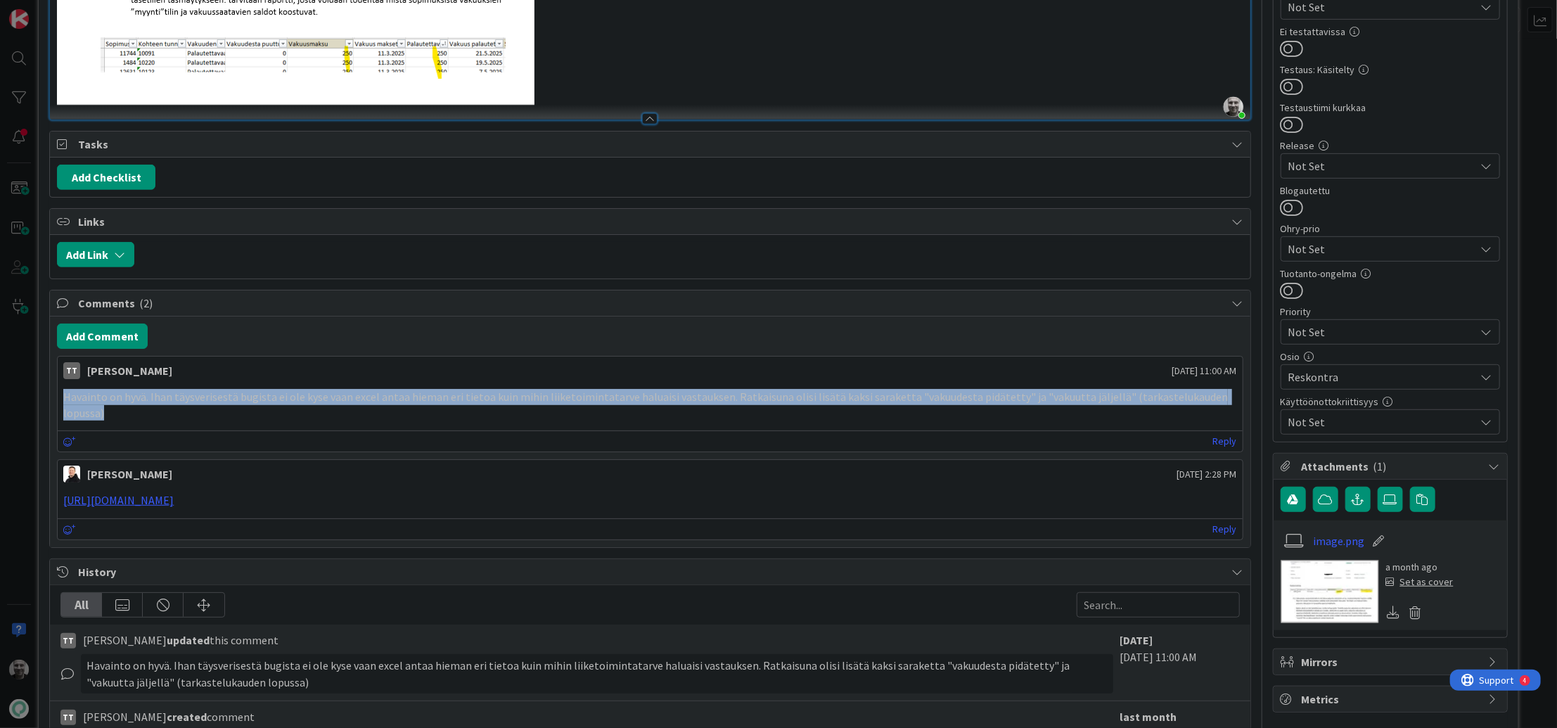
click at [913, 390] on p "Havainto on hyvä. Ihan täysverisestä bugista ei ole kyse vaan excel antaa hiema…" at bounding box center [649, 405] width 1173 height 32
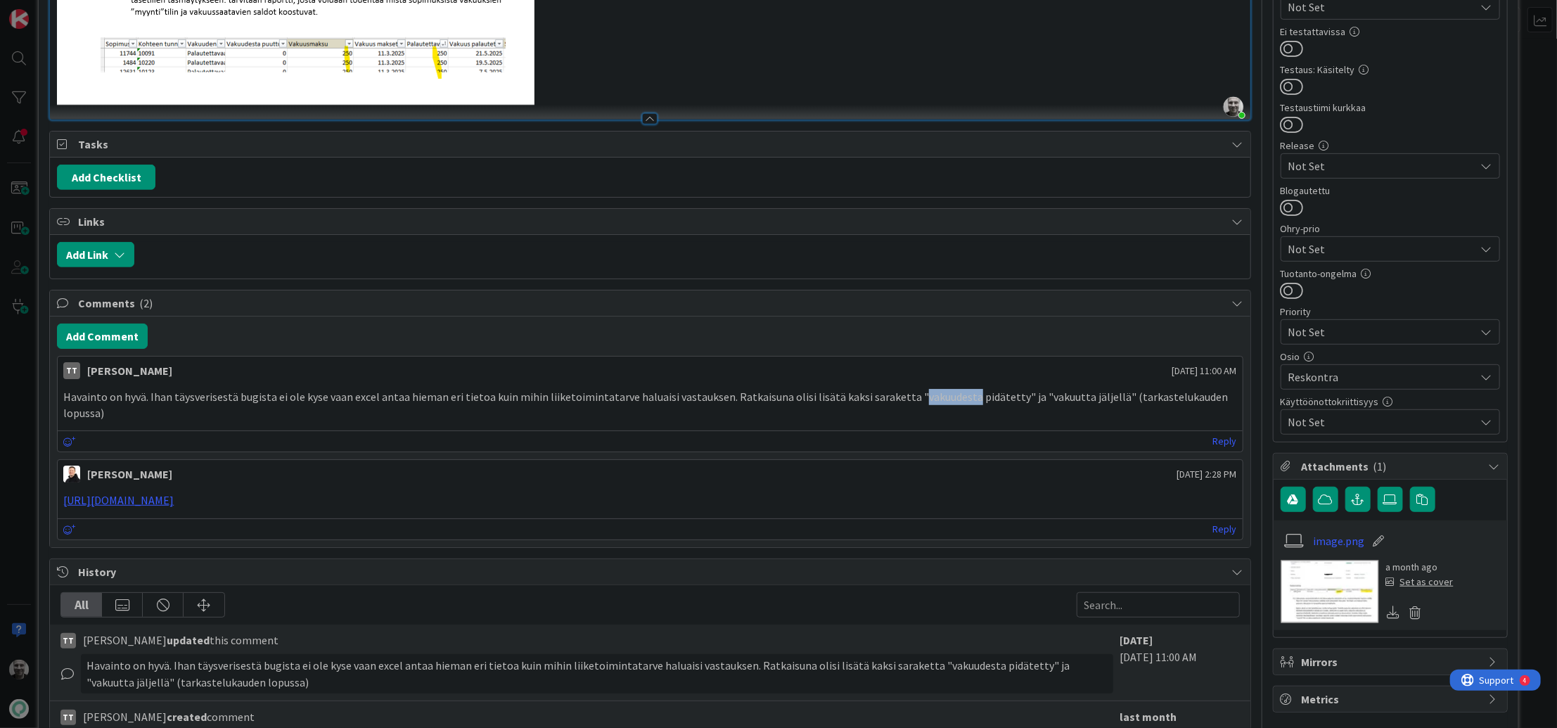
click at [913, 390] on p "Havainto on hyvä. Ihan täysverisestä bugista ei ole kyse vaan excel antaa hiema…" at bounding box center [649, 405] width 1173 height 32
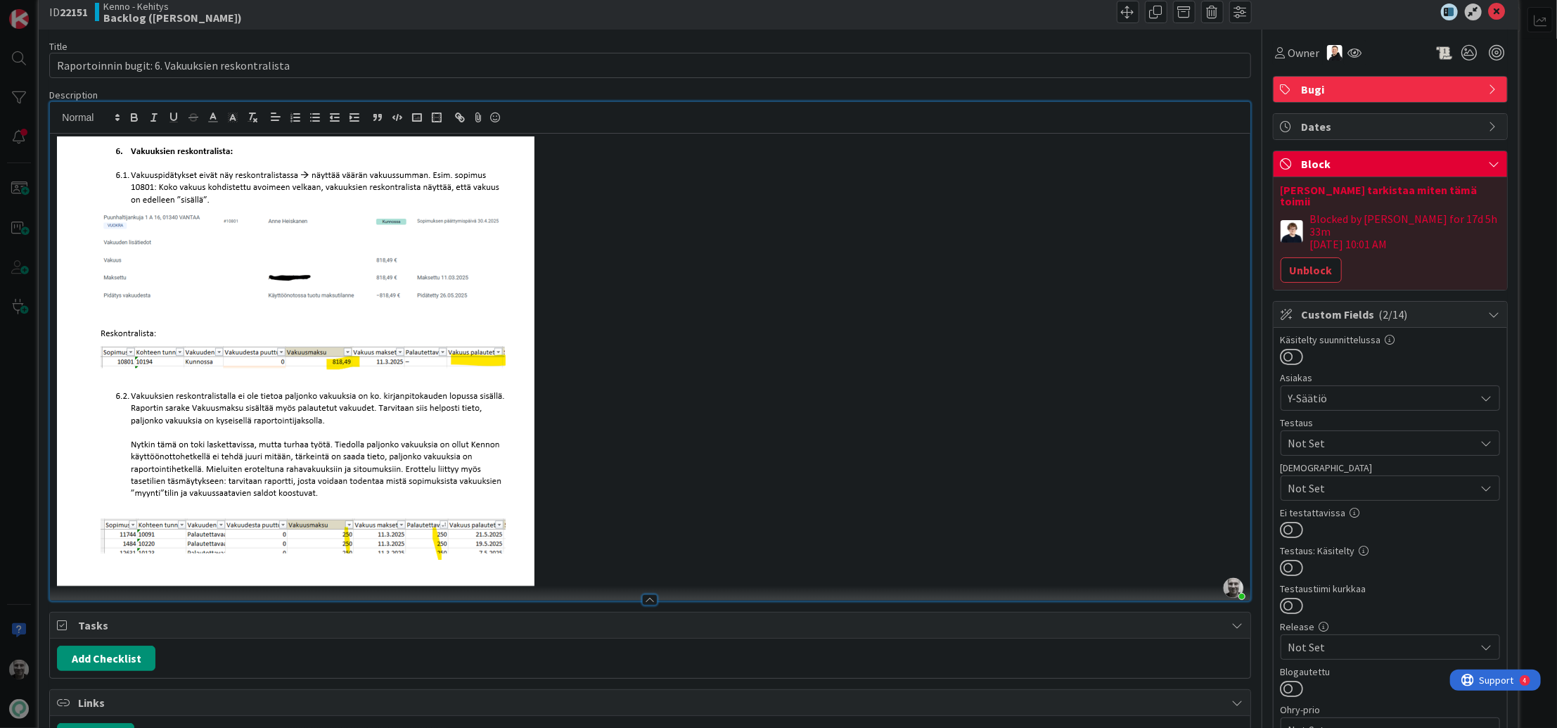
scroll to position [0, 0]
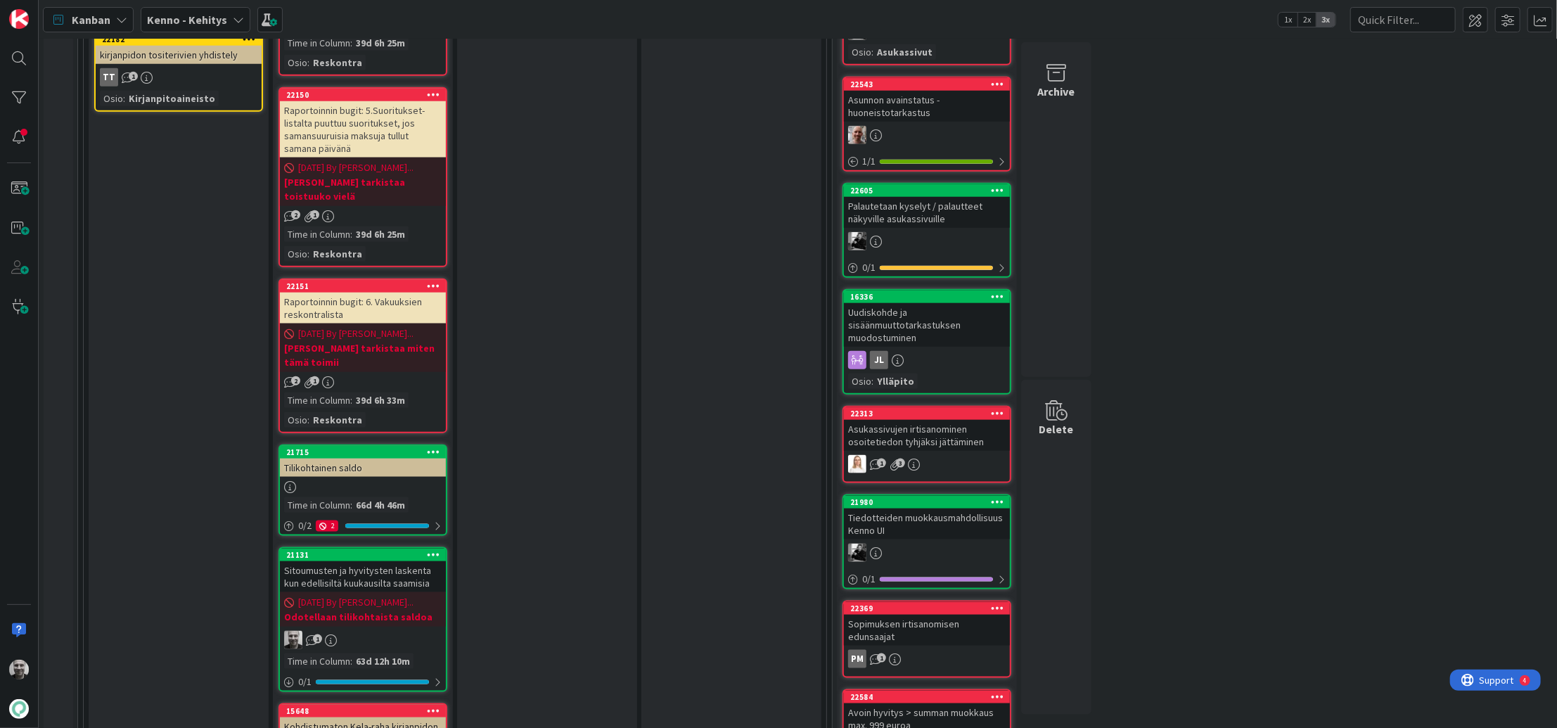
scroll to position [1043, 0]
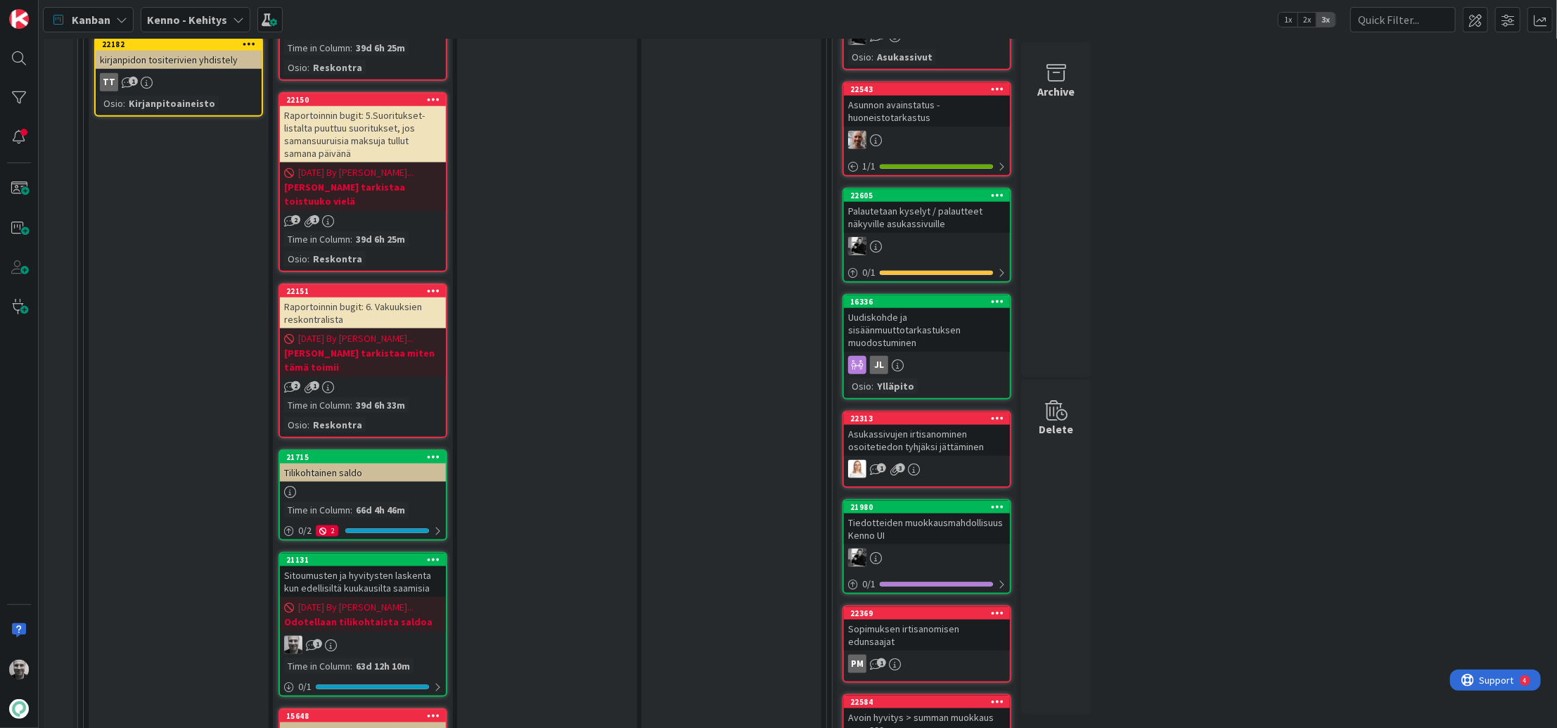
click at [347, 298] on div "Raportoinnin bugit: 6. Vakuuksien reskontralista" at bounding box center [363, 313] width 166 height 31
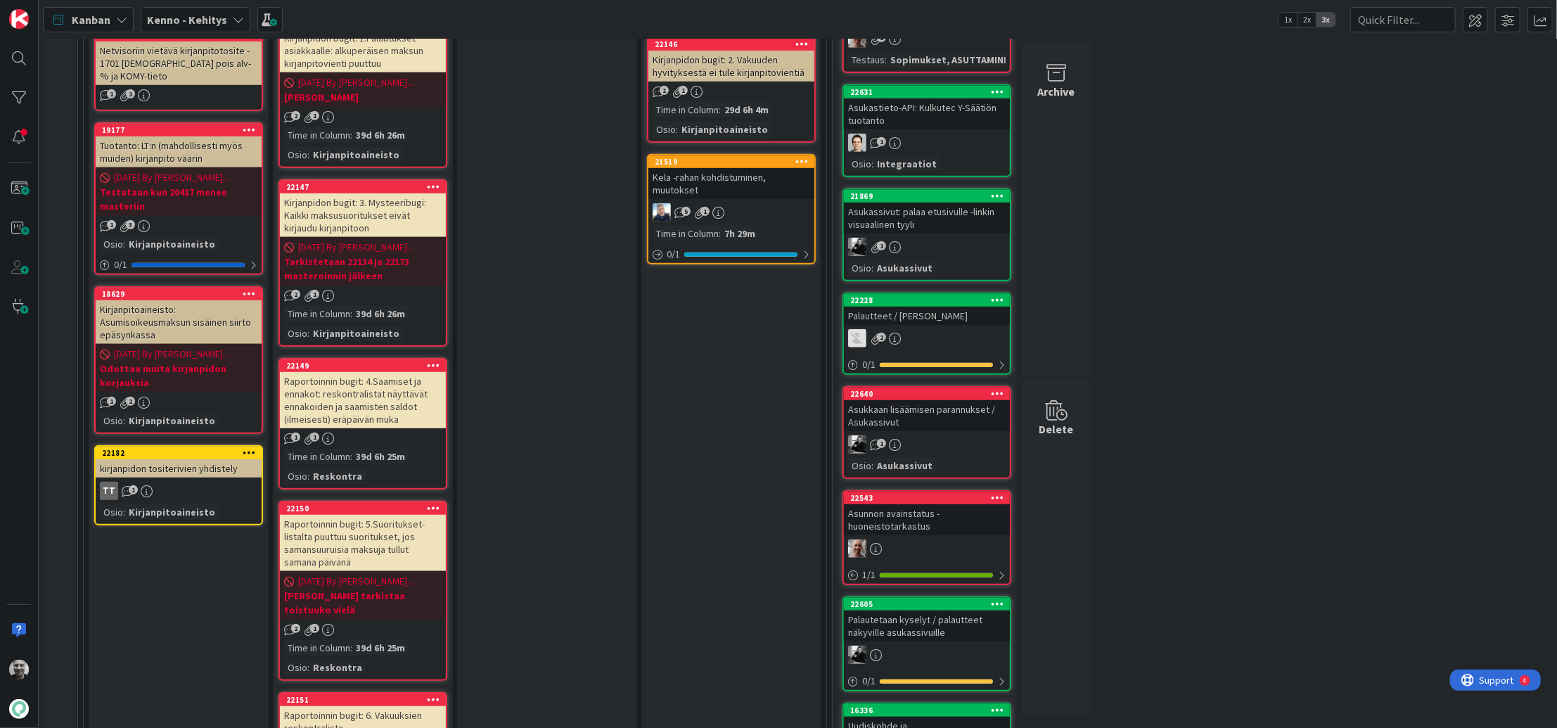
scroll to position [591, 0]
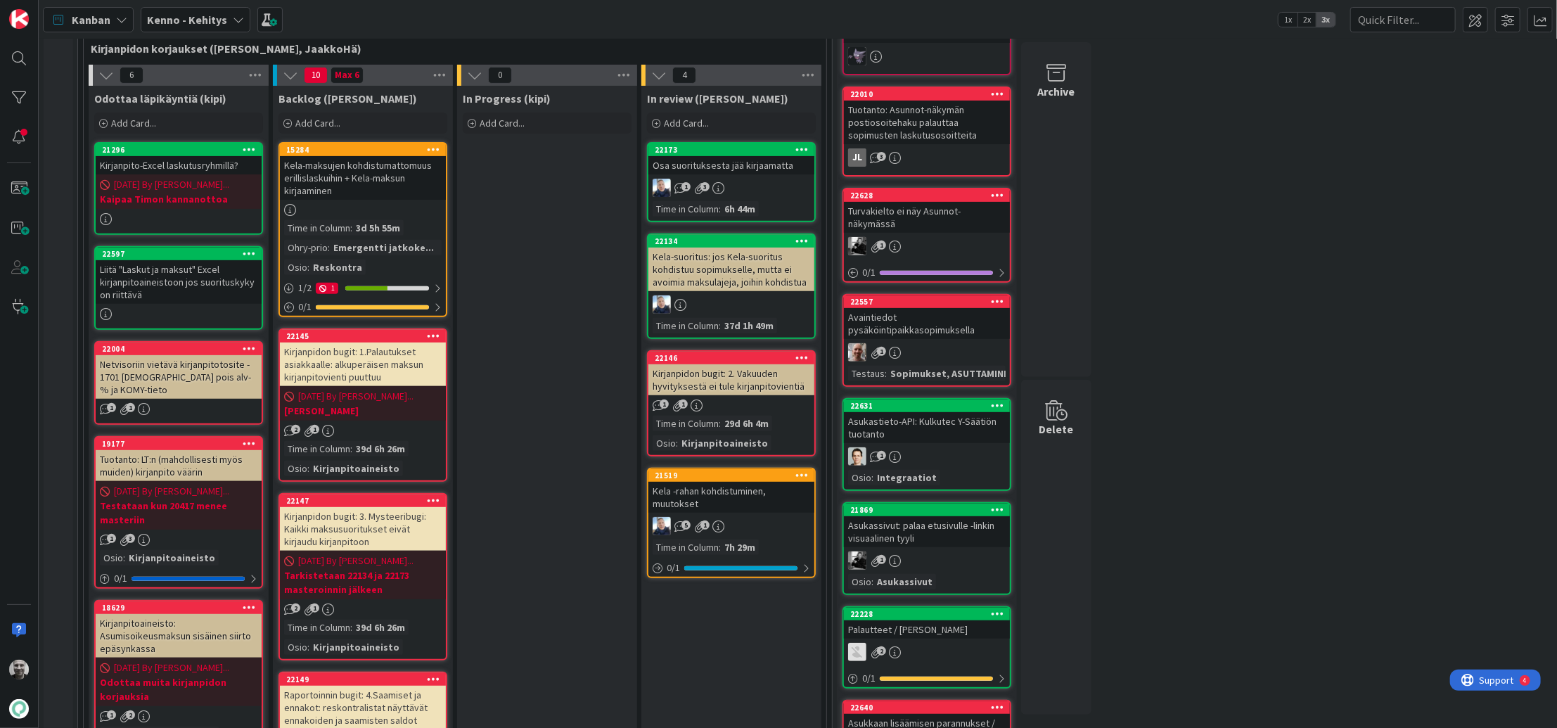
click at [341, 372] on div "Kirjanpidon bugit: 1.Palautukset asiakkaalle: alkuperäisen maksun kirjanpitovie…" at bounding box center [363, 365] width 166 height 44
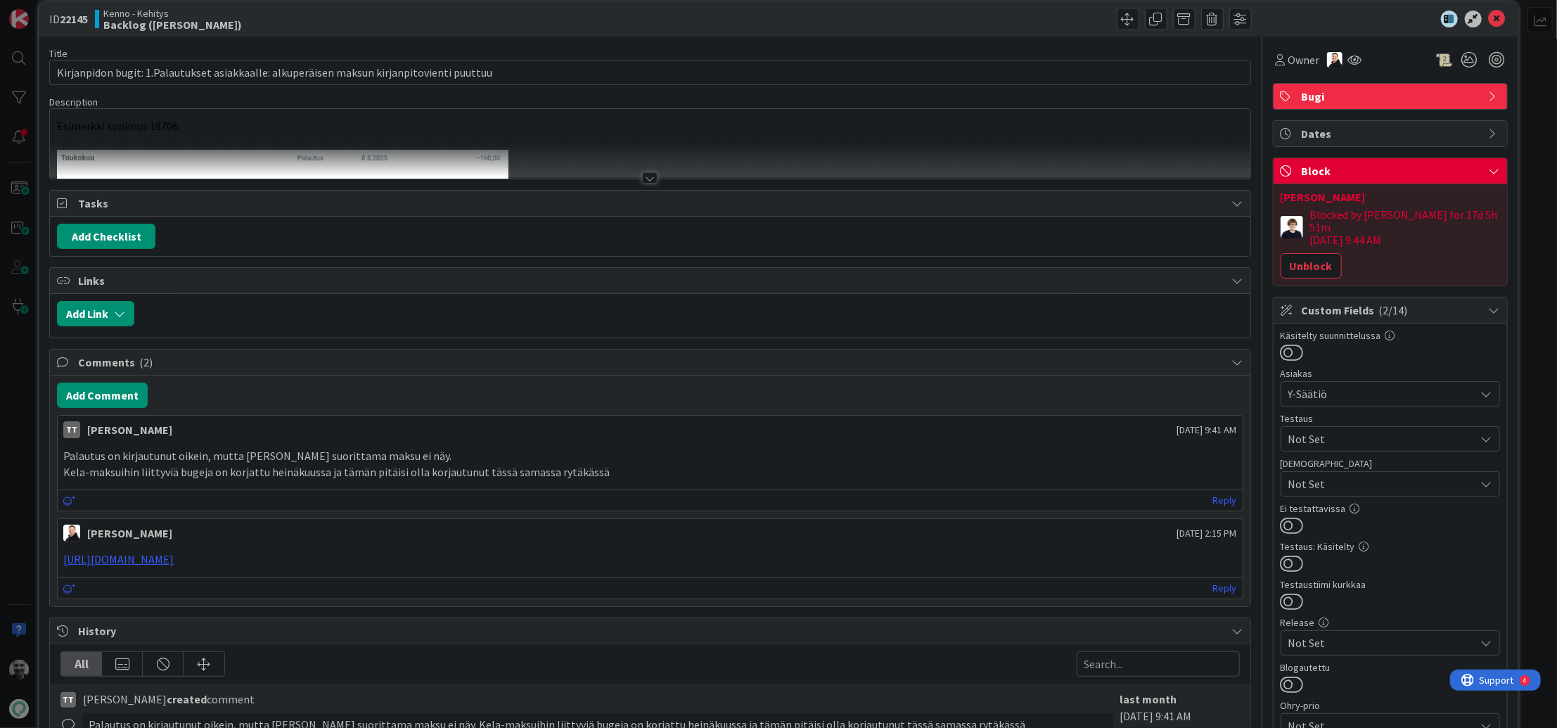
click at [300, 464] on p "Kela-maksuihin liittyviä bugeja on korjattu heinäkuussa ja tämän pitäisi olla k…" at bounding box center [649, 472] width 1173 height 16
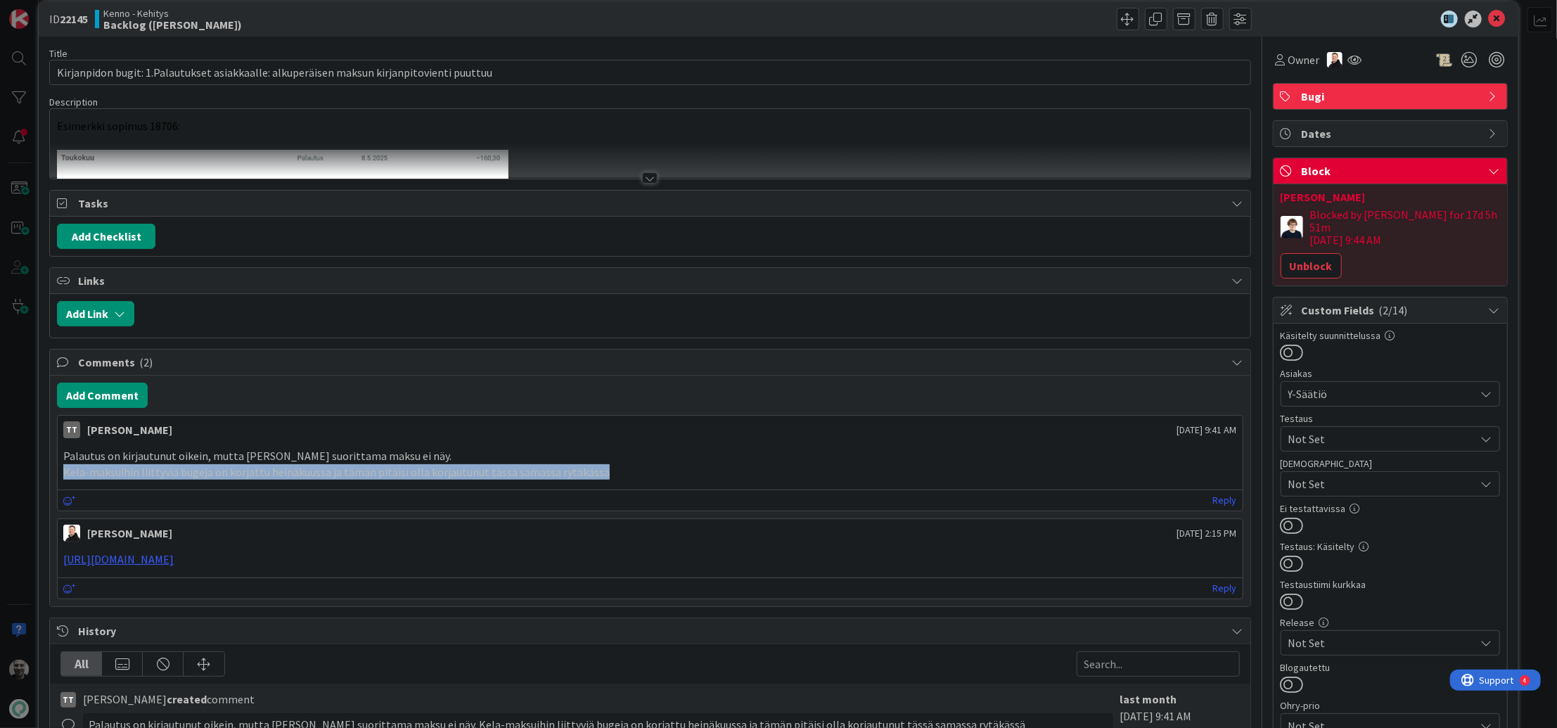
click at [300, 464] on p "Kela-maksuihin liittyviä bugeja on korjattu heinäkuussa ja tämän pitäisi olla k…" at bounding box center [649, 472] width 1173 height 16
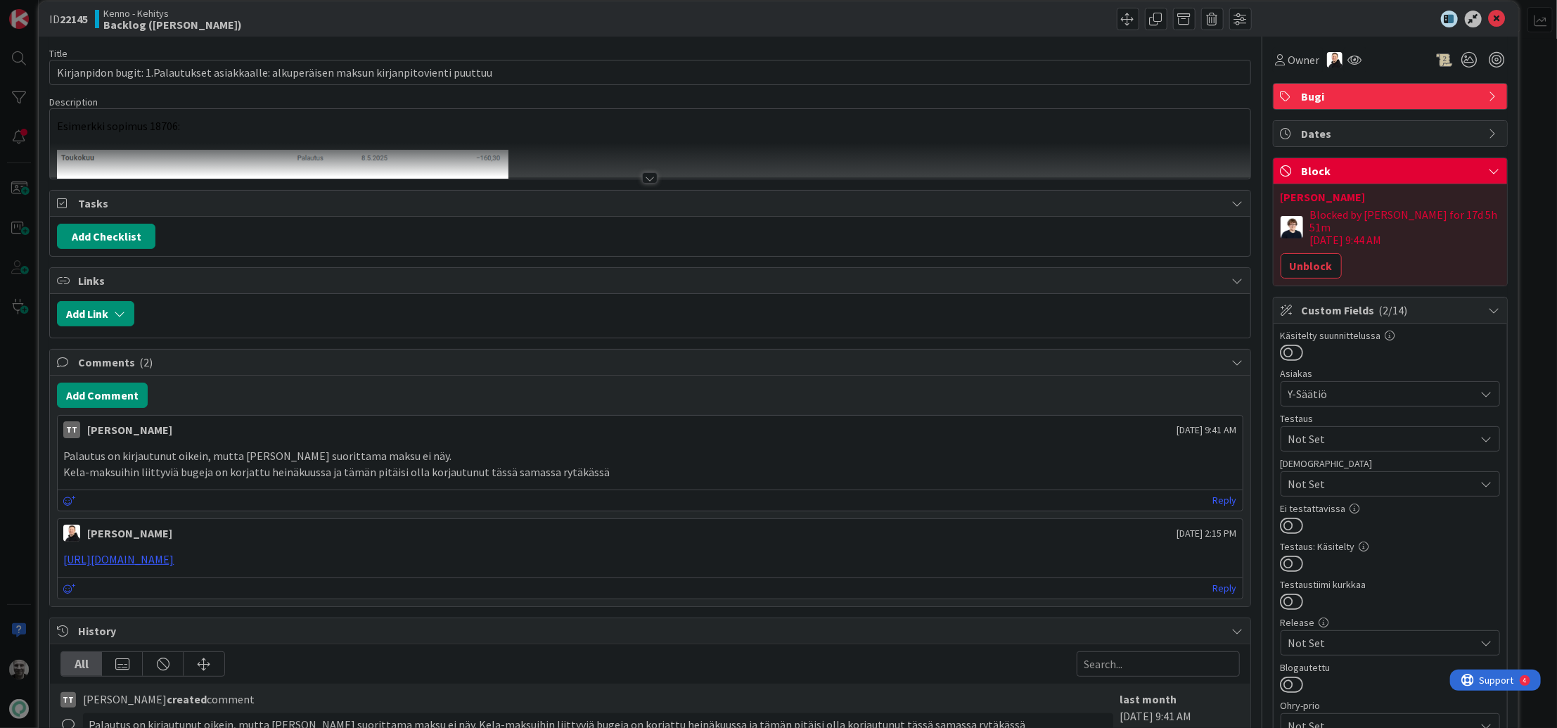
click at [300, 464] on p "Kela-maksuihin liittyviä bugeja on korjattu heinäkuussa ja tämän pitäisi olla k…" at bounding box center [649, 472] width 1173 height 16
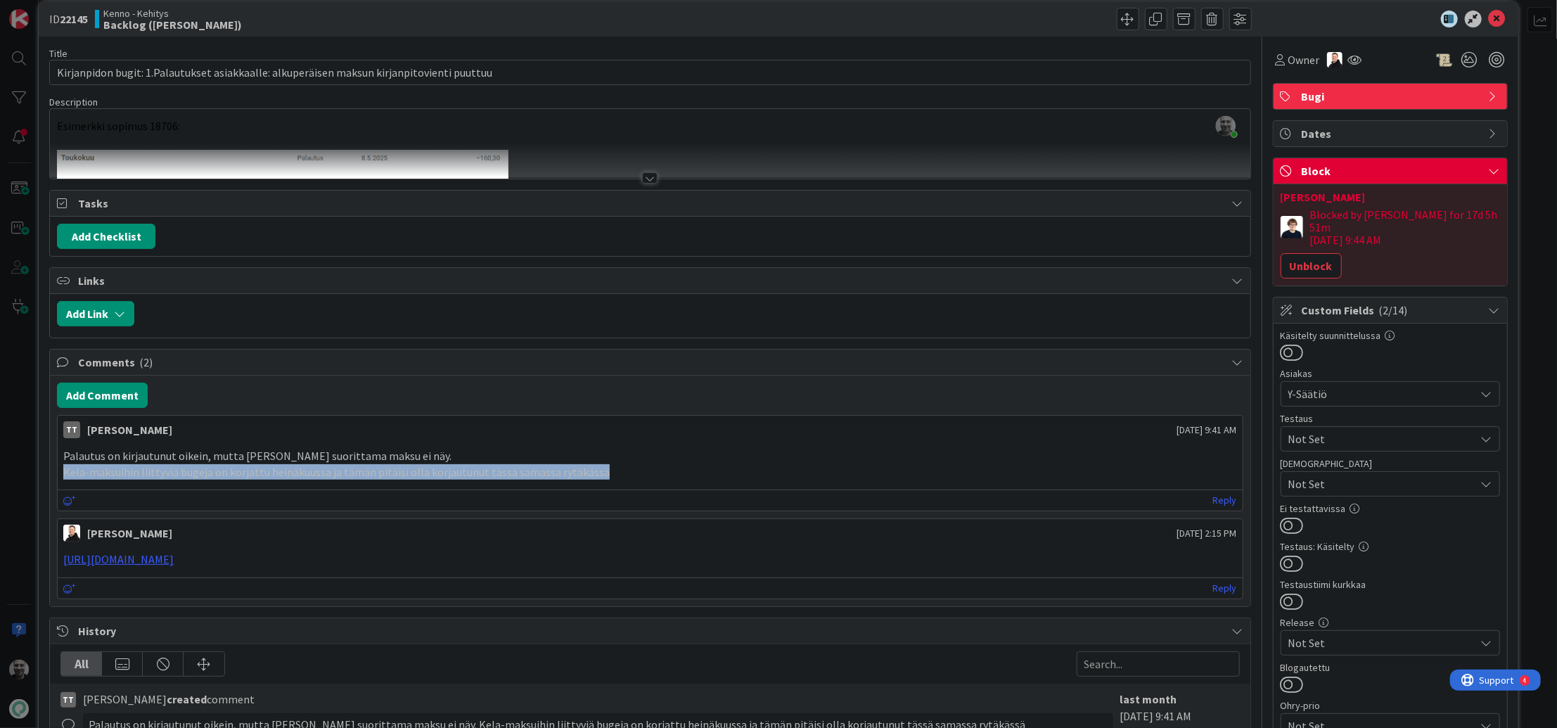
click at [300, 464] on p "Kela-maksuihin liittyviä bugeja on korjattu heinäkuussa ja tämän pitäisi olla k…" at bounding box center [649, 472] width 1173 height 16
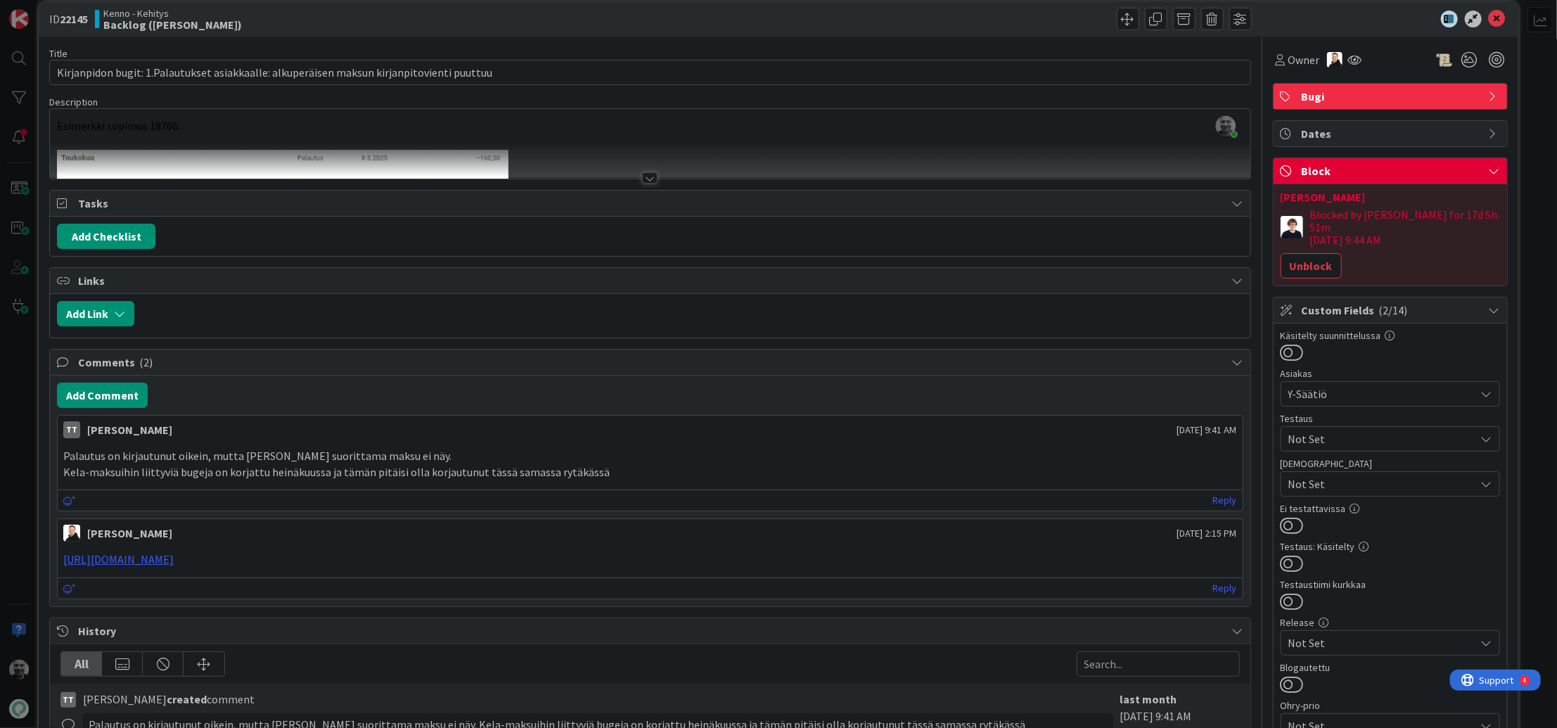
click at [300, 464] on p "Kela-maksuihin liittyviä bugeja on korjattu heinäkuussa ja tämän pitäisi olla k…" at bounding box center [649, 472] width 1173 height 16
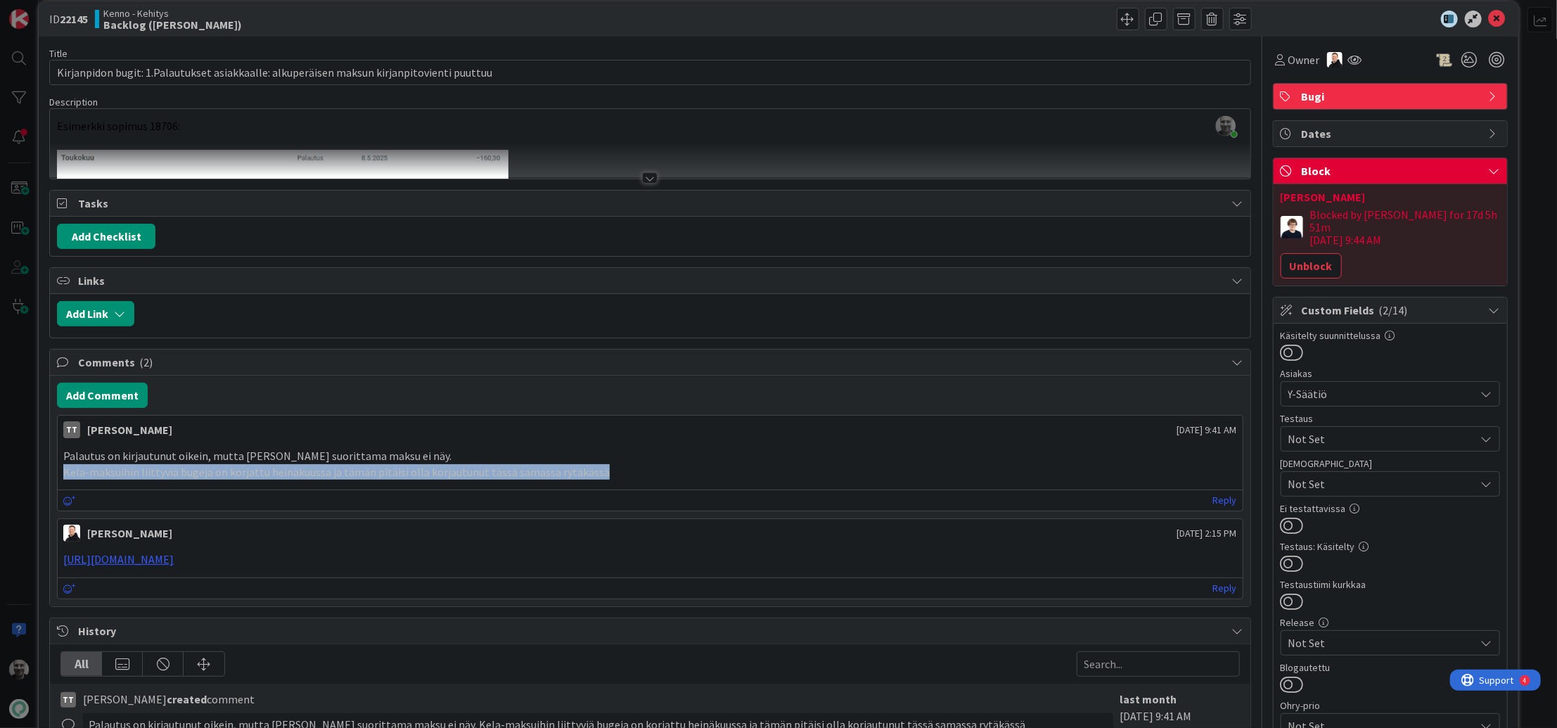
click at [300, 464] on p "Kela-maksuihin liittyviä bugeja on korjattu heinäkuussa ja tämän pitäisi olla k…" at bounding box center [649, 472] width 1173 height 16
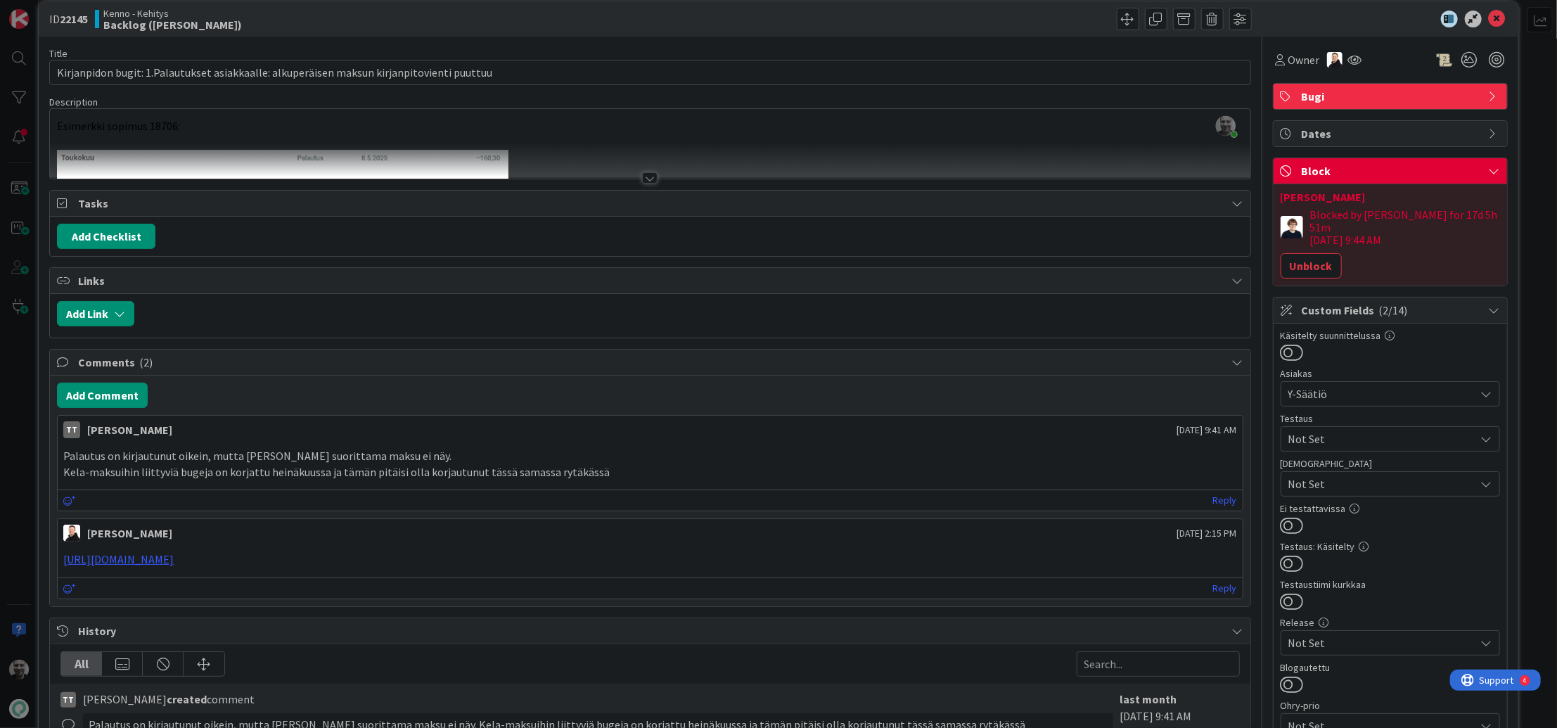
click at [300, 464] on p "Kela-maksuihin liittyviä bugeja on korjattu heinäkuussa ja tämän pitäisi olla k…" at bounding box center [649, 472] width 1173 height 16
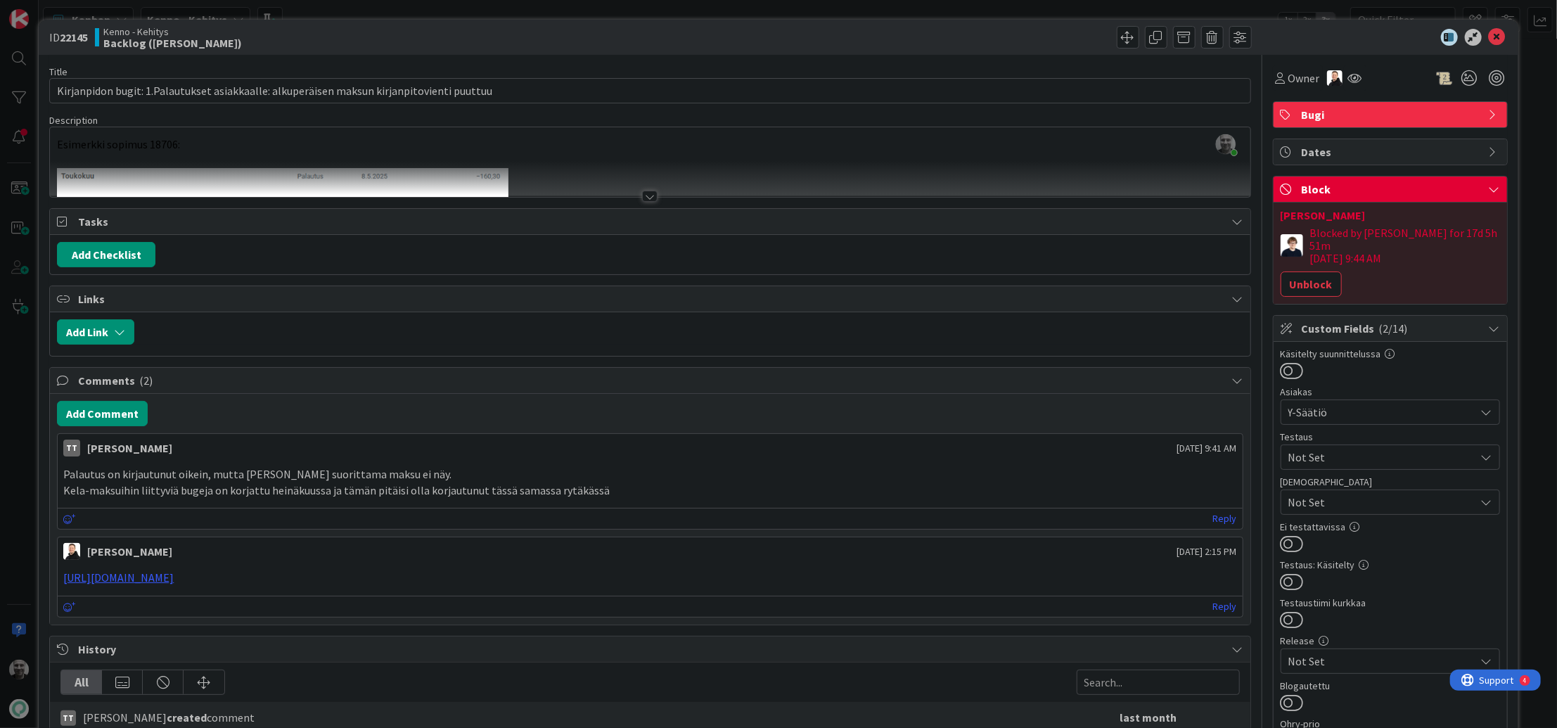
click at [649, 198] on div at bounding box center [649, 196] width 15 height 11
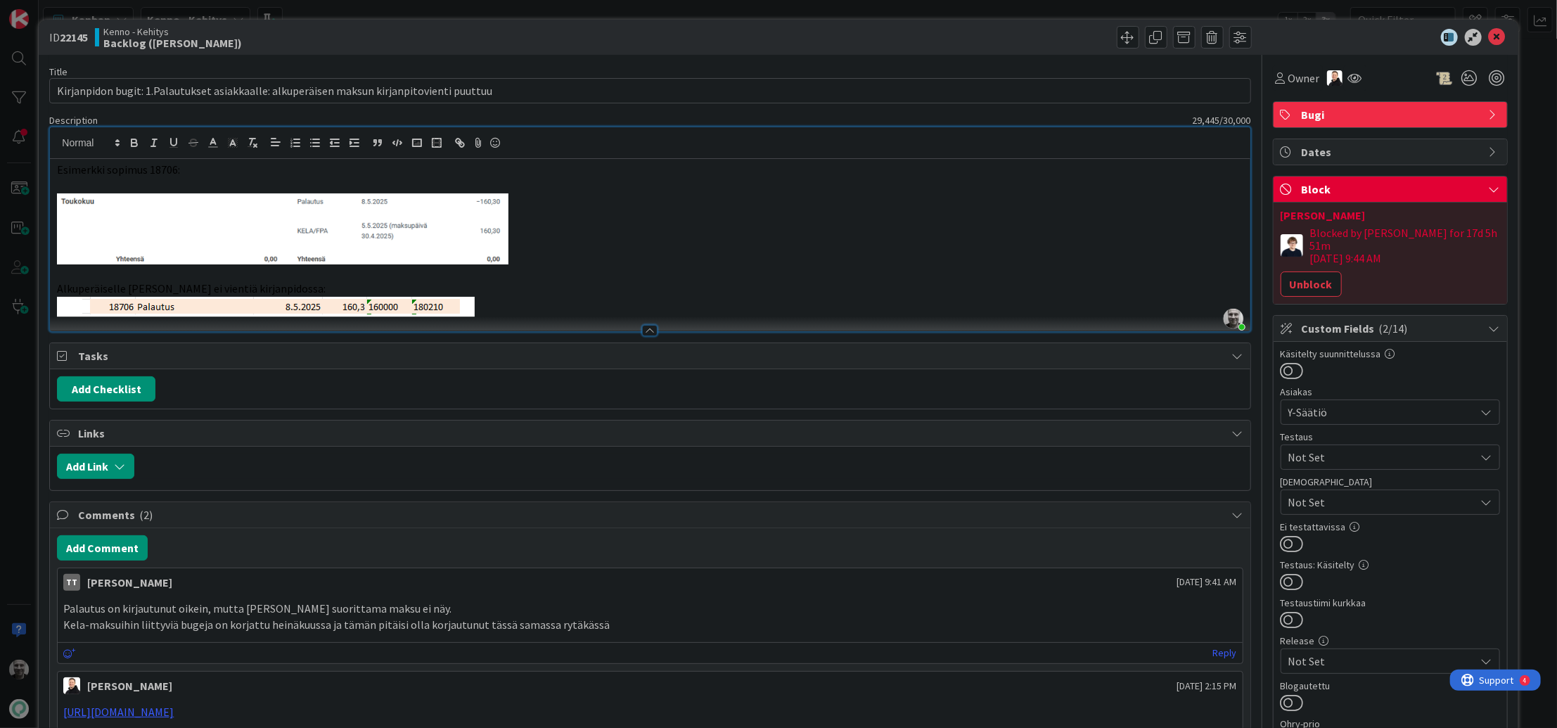
click at [123, 175] on span "Esimerkki sopimus 18706:" at bounding box center [118, 169] width 123 height 14
click at [204, 287] on span "Alkuperäiselle maksulle ei vientiä kirjanpidossa:" at bounding box center [191, 288] width 269 height 14
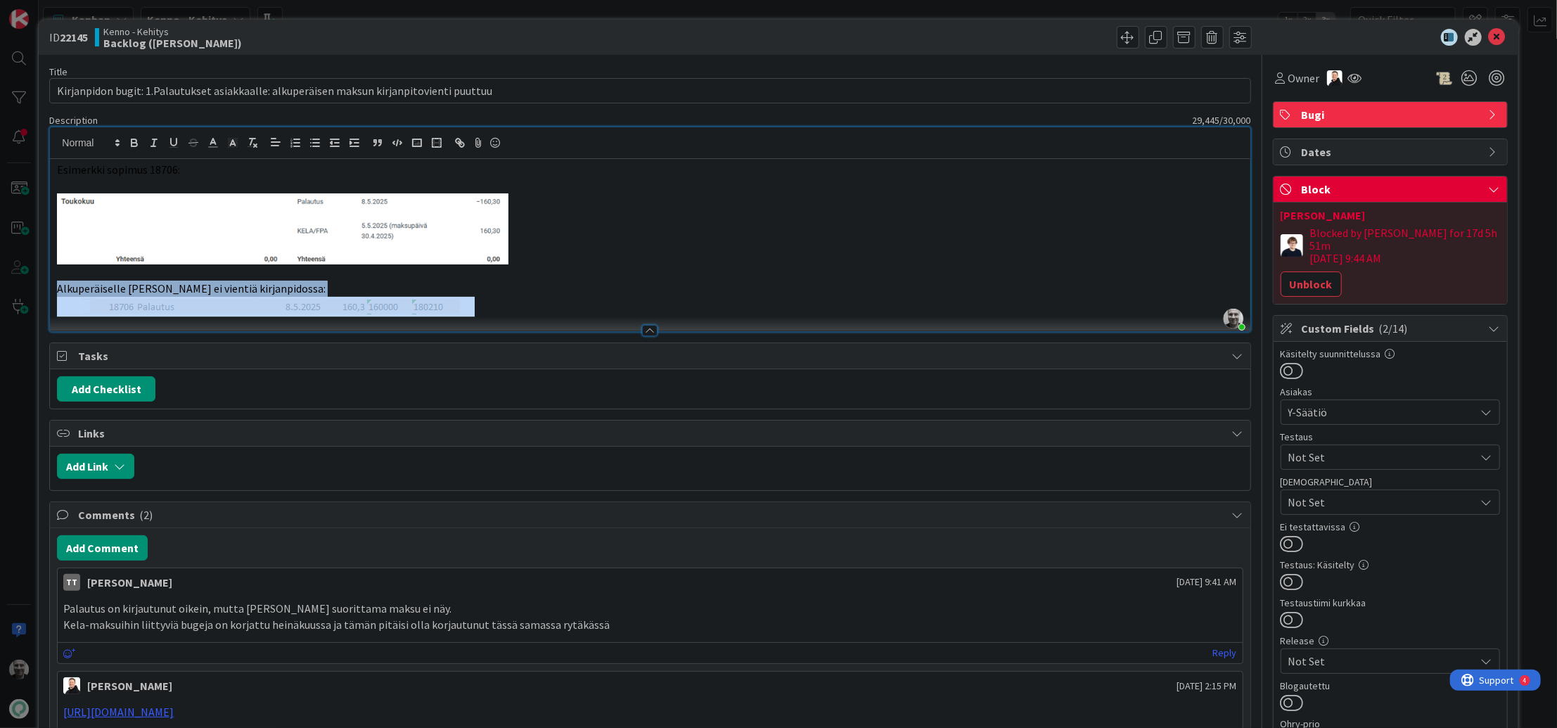
click at [204, 287] on span "Alkuperäiselle maksulle ei vientiä kirjanpidossa:" at bounding box center [191, 288] width 269 height 14
click at [254, 292] on span "Alkuperäiselle maksulle ei vientiä kirjanpidossa:" at bounding box center [191, 288] width 269 height 14
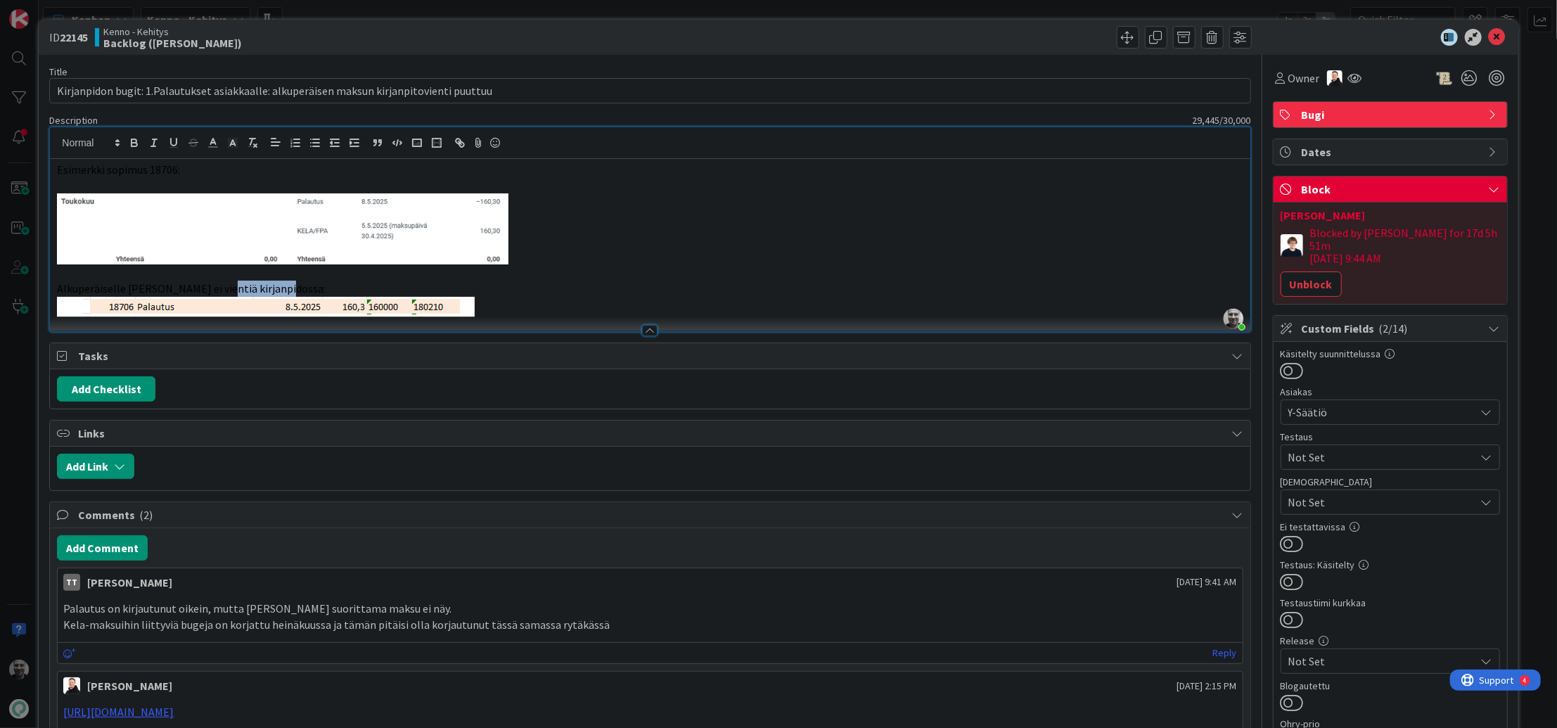
click at [254, 292] on span "Alkuperäiselle maksulle ei vientiä kirjanpidossa:" at bounding box center [191, 288] width 269 height 14
click at [160, 168] on span "Esimerkki sopimus 18706:" at bounding box center [118, 169] width 123 height 14
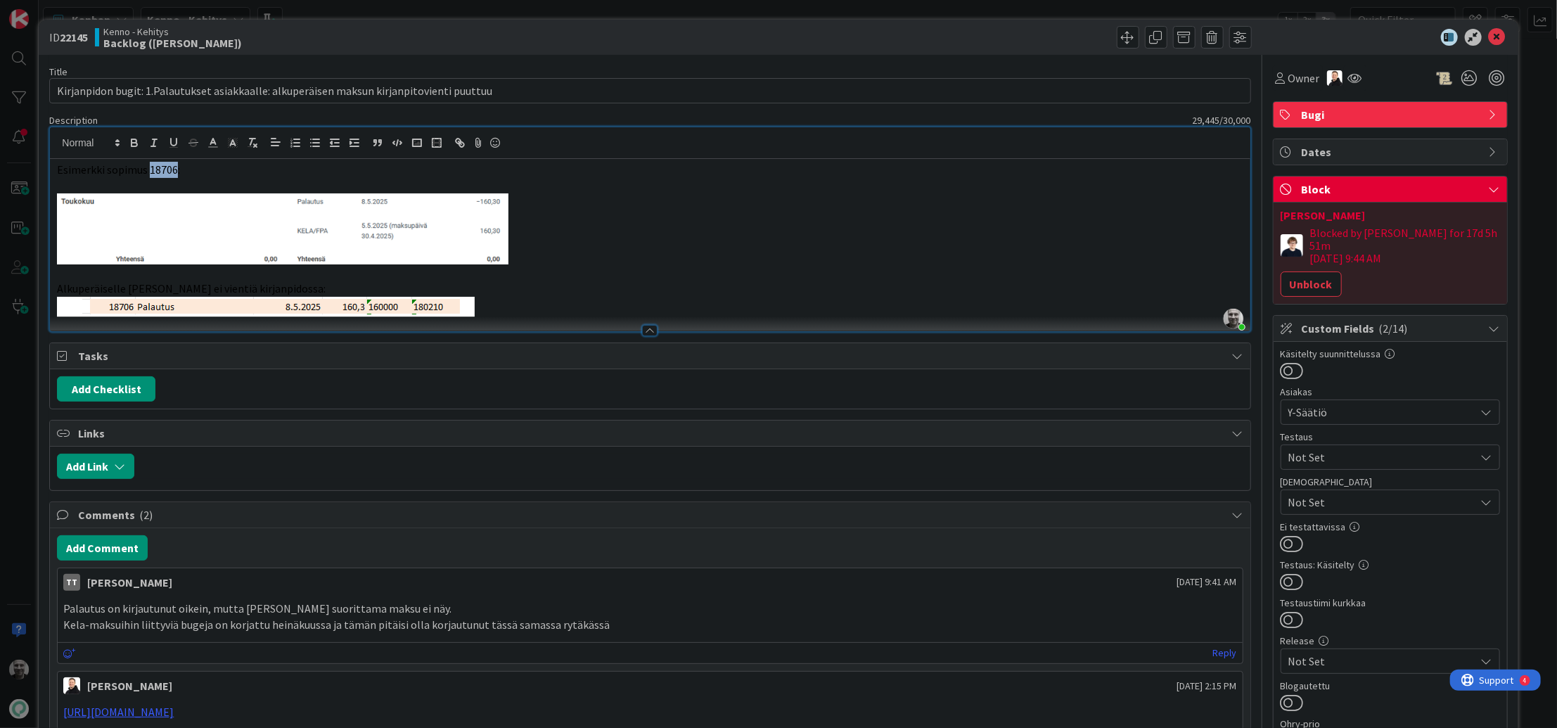
click at [160, 168] on span "Esimerkki sopimus 18706:" at bounding box center [118, 169] width 123 height 14
copy span "18706"
click at [160, 165] on span "Esimerkki sopimus 18706:" at bounding box center [118, 169] width 123 height 14
copy span "18706"
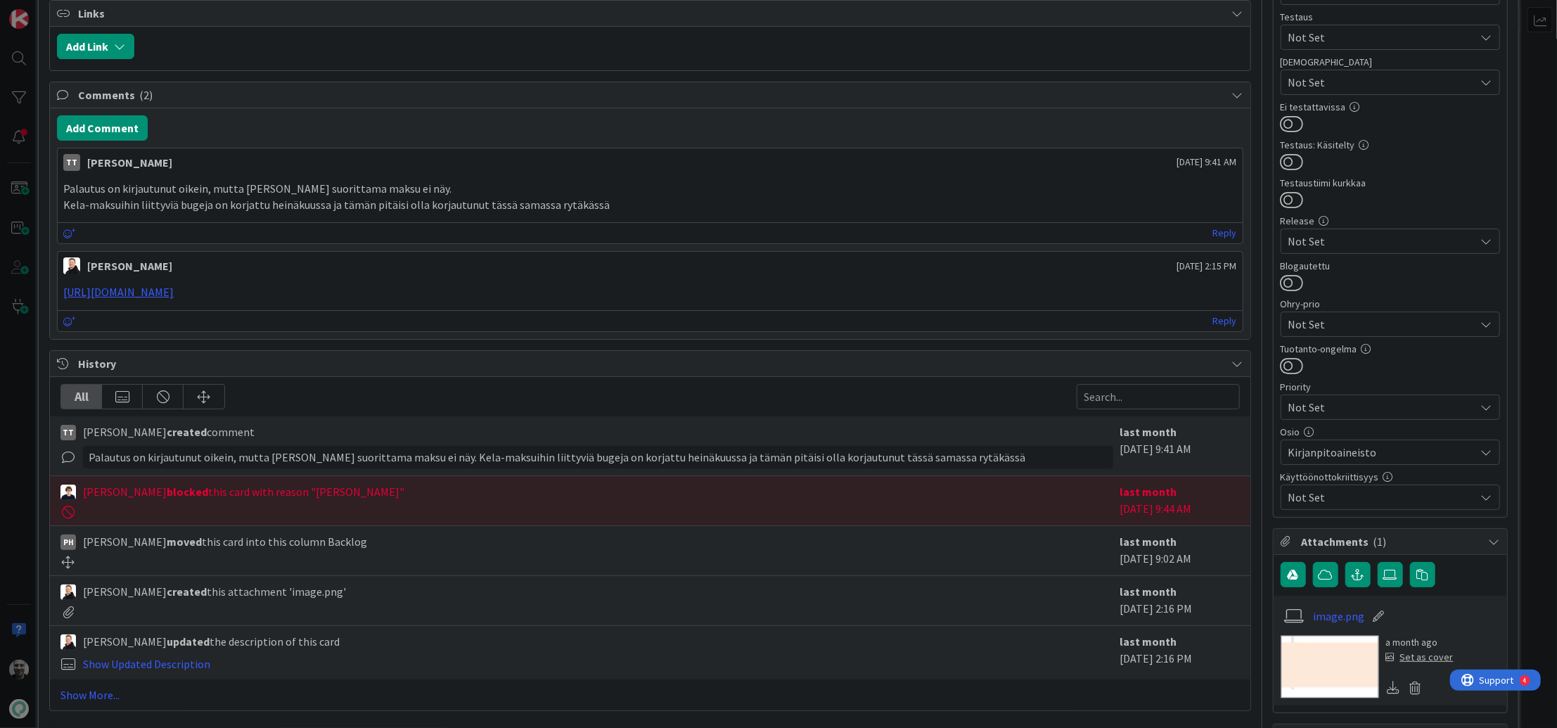
scroll to position [421, 0]
click at [296, 186] on p "Palautus on kirjautunut oikein, mutta Kelan suorittama maksu ei näy." at bounding box center [649, 188] width 1173 height 16
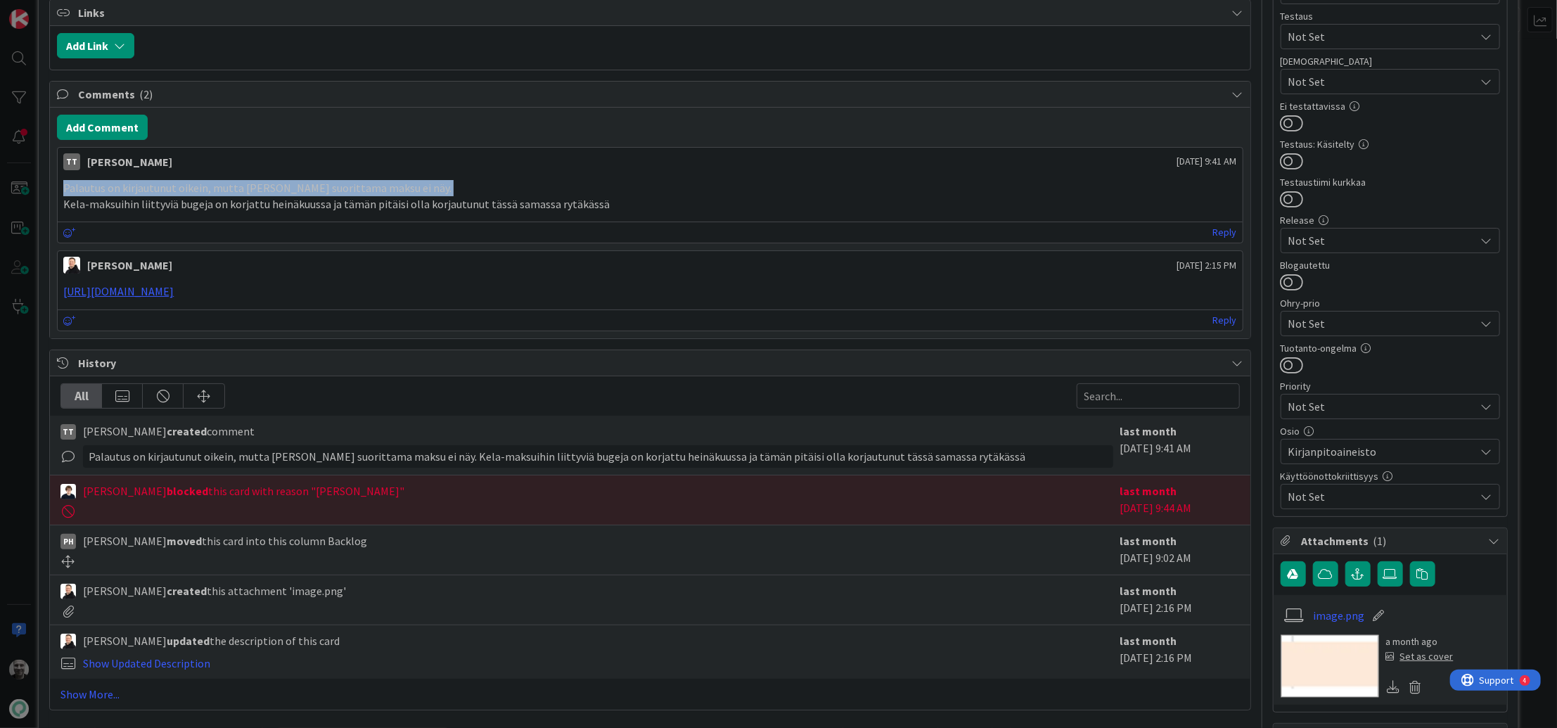
click at [296, 186] on p "Palautus on kirjautunut oikein, mutta Kelan suorittama maksu ei näy." at bounding box center [649, 188] width 1173 height 16
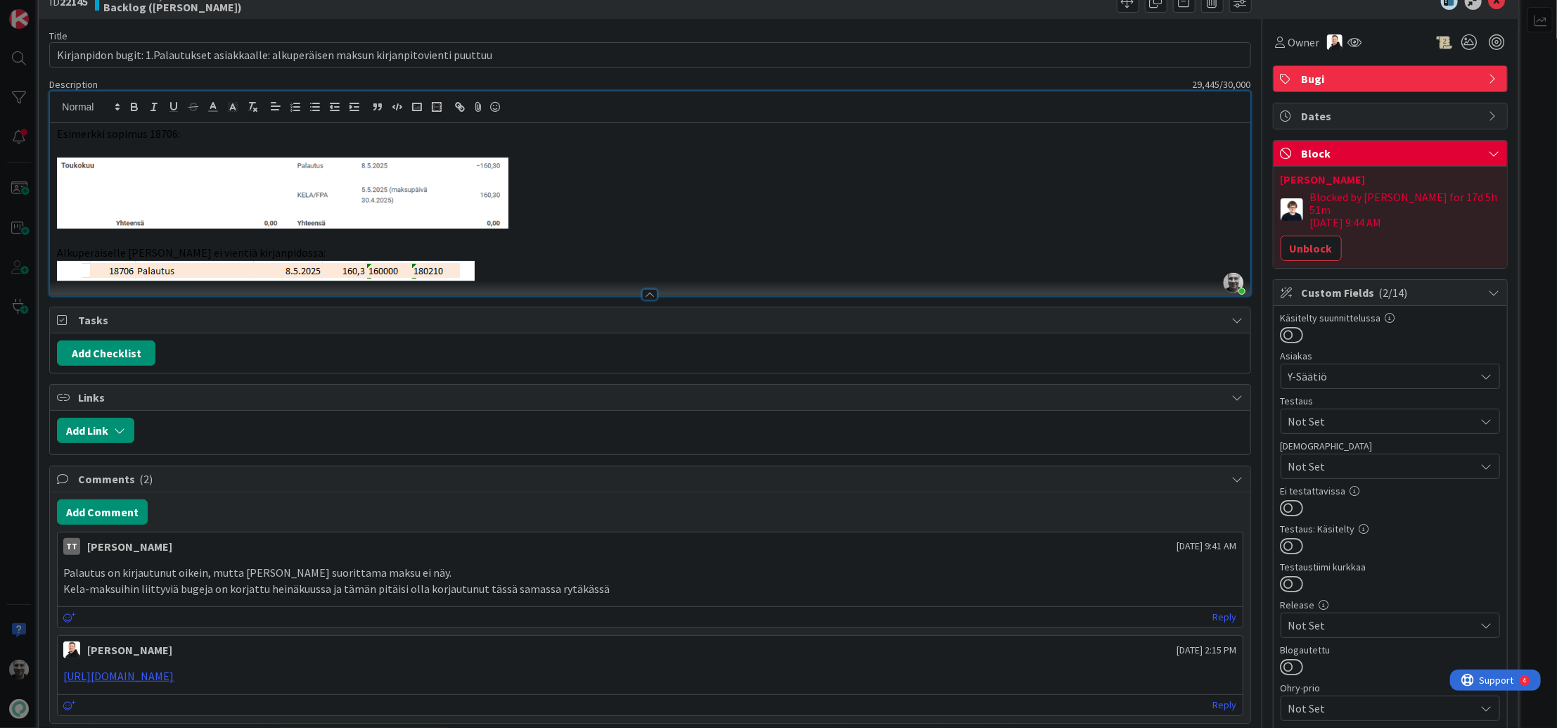
scroll to position [0, 0]
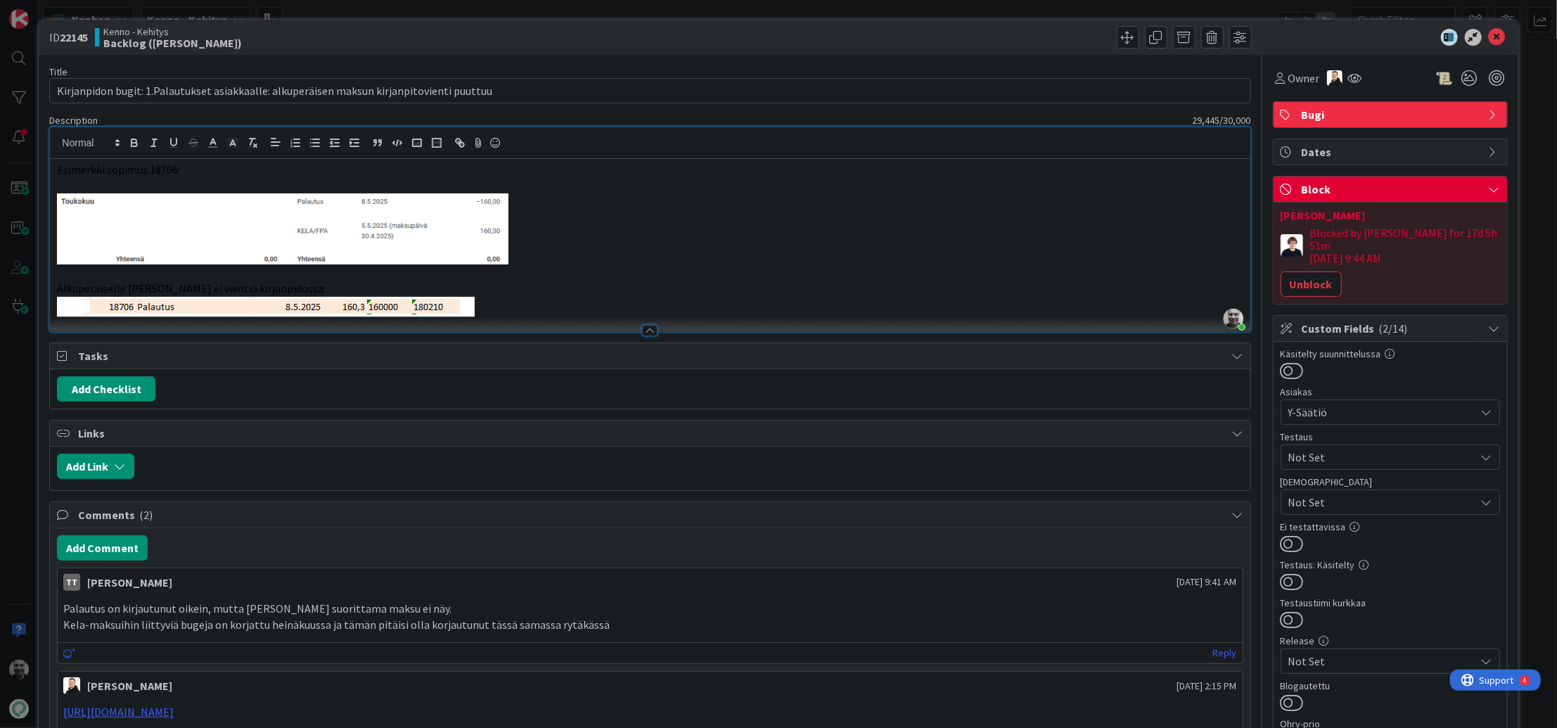
click at [122, 303] on img at bounding box center [266, 307] width 418 height 20
click at [170, 172] on span "Esimerkki sopimus 18706:" at bounding box center [118, 169] width 123 height 14
copy span "18706"
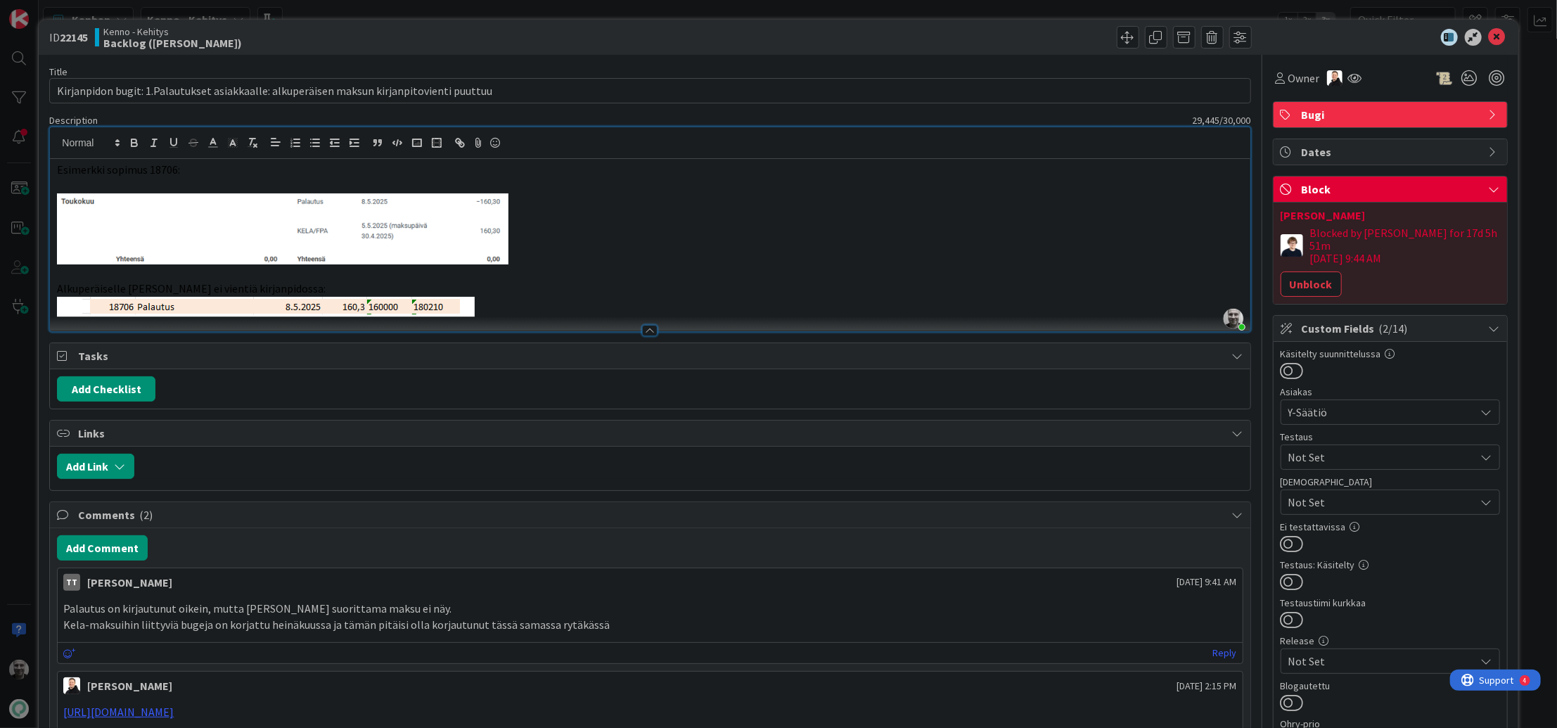
click at [270, 617] on p "Kela-maksuihin liittyviä bugeja on korjattu heinäkuussa ja tämän pitäisi olla k…" at bounding box center [649, 625] width 1173 height 16
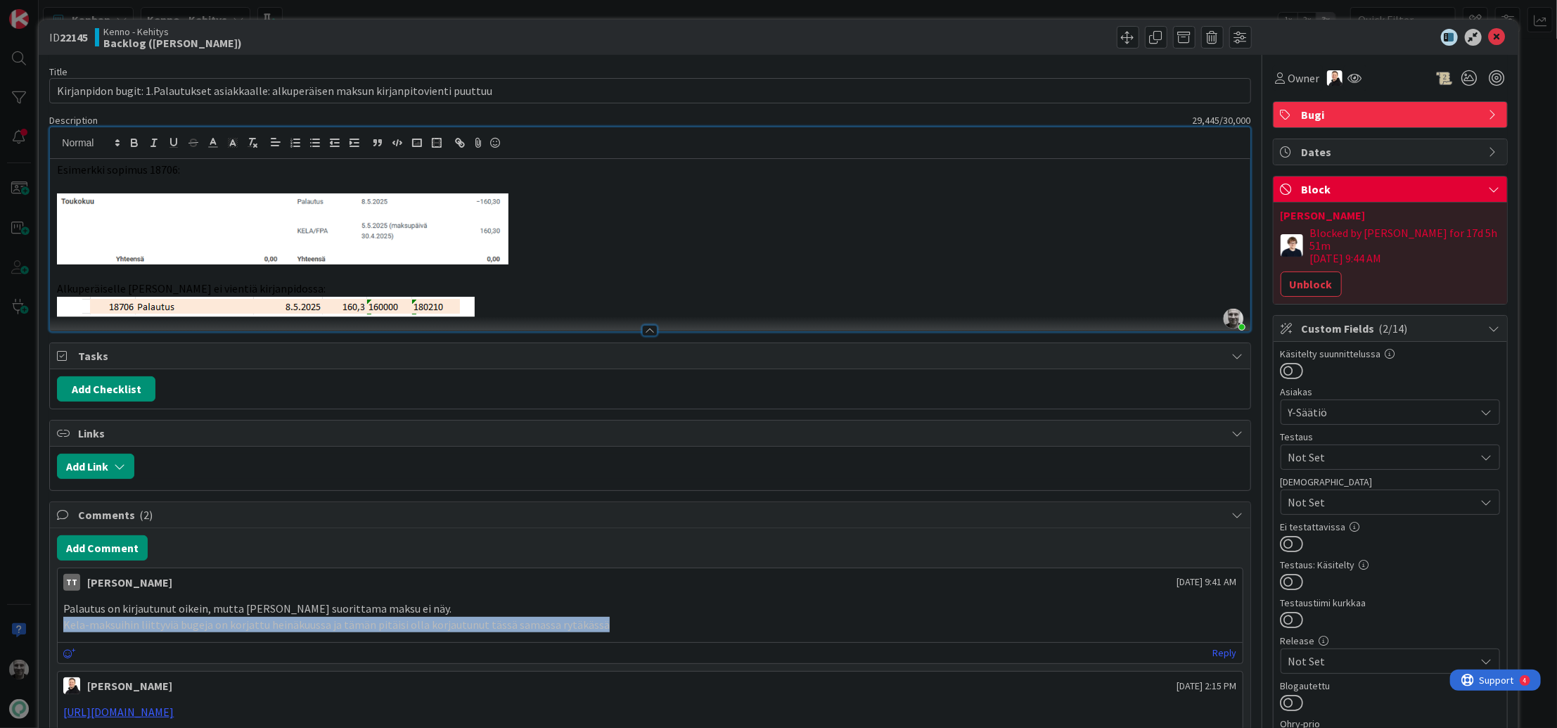
click at [270, 617] on p "Kela-maksuihin liittyviä bugeja on korjattu heinäkuussa ja tämän pitäisi olla k…" at bounding box center [649, 625] width 1173 height 16
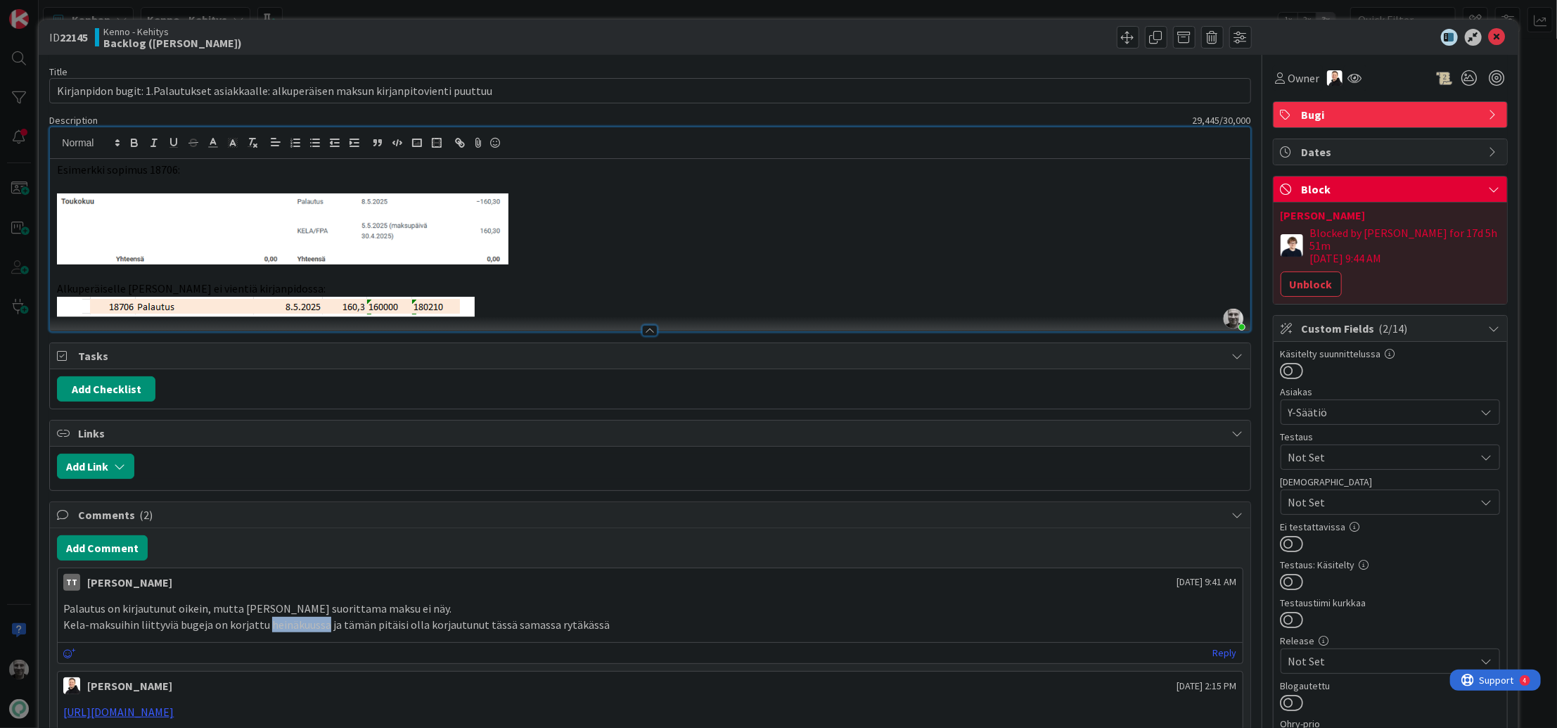
click at [270, 617] on p "Kela-maksuihin liittyviä bugeja on korjattu heinäkuussa ja tämän pitäisi olla k…" at bounding box center [649, 625] width 1173 height 16
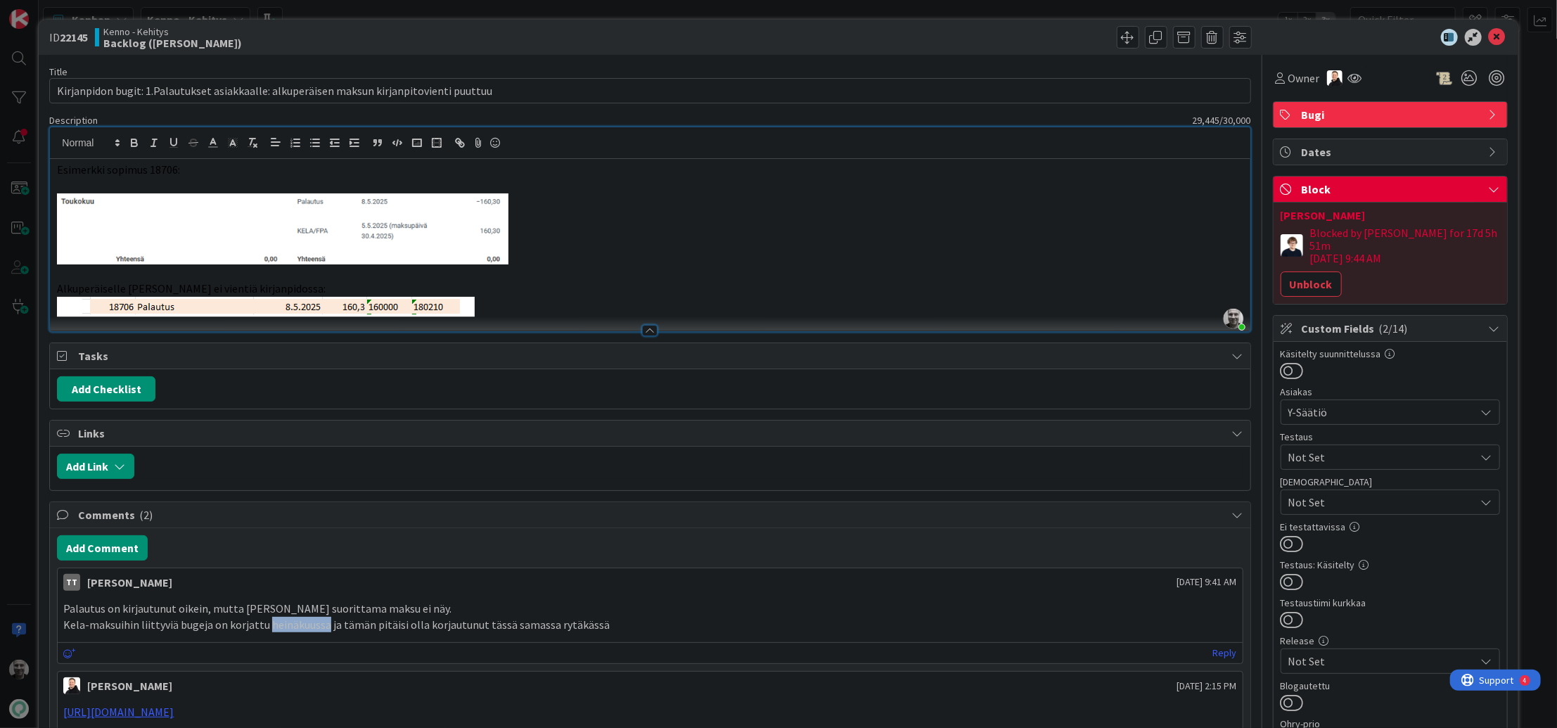
click at [270, 617] on p "Kela-maksuihin liittyviä bugeja on korjattu heinäkuussa ja tämän pitäisi olla k…" at bounding box center [649, 625] width 1173 height 16
click at [272, 611] on p "Palautus on kirjautunut oikein, mutta Kelan suorittama maksu ei näy." at bounding box center [649, 609] width 1173 height 16
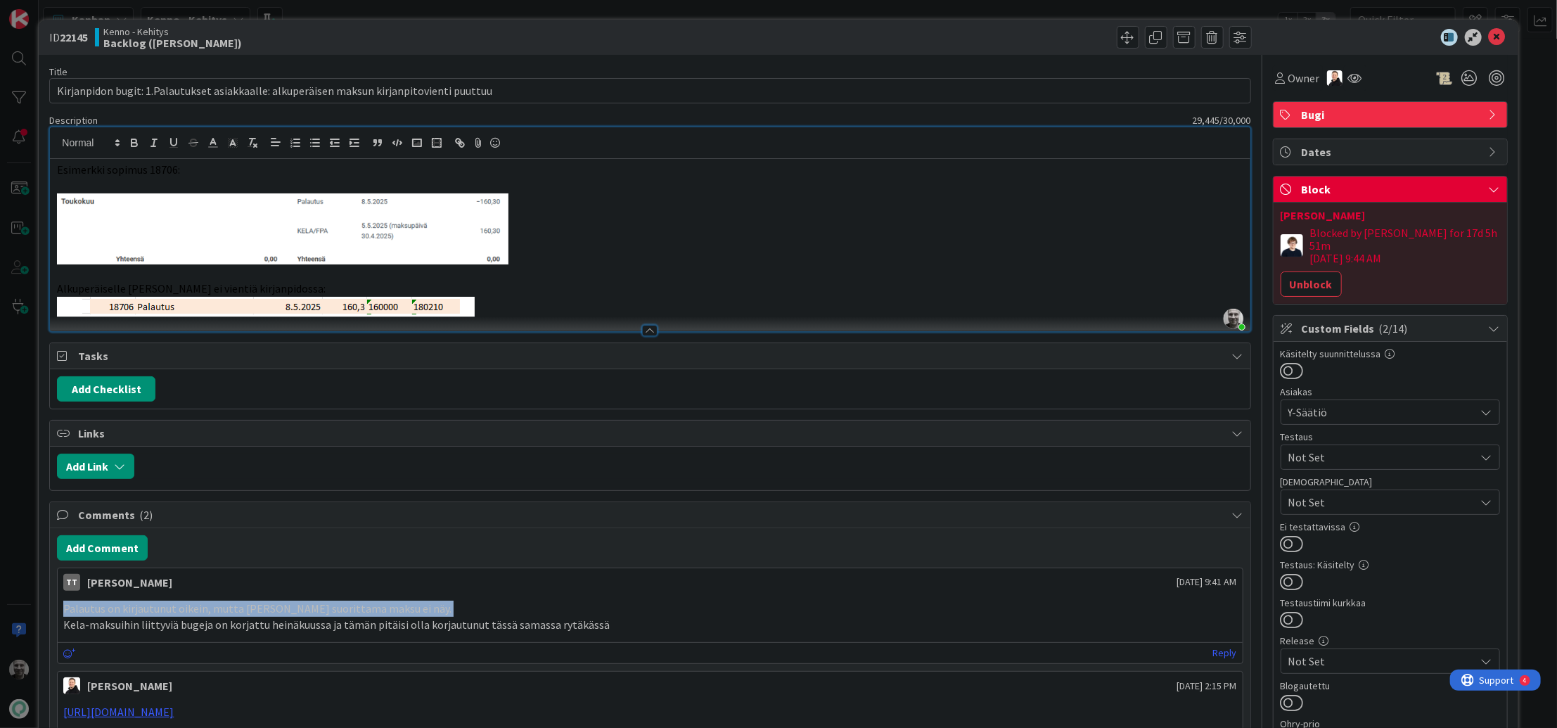
click at [272, 611] on p "Palautus on kirjautunut oikein, mutta Kelan suorittama maksu ei näy." at bounding box center [649, 609] width 1173 height 16
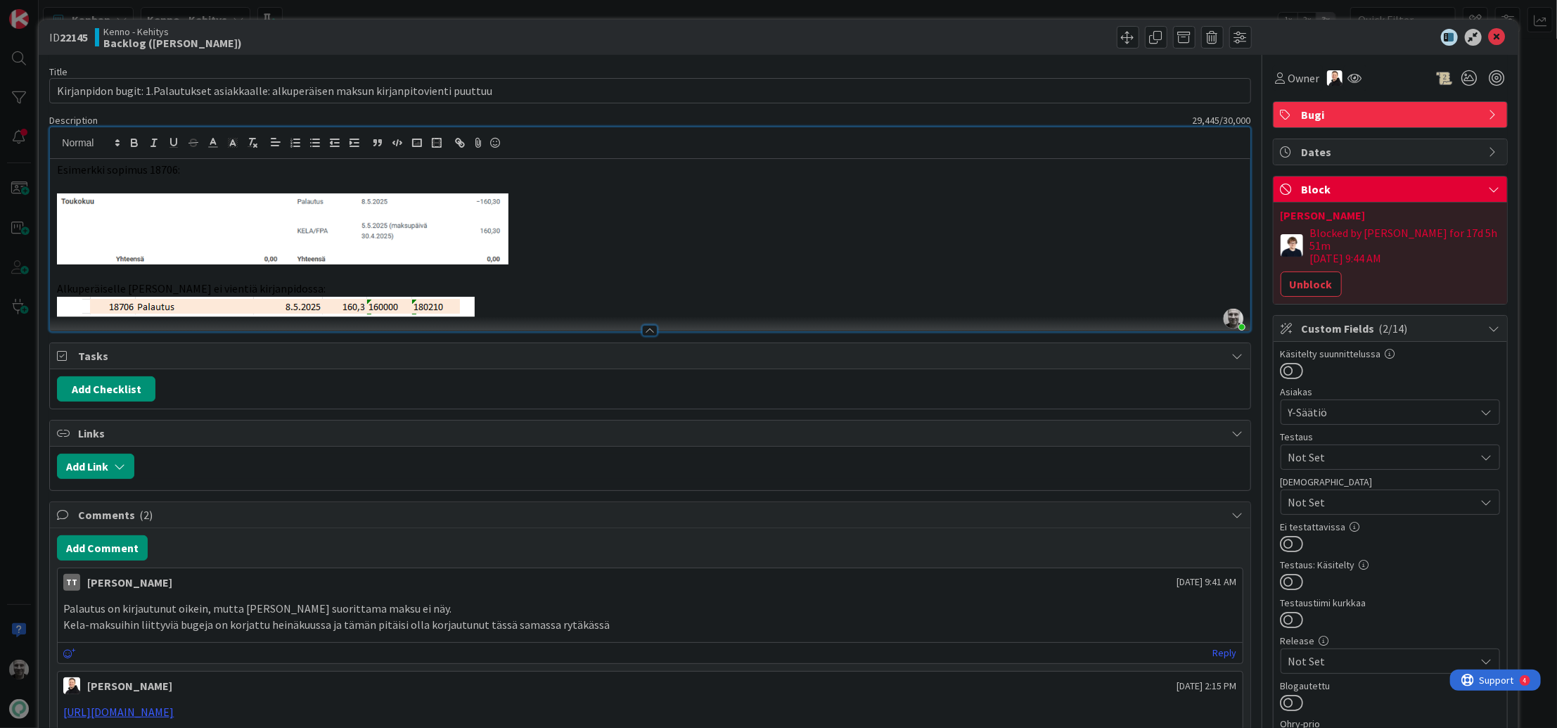
click at [155, 165] on span "Esimerkki sopimus 18706:" at bounding box center [118, 169] width 123 height 14
copy span "18706"
click at [176, 291] on span "Alkuperäiselle maksulle ei vientiä kirjanpidossa:" at bounding box center [191, 288] width 269 height 14
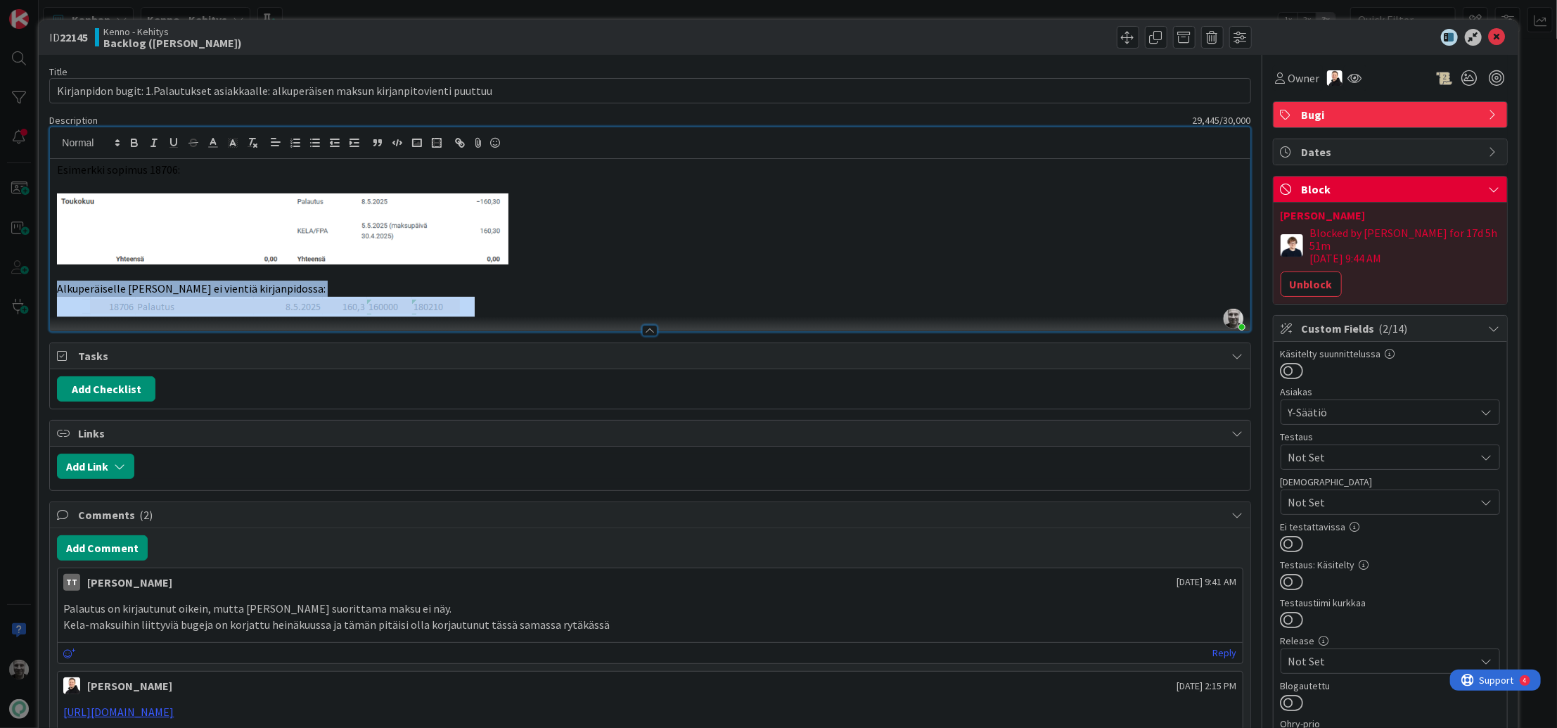
click at [176, 291] on span "Alkuperäiselle maksulle ei vientiä kirjanpidossa:" at bounding box center [191, 288] width 269 height 14
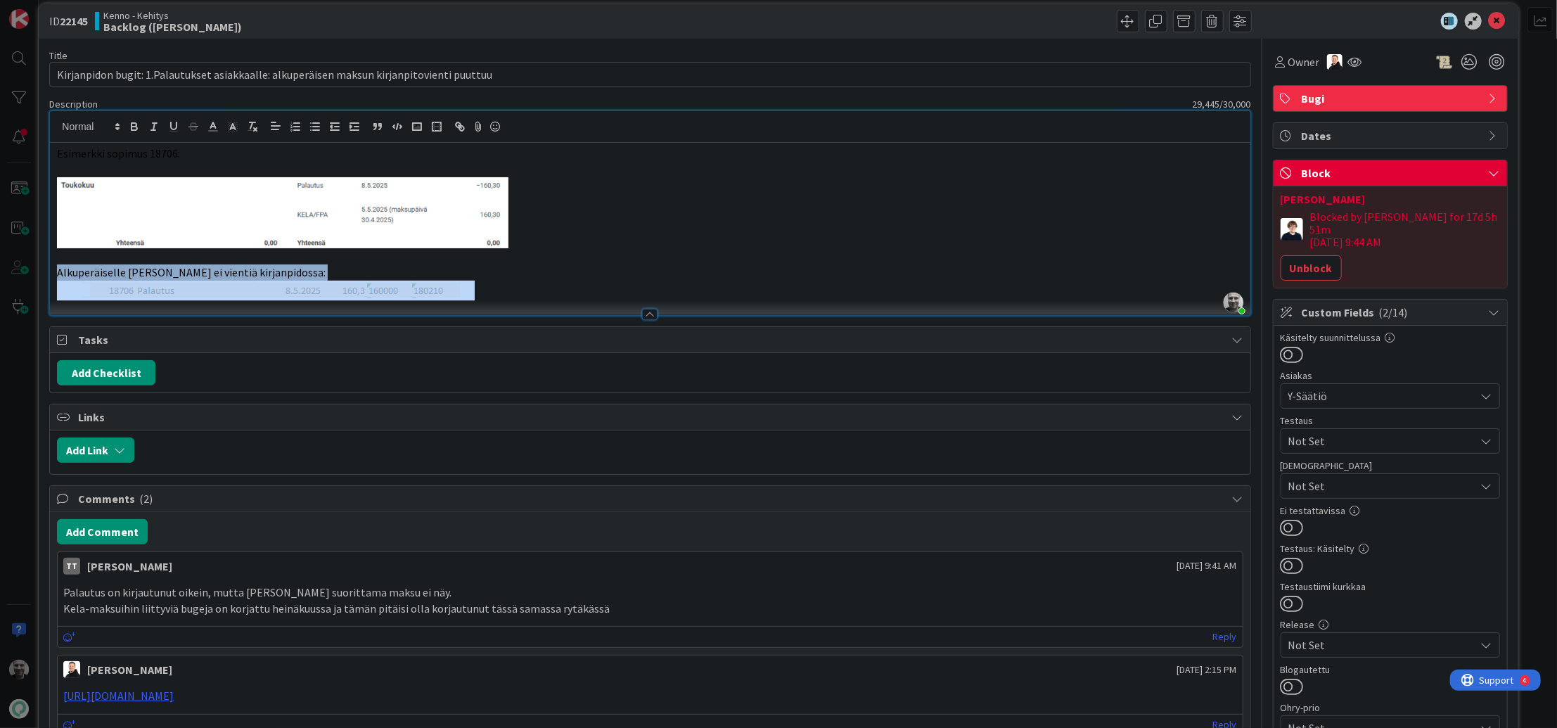
scroll to position [17, 0]
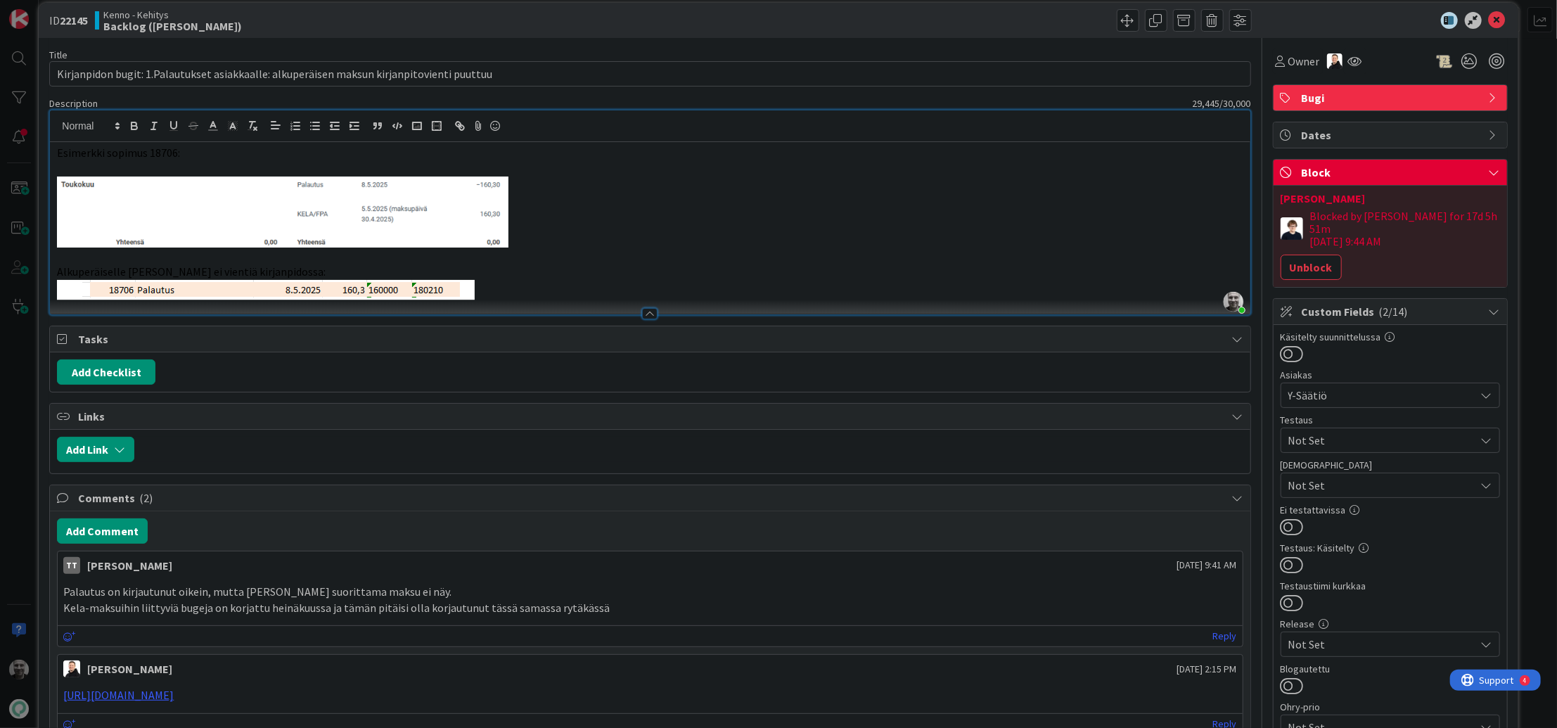
click at [636, 25] on div "Kenno - Kehitys Backlog (kipi)" at bounding box center [371, 20] width 552 height 23
